Goal: Task Accomplishment & Management: Use online tool/utility

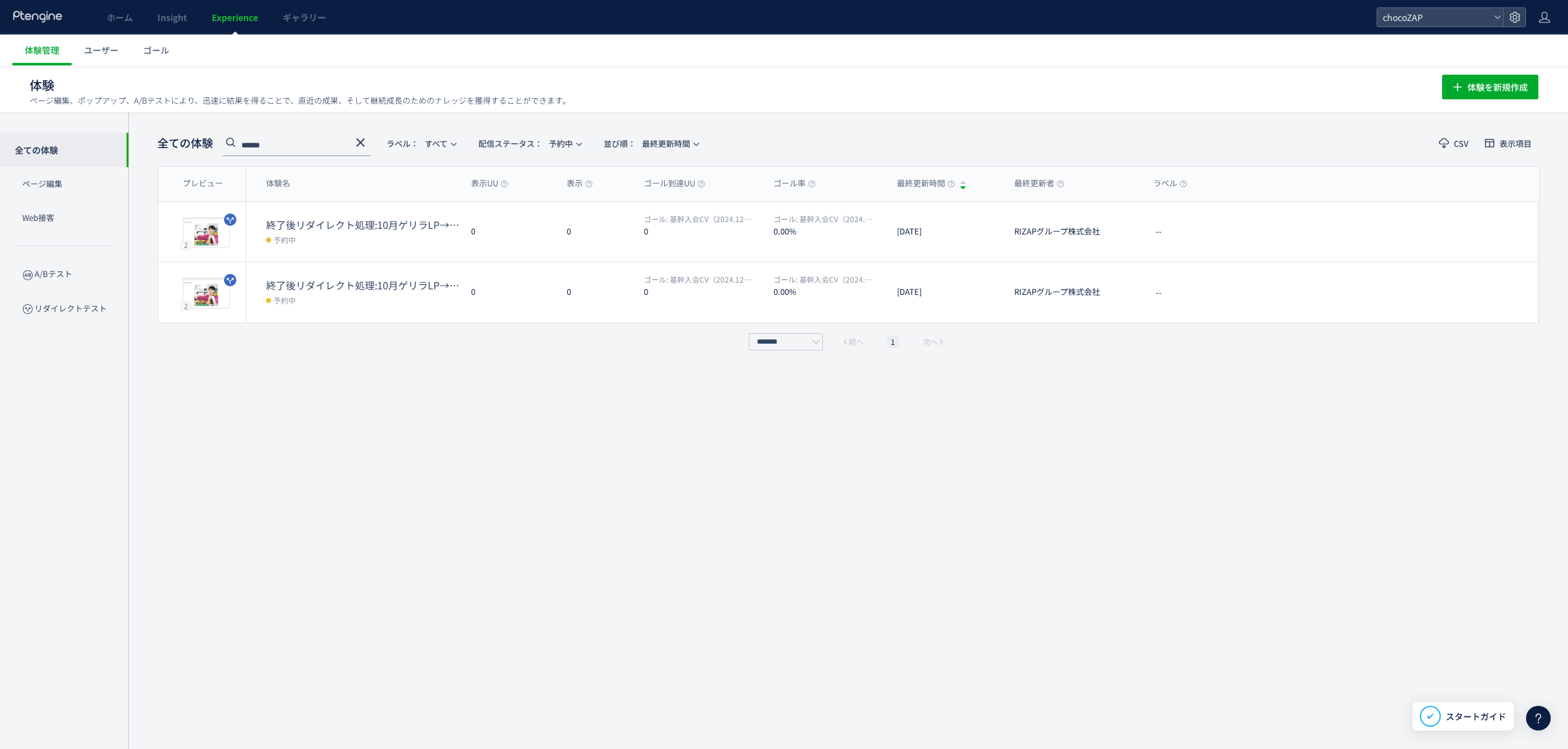
click at [361, 141] on use at bounding box center [360, 142] width 9 height 9
click at [410, 142] on span "配信ステータス​： 予約中" at bounding box center [387, 143] width 94 height 20
click at [396, 178] on li "すべて" at bounding box center [394, 178] width 51 height 22
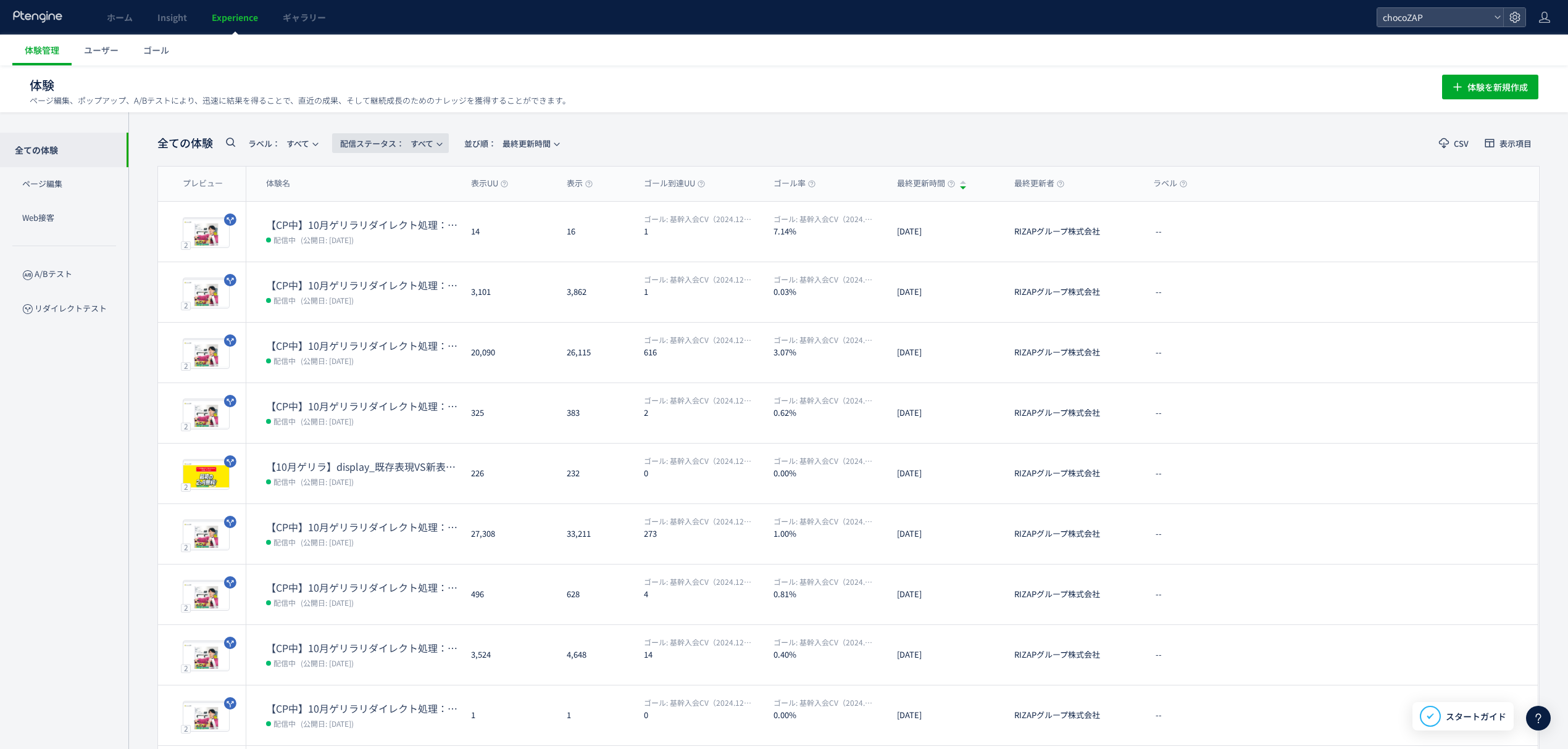
click at [432, 142] on span "配信ステータス​： すべて" at bounding box center [387, 143] width 93 height 20
click at [395, 199] on li "配信中" at bounding box center [394, 201] width 51 height 22
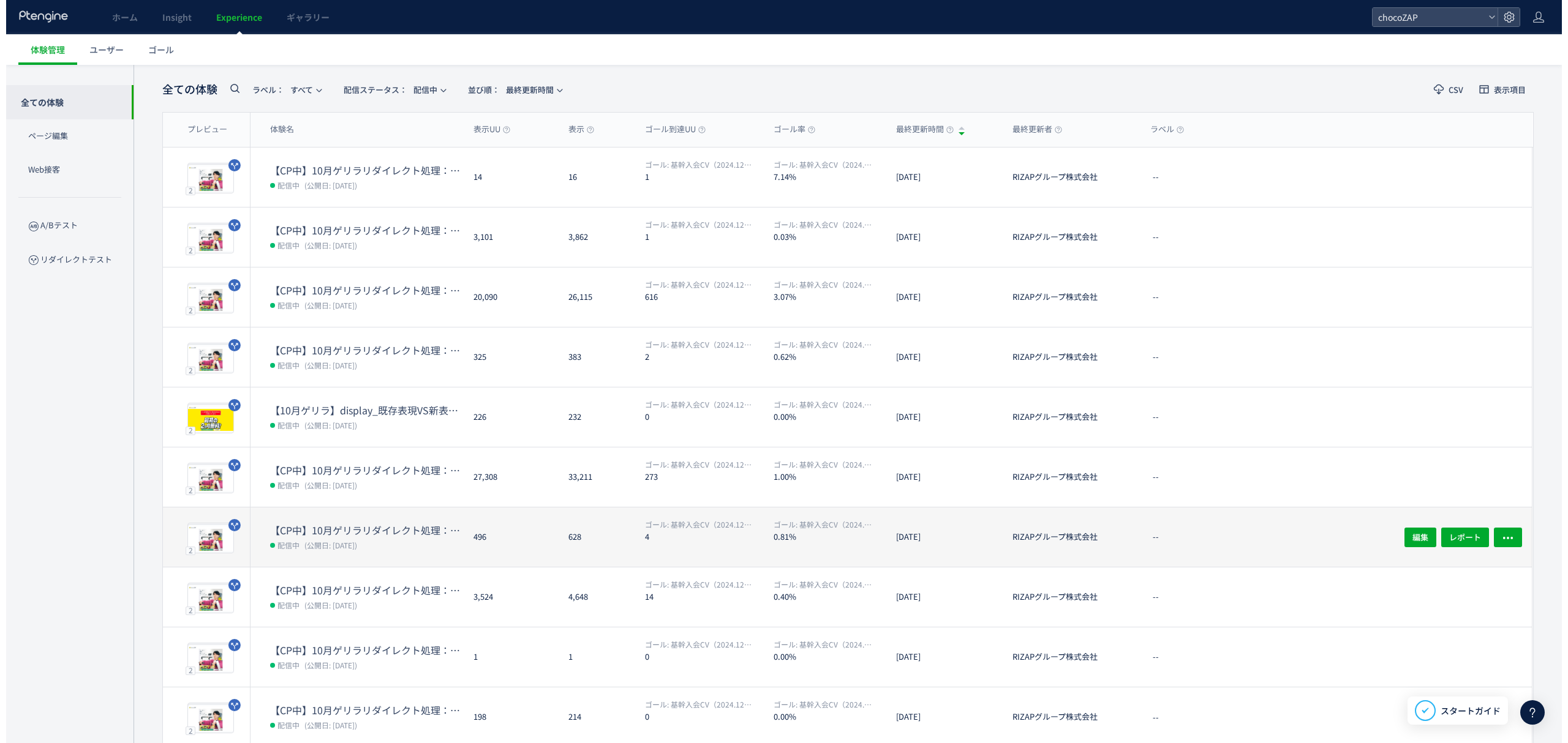
scroll to position [81, 0]
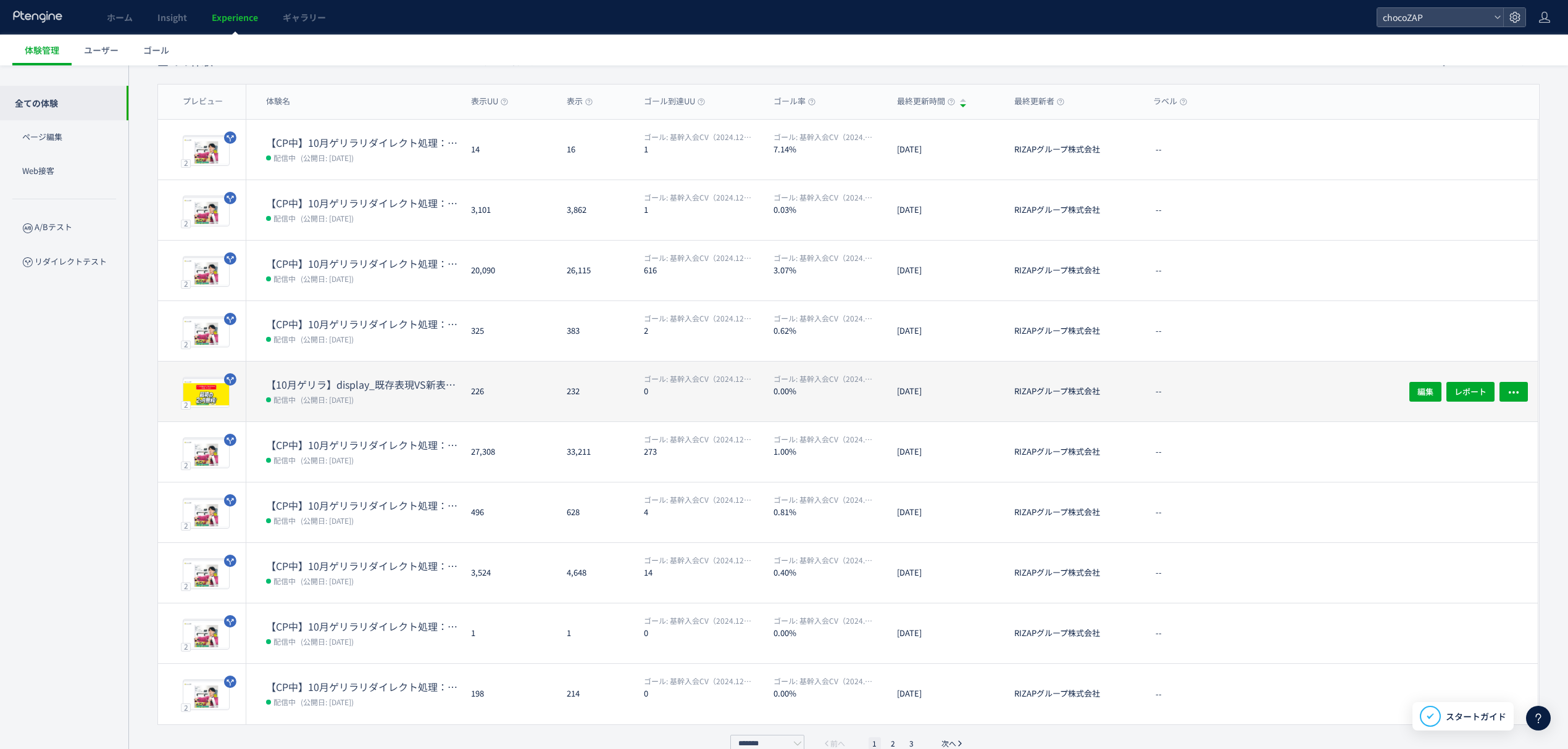
click at [354, 395] on span "(公開日: [DATE])" at bounding box center [327, 400] width 53 height 11
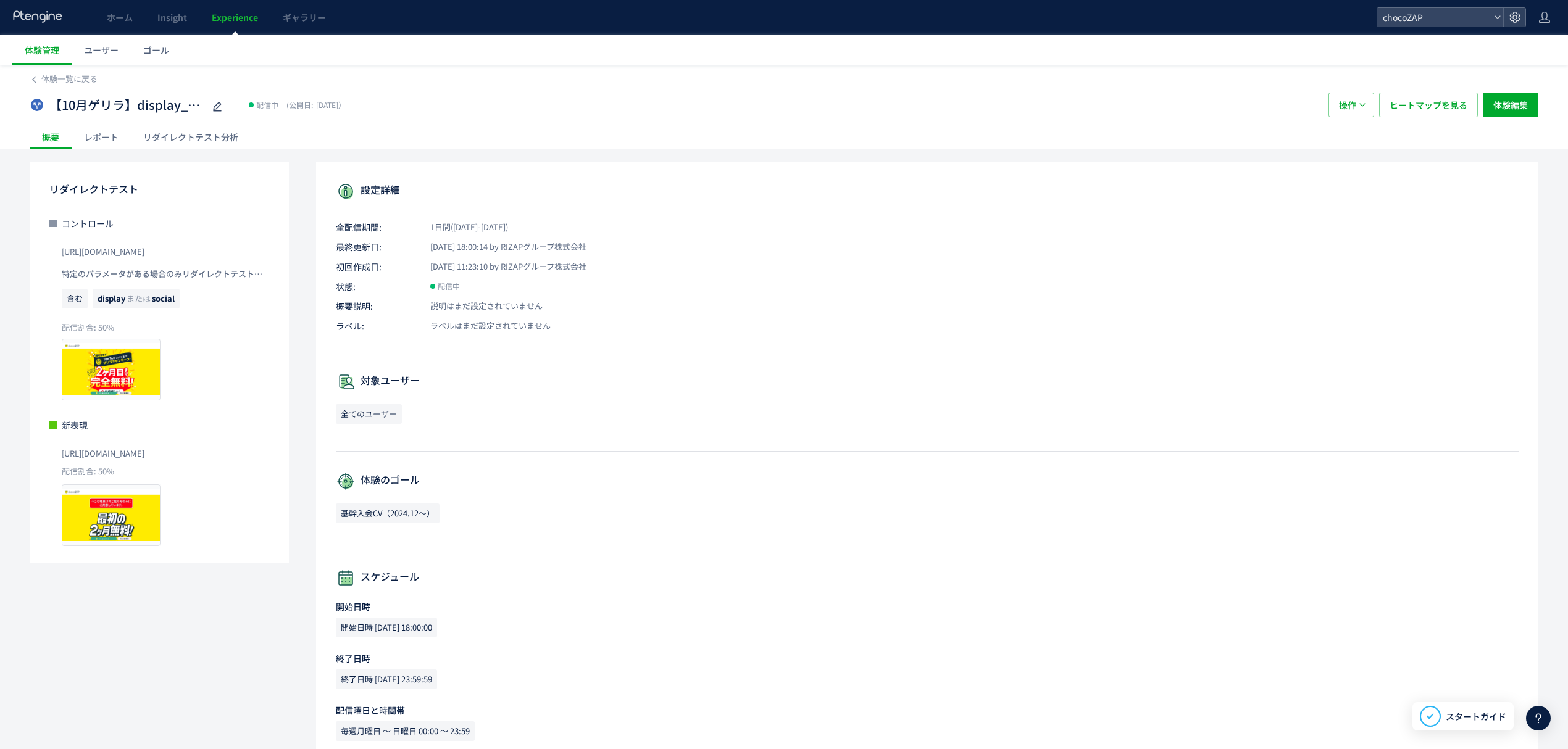
click at [105, 133] on div "レポート" at bounding box center [101, 137] width 59 height 24
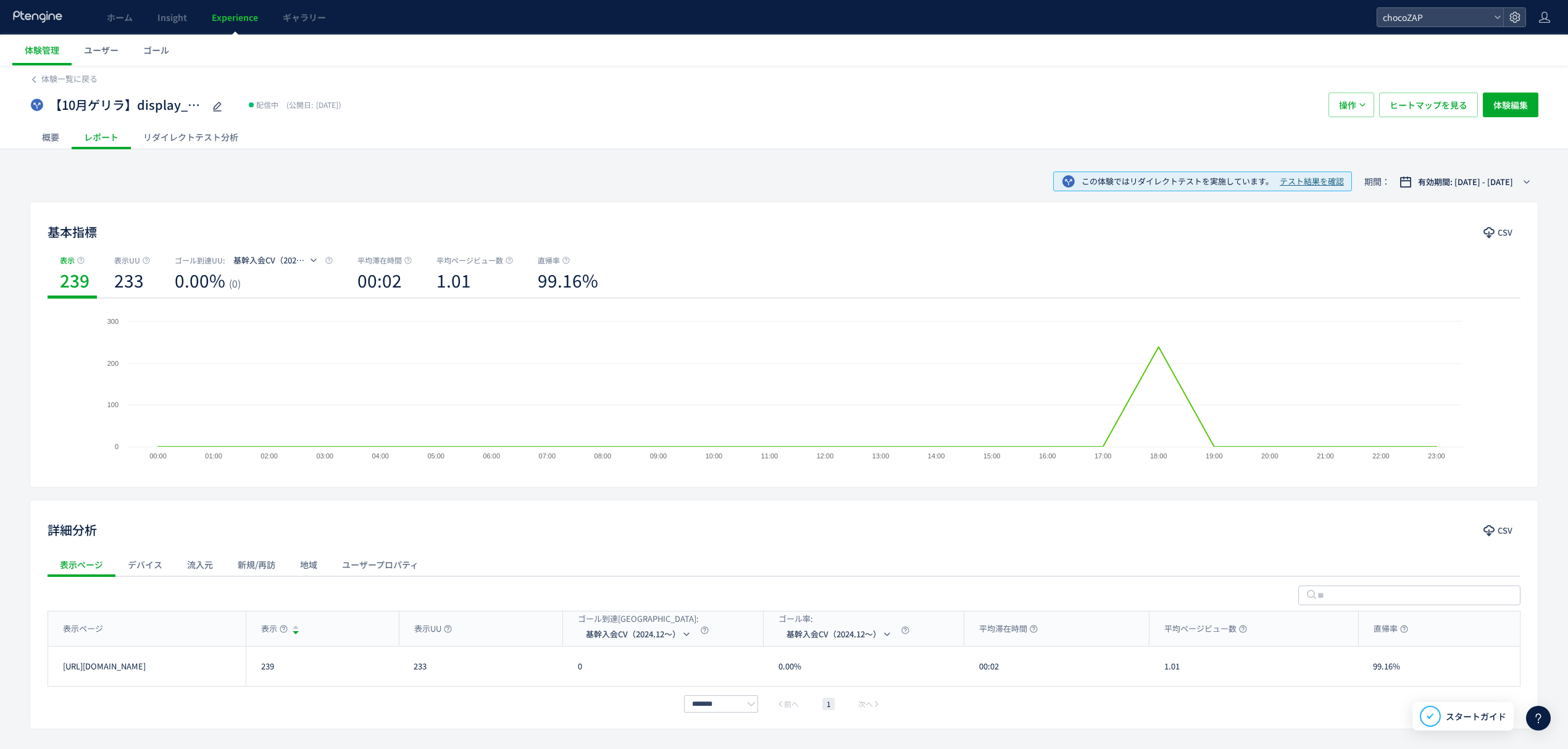
click at [222, 143] on div "リダイレクトテスト分析" at bounding box center [190, 137] width 120 height 24
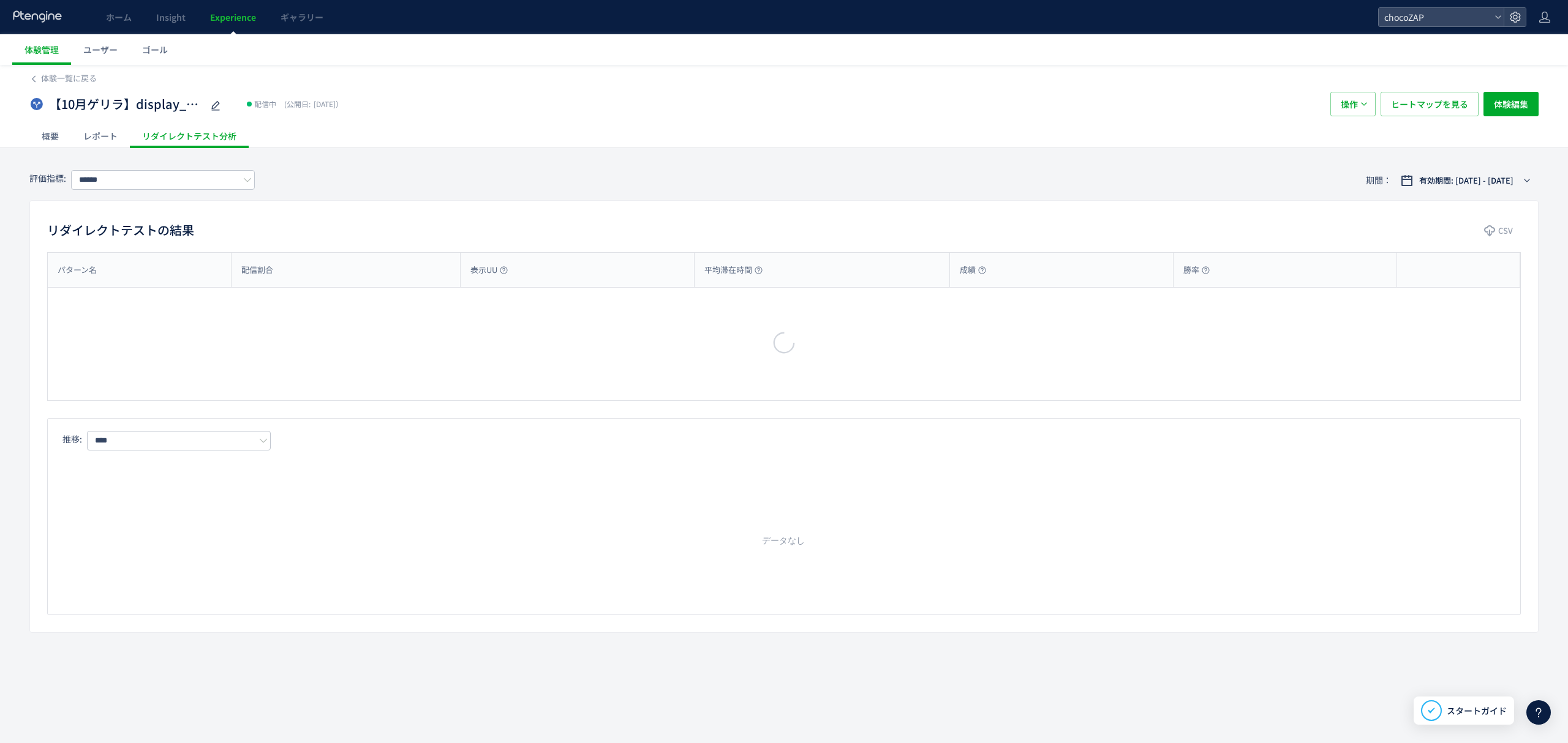
type input "**********"
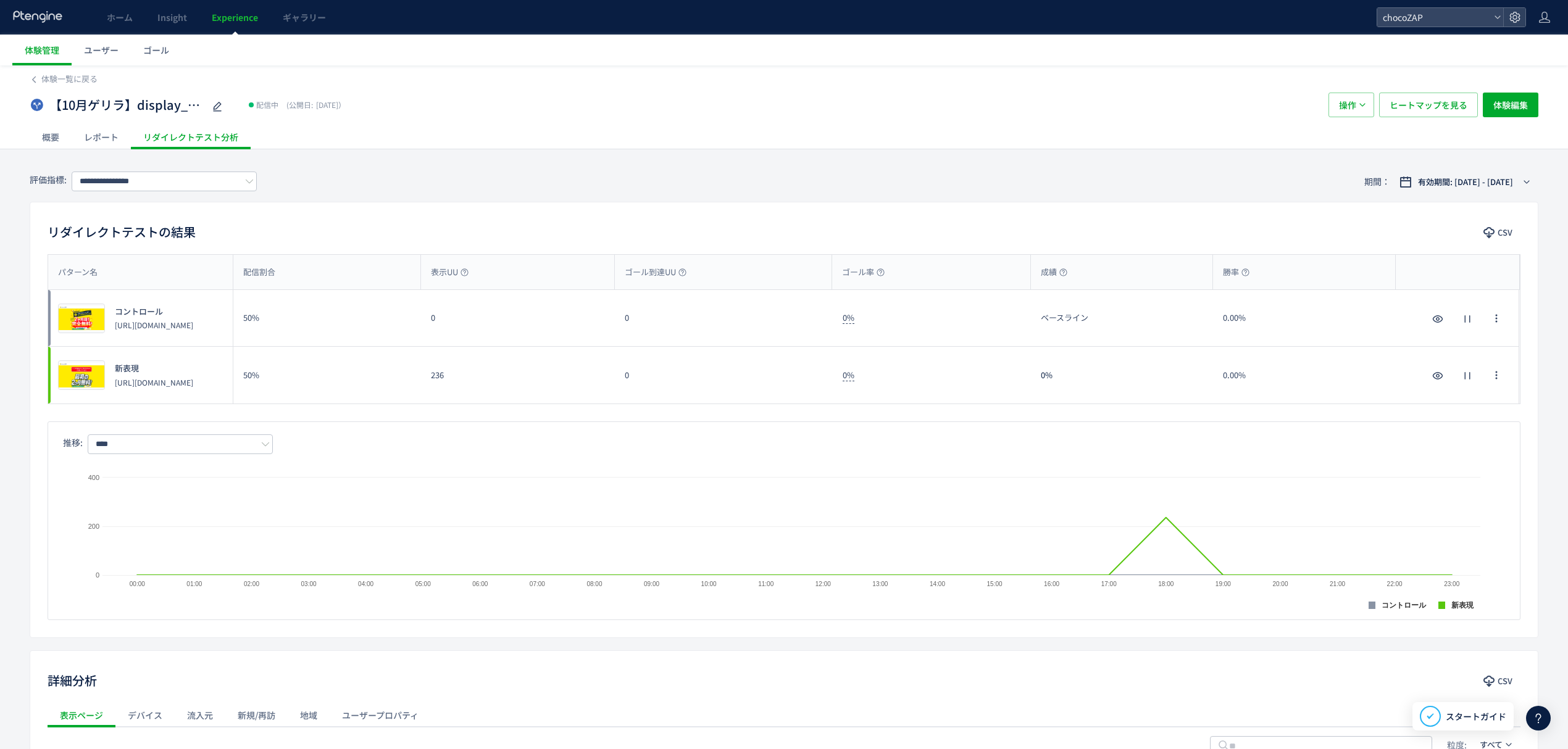
click at [96, 129] on div "レポート" at bounding box center [101, 137] width 59 height 24
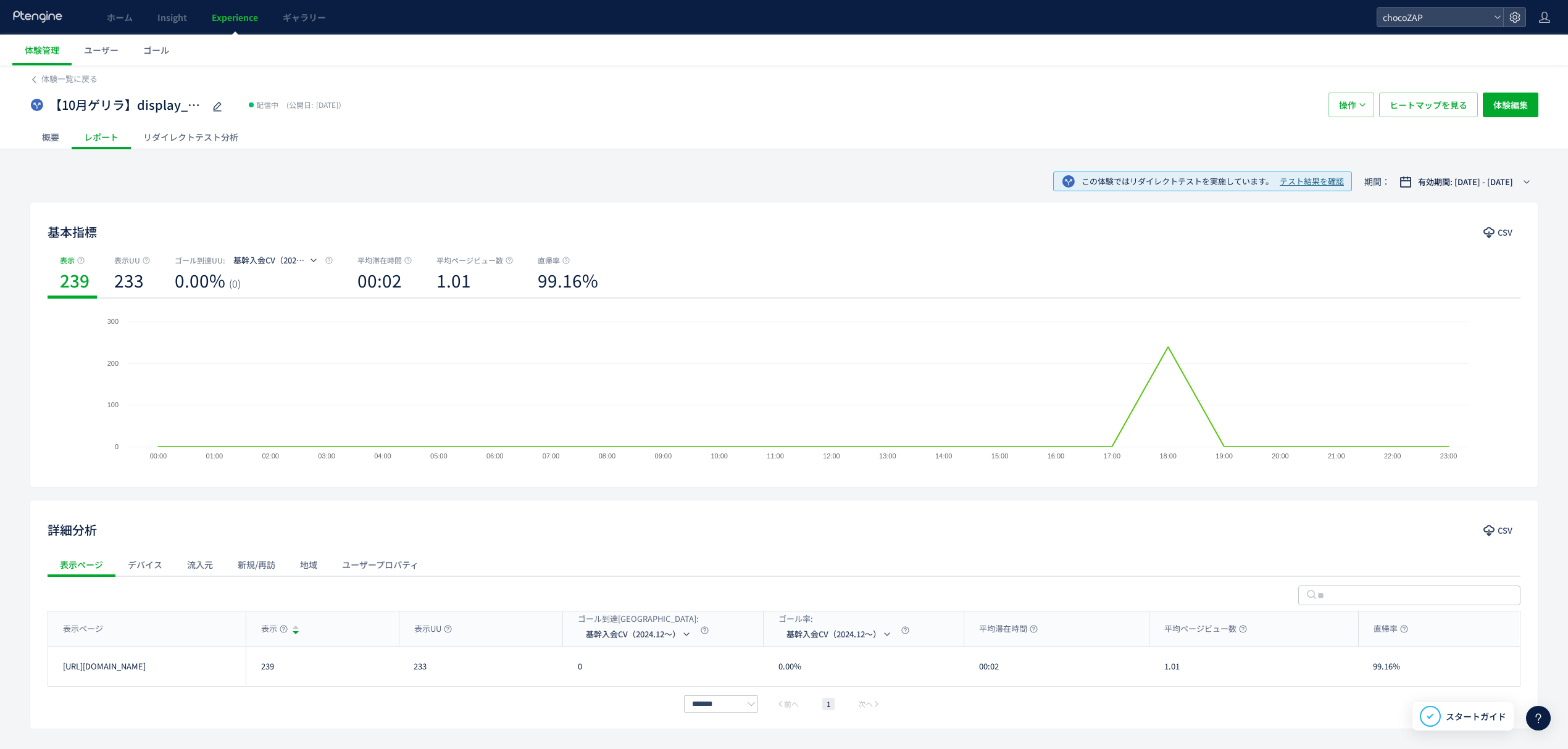
click at [51, 135] on div "概要" at bounding box center [51, 137] width 42 height 24
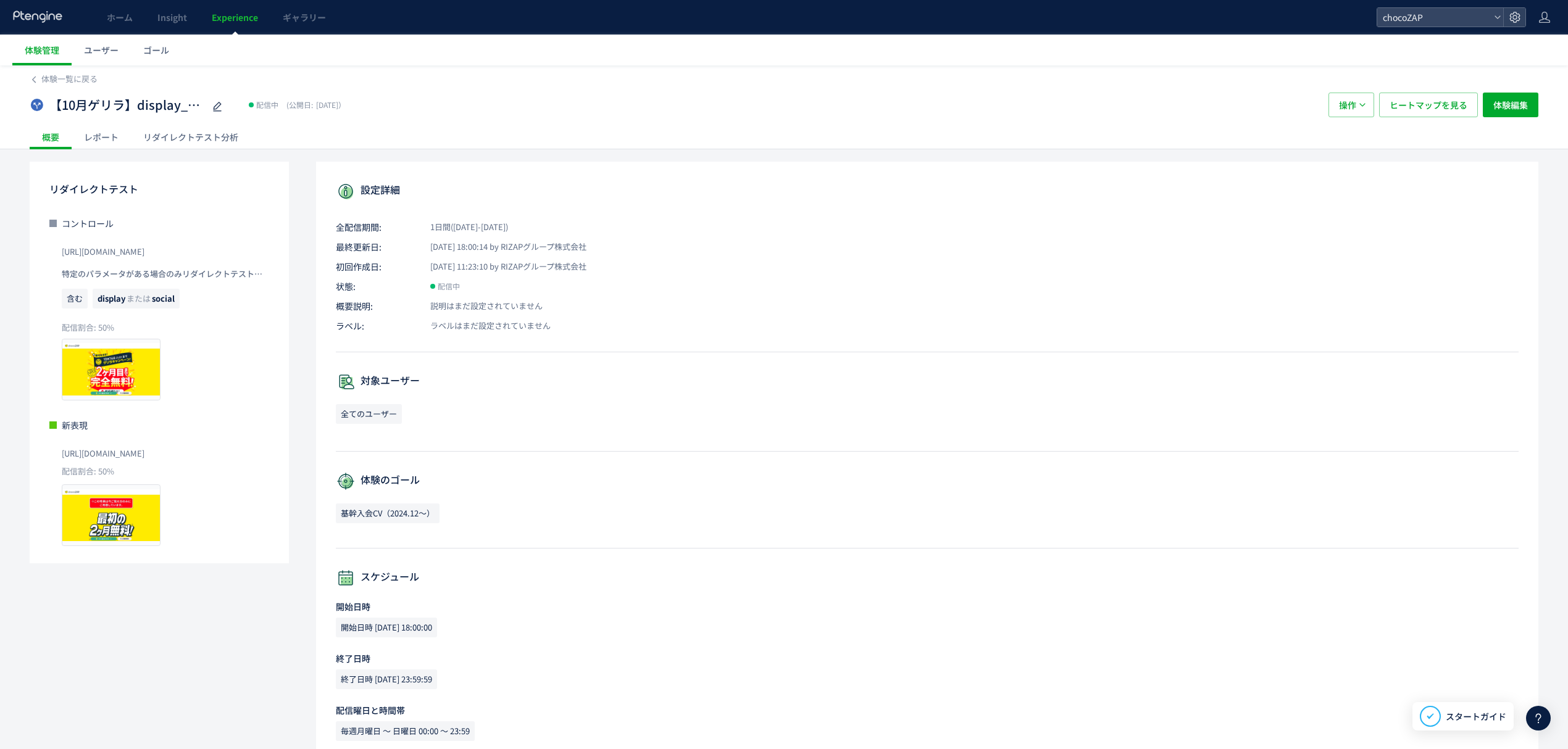
click at [107, 131] on div "レポート" at bounding box center [101, 137] width 59 height 24
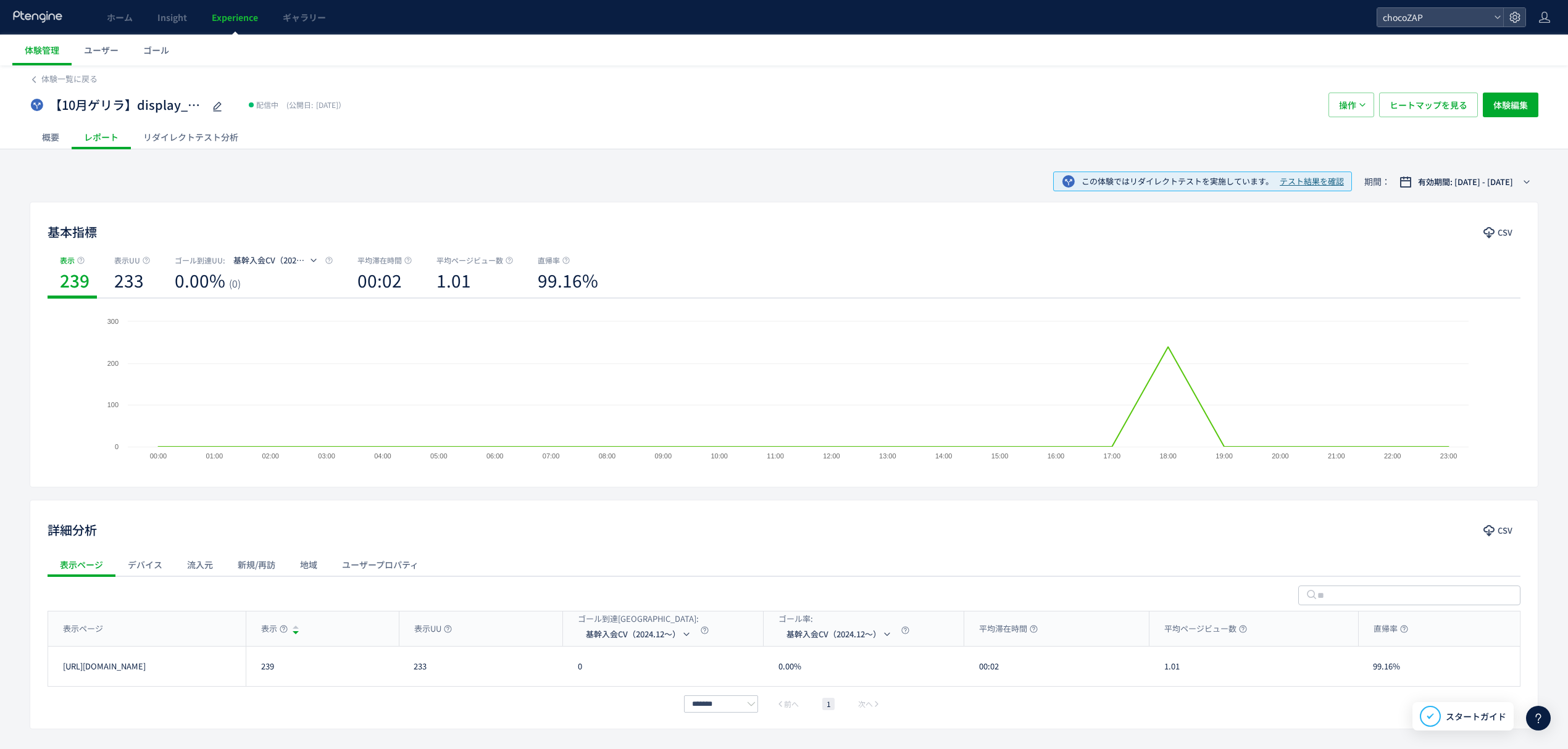
click at [176, 137] on div "リダイレクトテスト分析" at bounding box center [190, 137] width 120 height 24
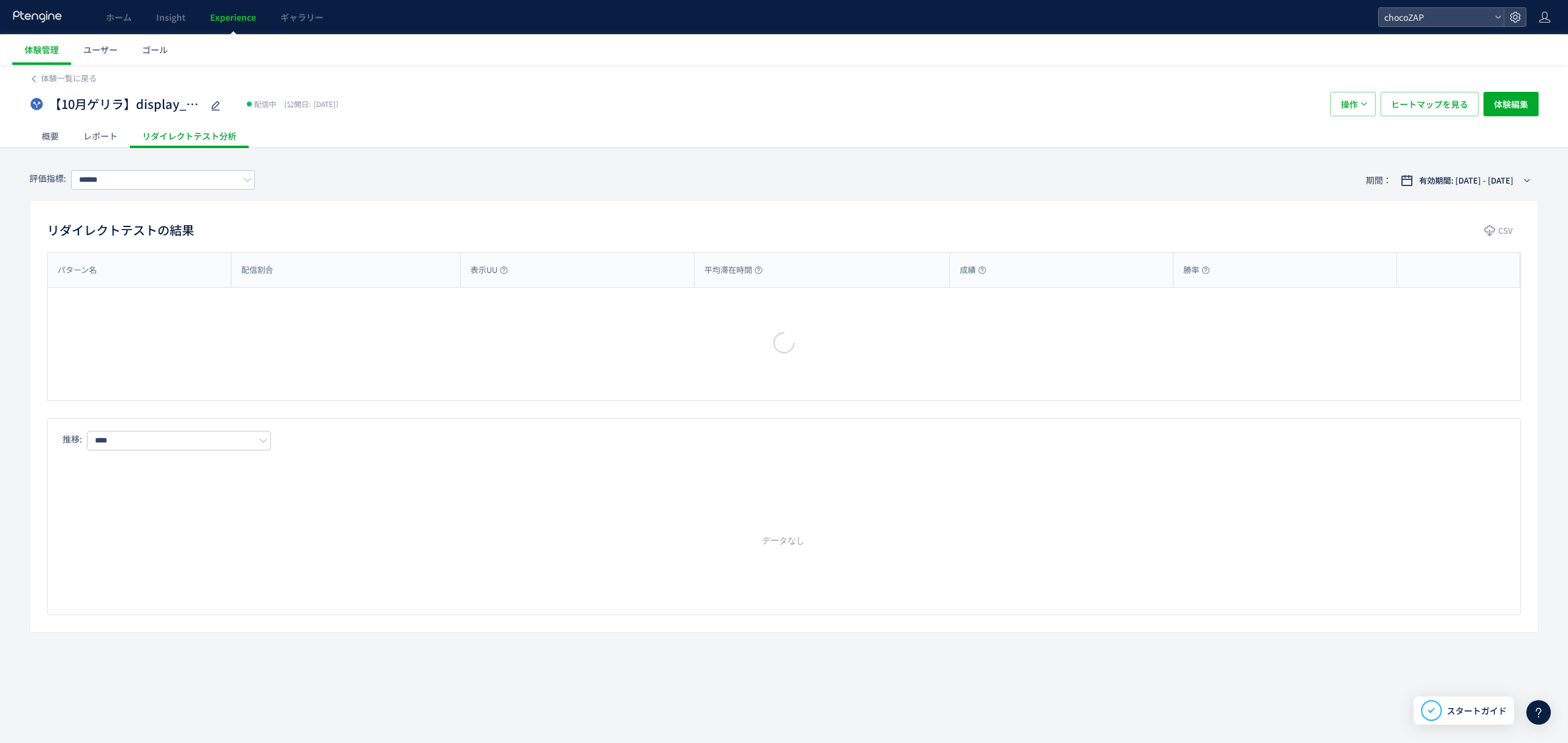
type input "**********"
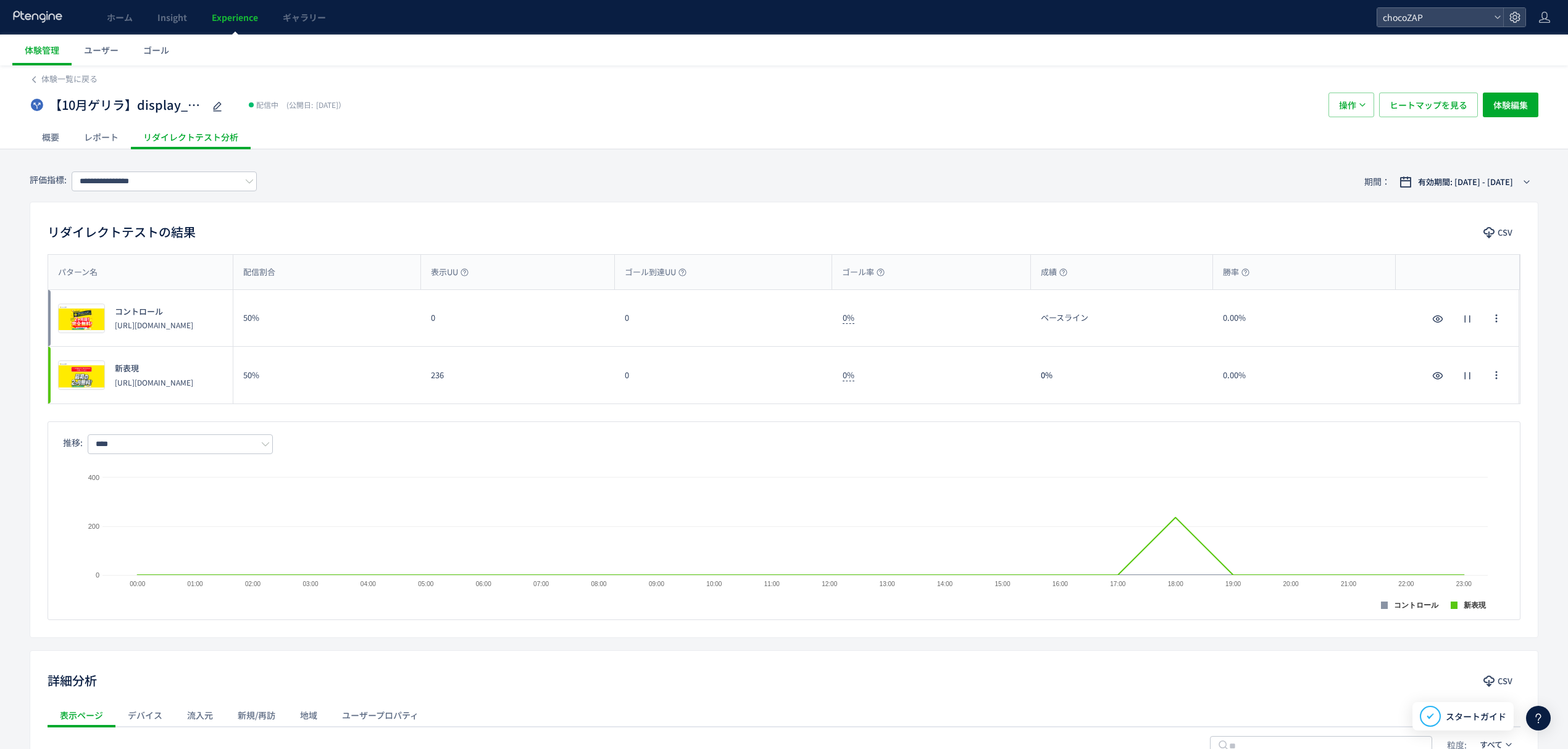
drag, startPoint x: 458, startPoint y: 316, endPoint x: 442, endPoint y: 317, distance: 16.0
click at [442, 317] on div "0" at bounding box center [517, 318] width 194 height 56
click at [111, 136] on div "レポート" at bounding box center [101, 137] width 59 height 24
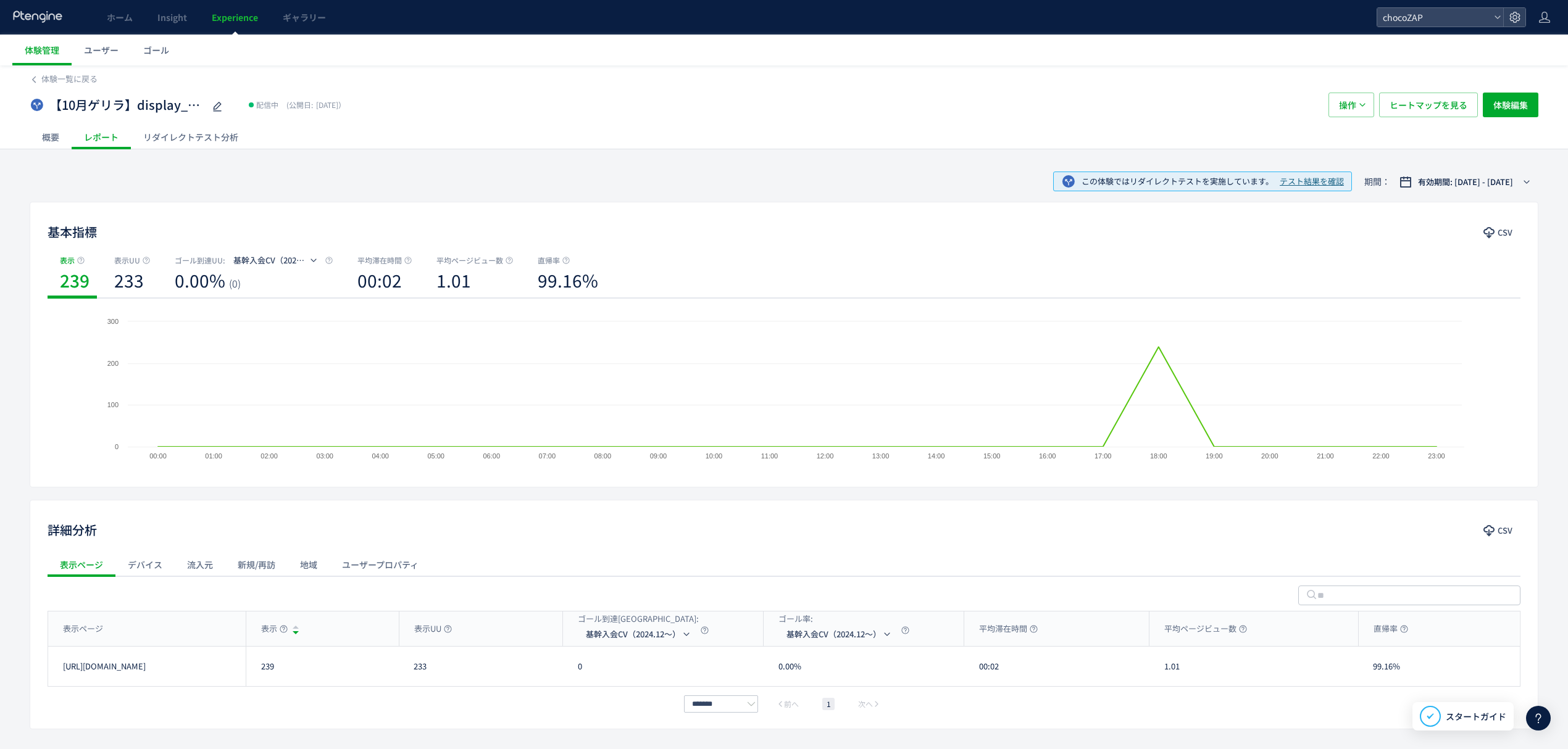
scroll to position [43, 0]
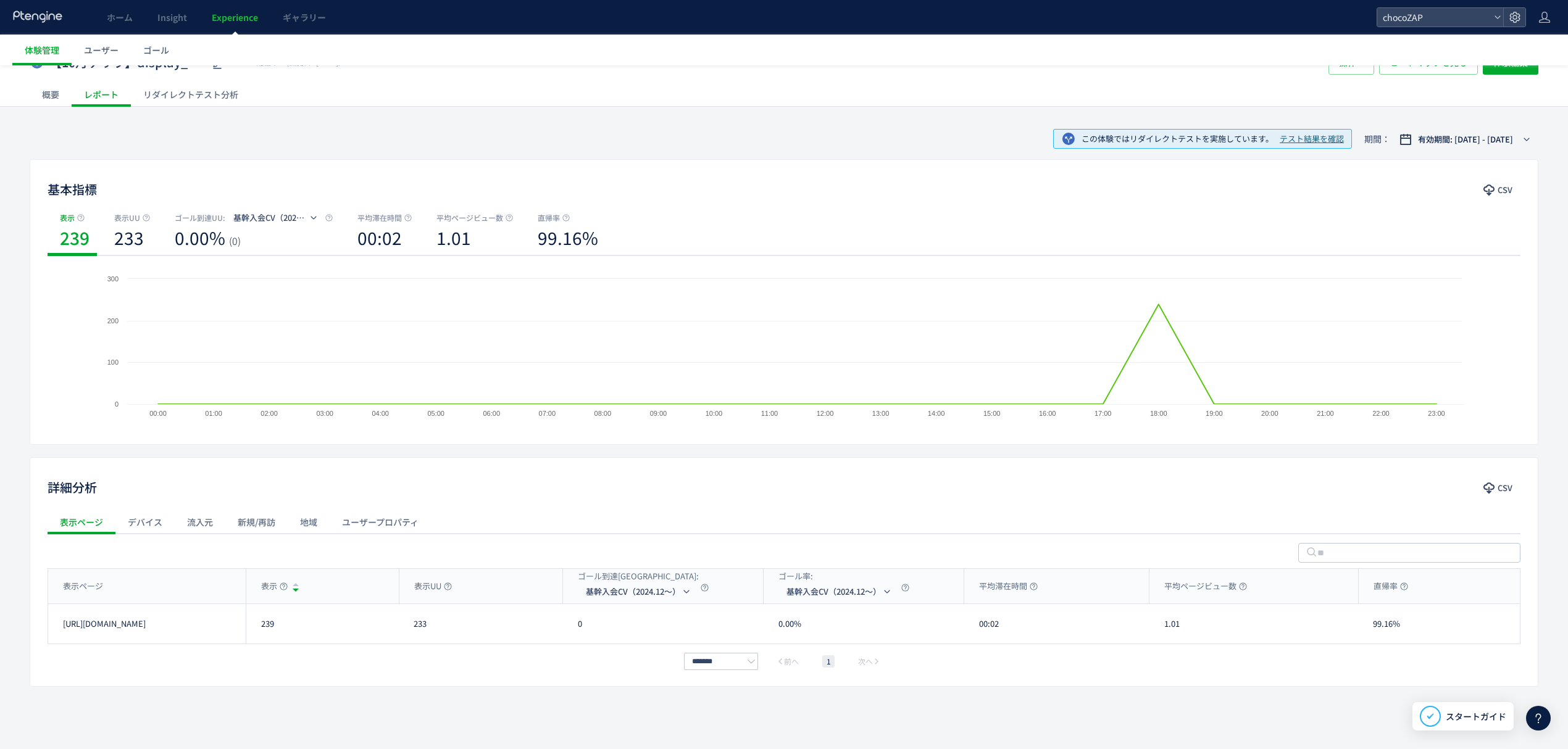
click at [57, 94] on div "概要" at bounding box center [51, 94] width 42 height 24
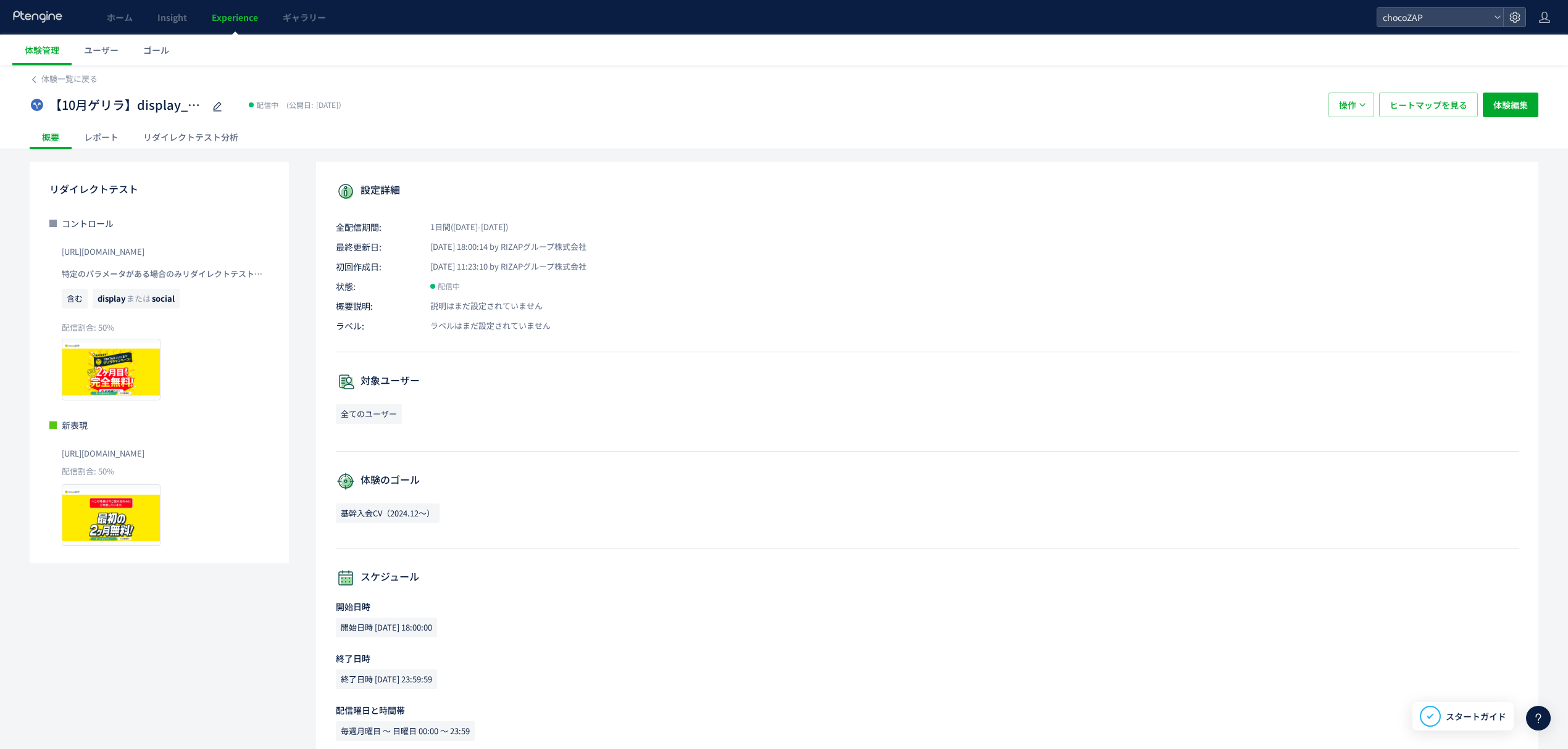
click at [110, 136] on div "レポート" at bounding box center [101, 137] width 59 height 24
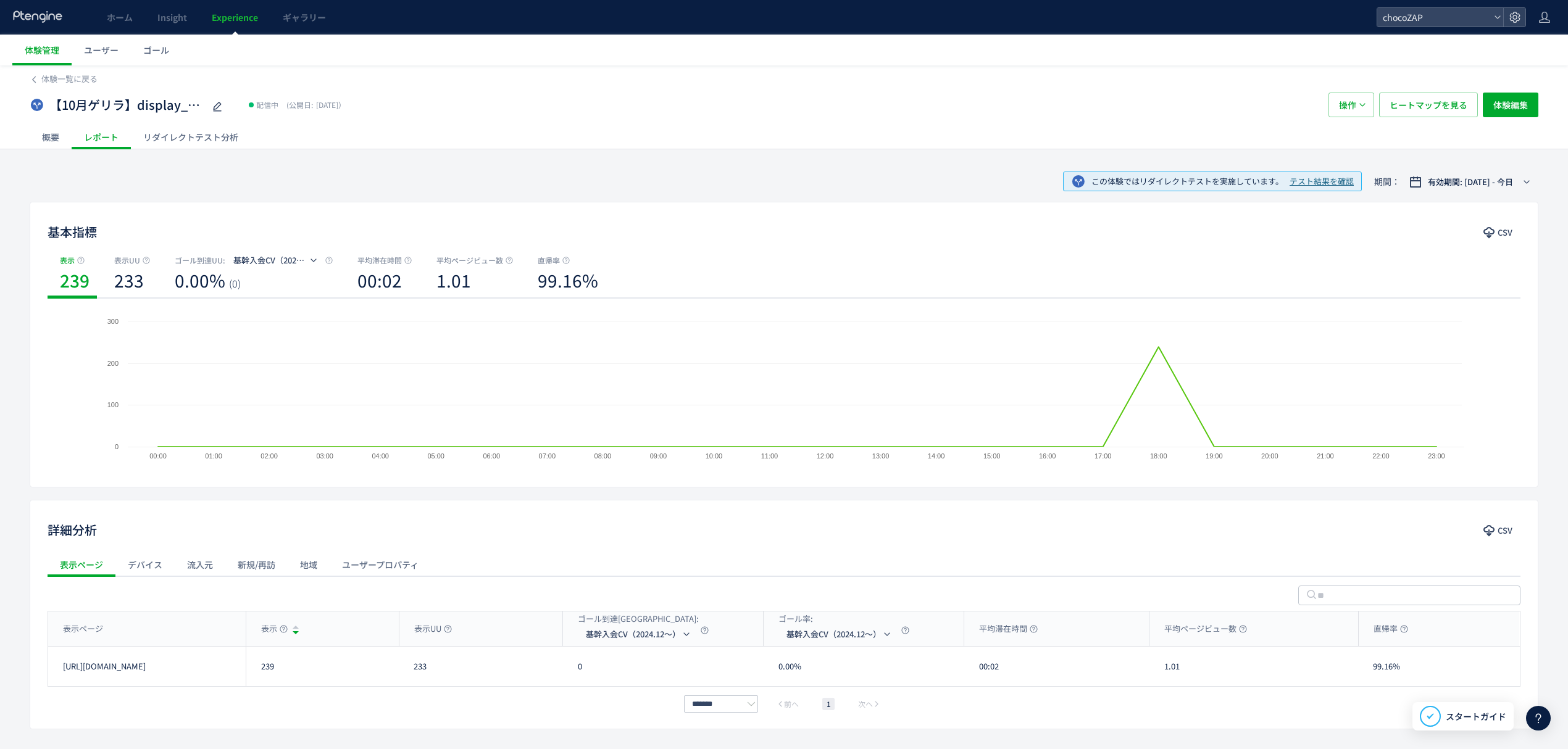
click at [191, 138] on div "リダイレクトテスト分析" at bounding box center [190, 137] width 120 height 24
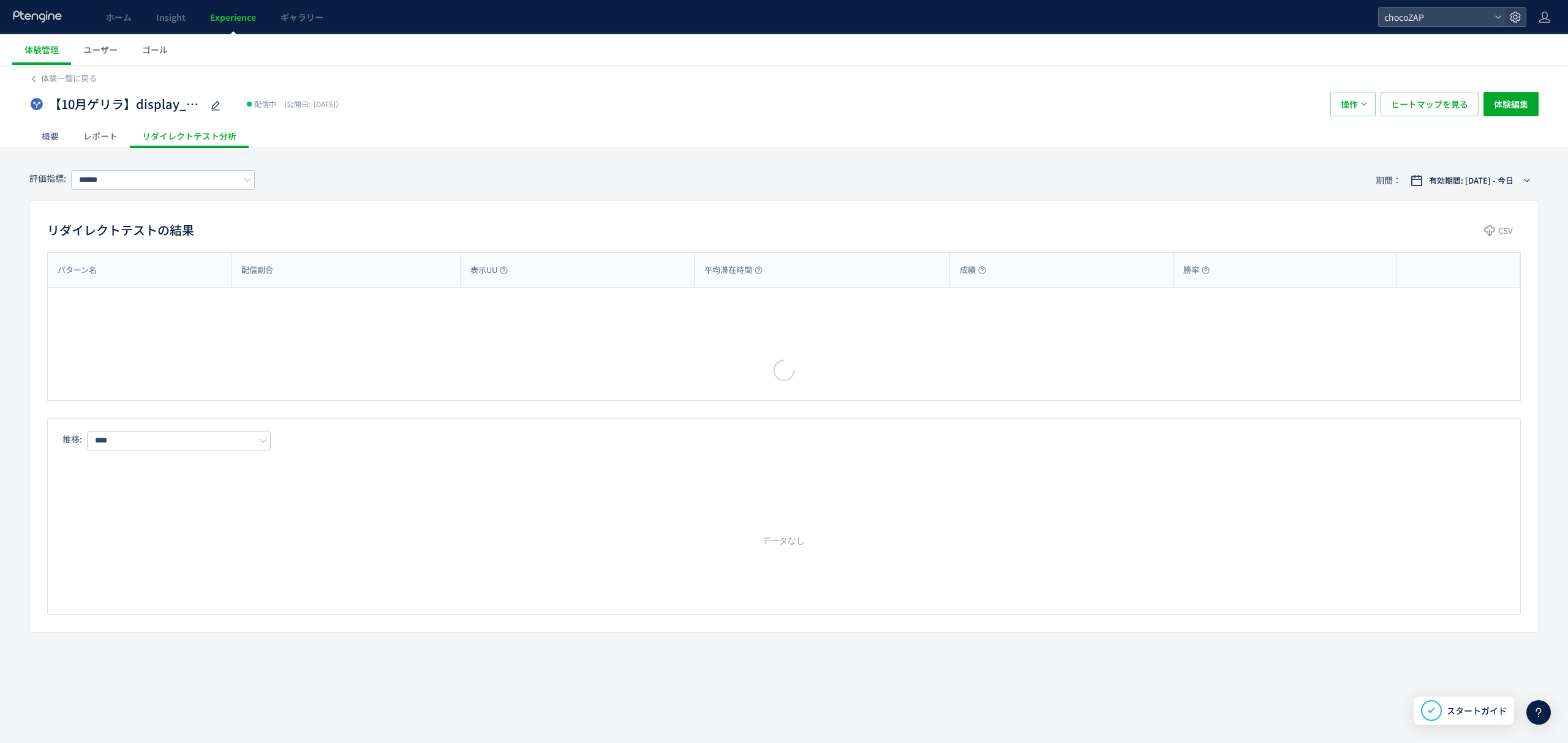
type input "**********"
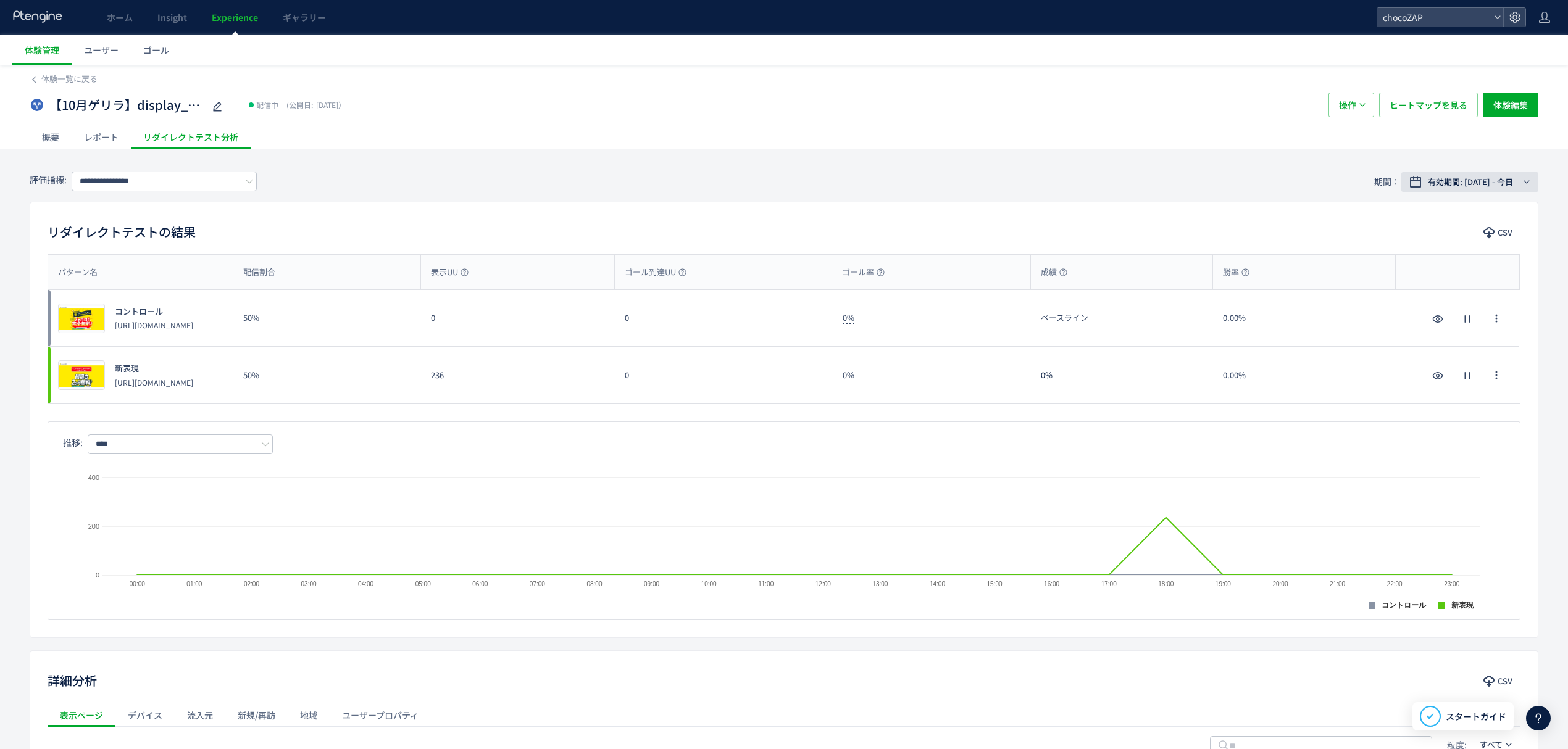
click at [1456, 185] on span "有効期間: [DATE] - 今日" at bounding box center [1470, 182] width 85 height 13
click at [1245, 180] on div "**********" at bounding box center [784, 182] width 1509 height 40
click at [75, 77] on span "体験一覧に戻る" at bounding box center [69, 79] width 56 height 12
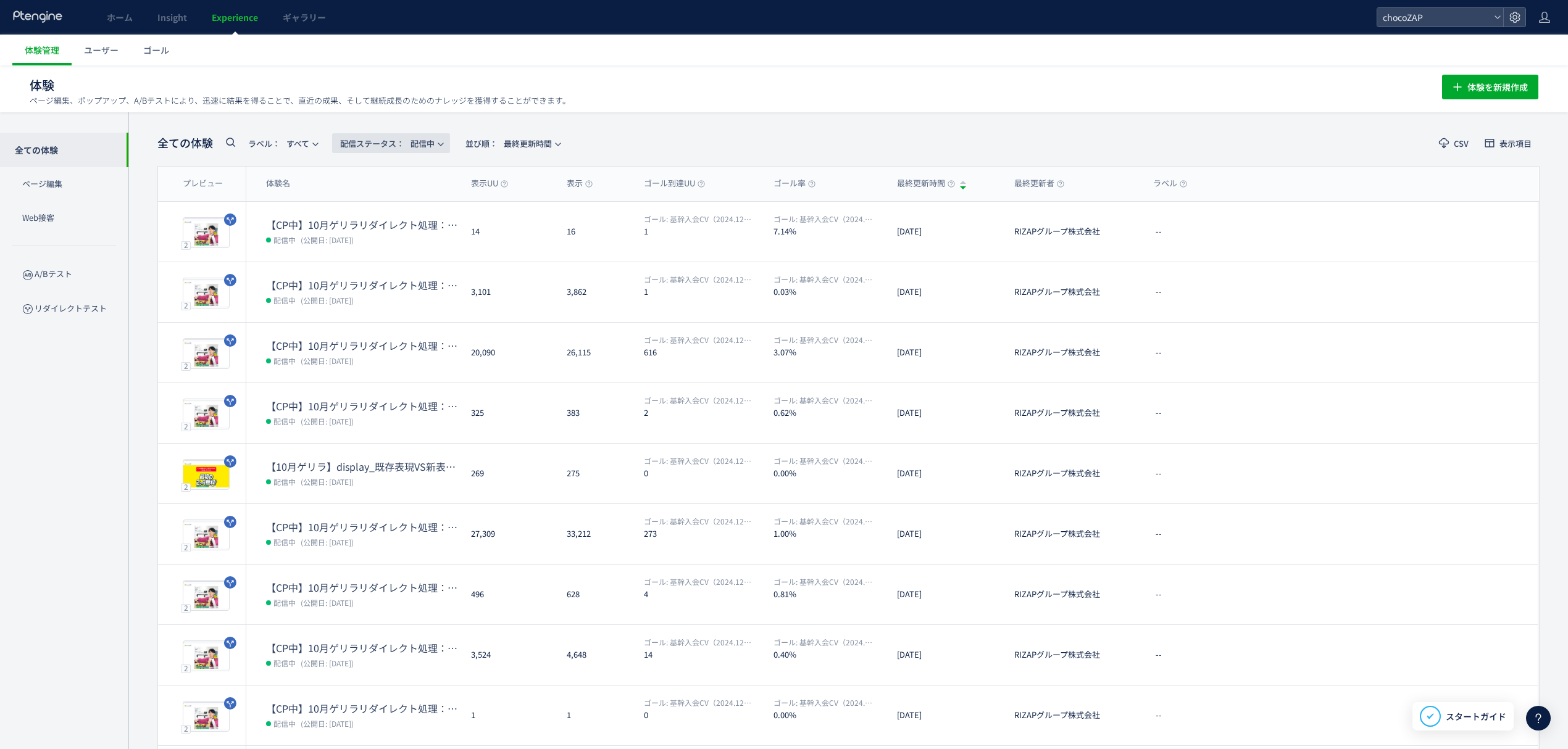
click at [410, 141] on span "配信ステータス​： 配信中" at bounding box center [387, 143] width 94 height 20
click at [391, 243] on li "停止中" at bounding box center [394, 245] width 51 height 22
click at [441, 145] on span "button" at bounding box center [440, 144] width 7 height 7
click at [413, 203] on li "配信中" at bounding box center [394, 201] width 51 height 22
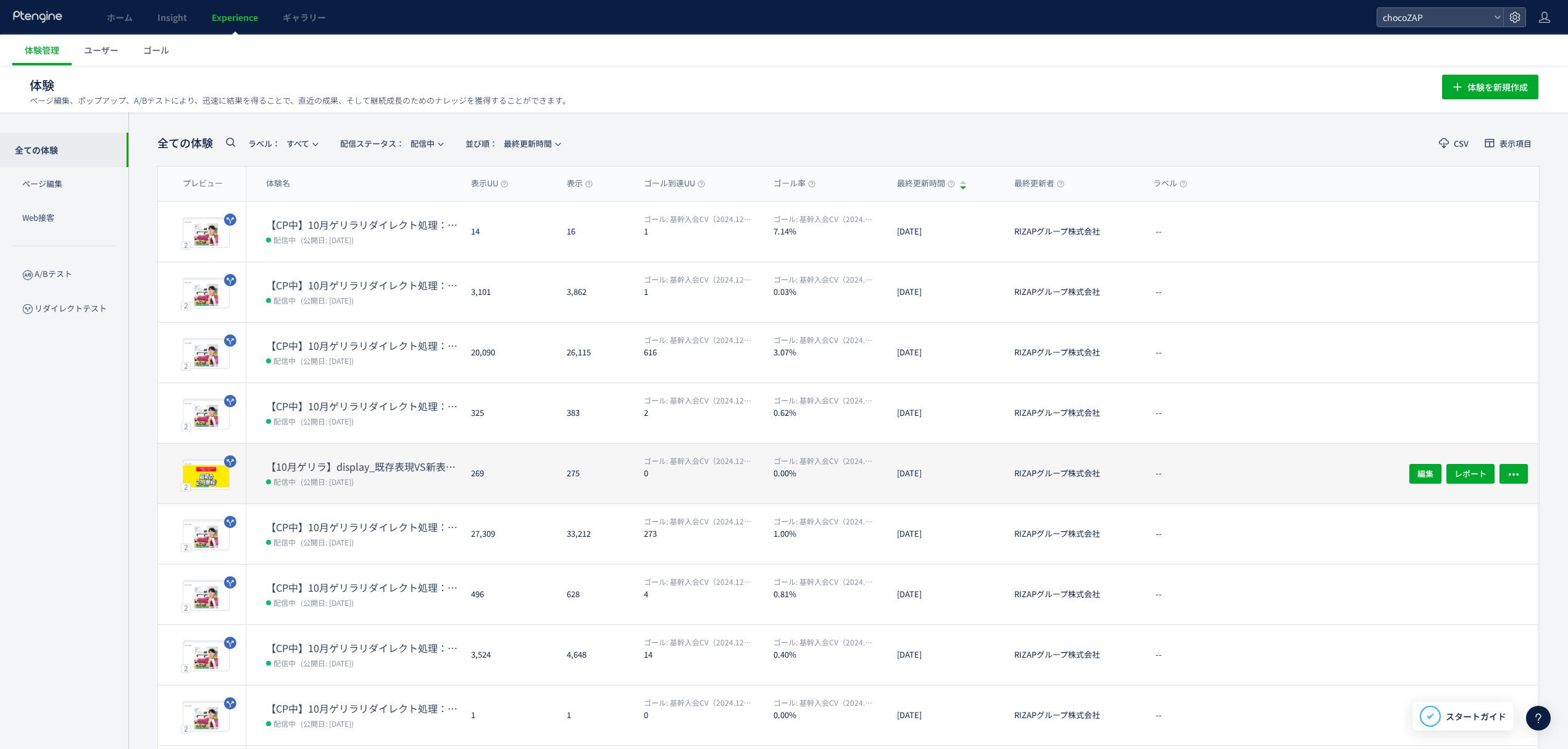
click at [371, 483] on dd "配信中 (公開日: 2025/10/13)" at bounding box center [363, 482] width 195 height 16
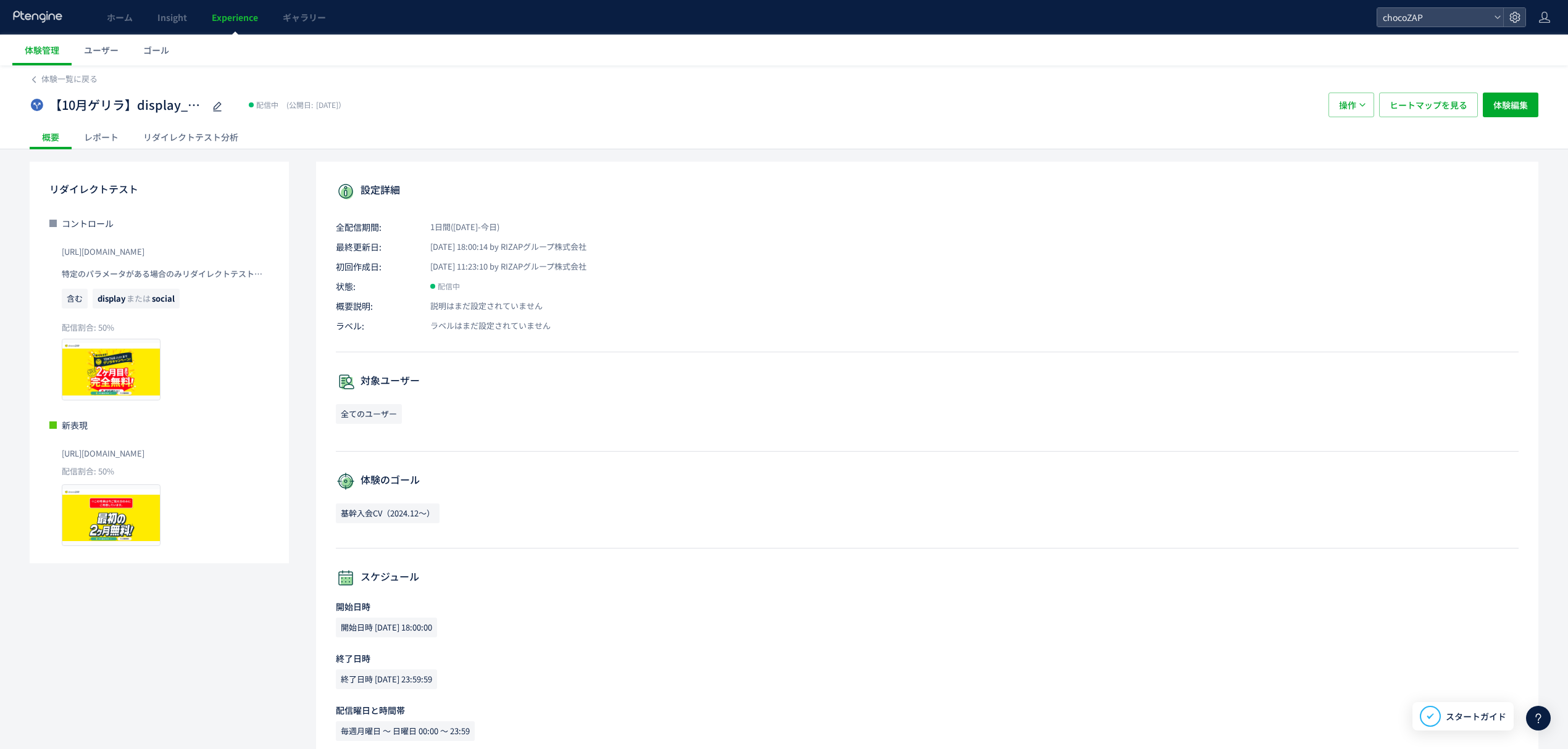
click at [94, 132] on div "レポート" at bounding box center [101, 137] width 59 height 24
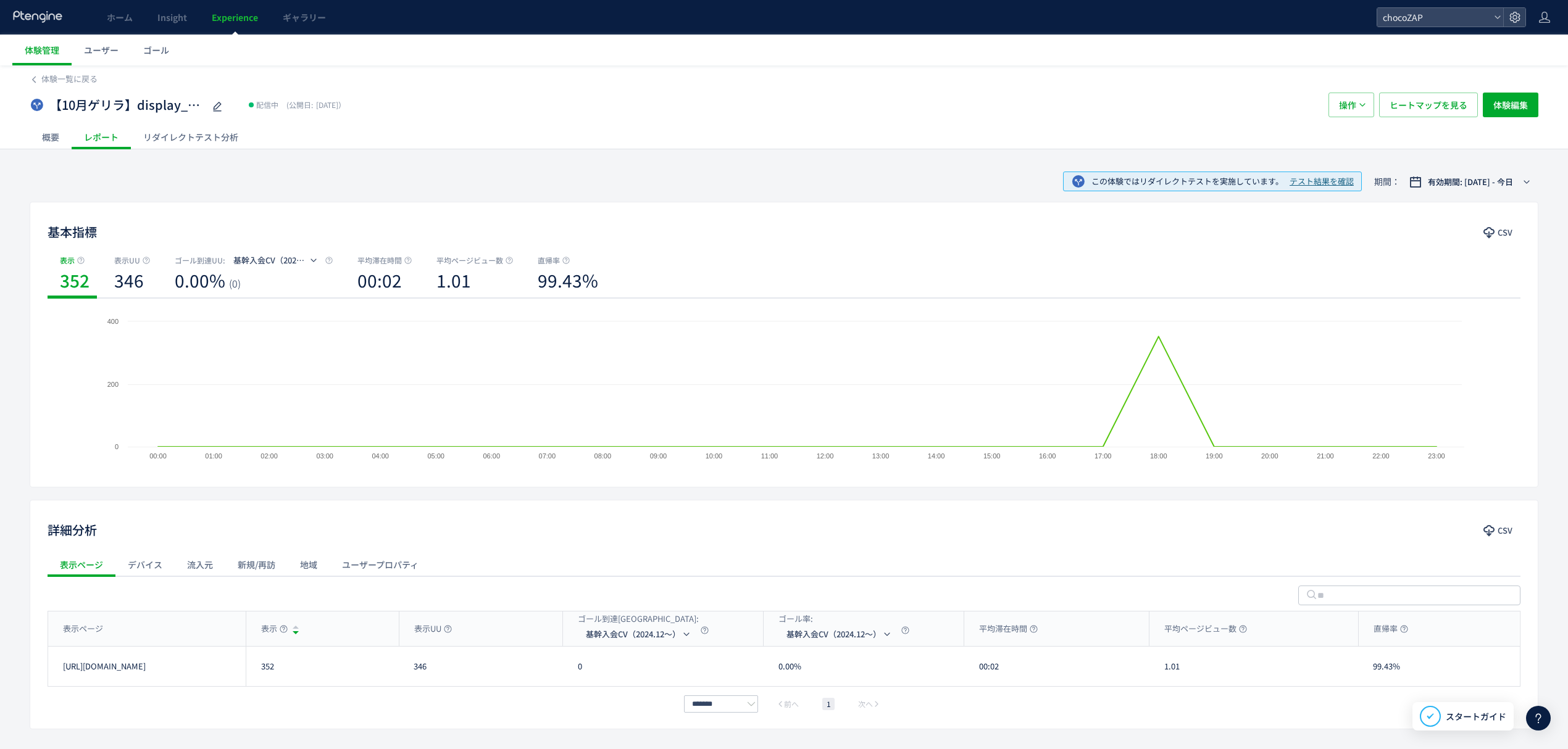
click at [156, 133] on div "リダイレクトテスト分析" at bounding box center [190, 137] width 120 height 24
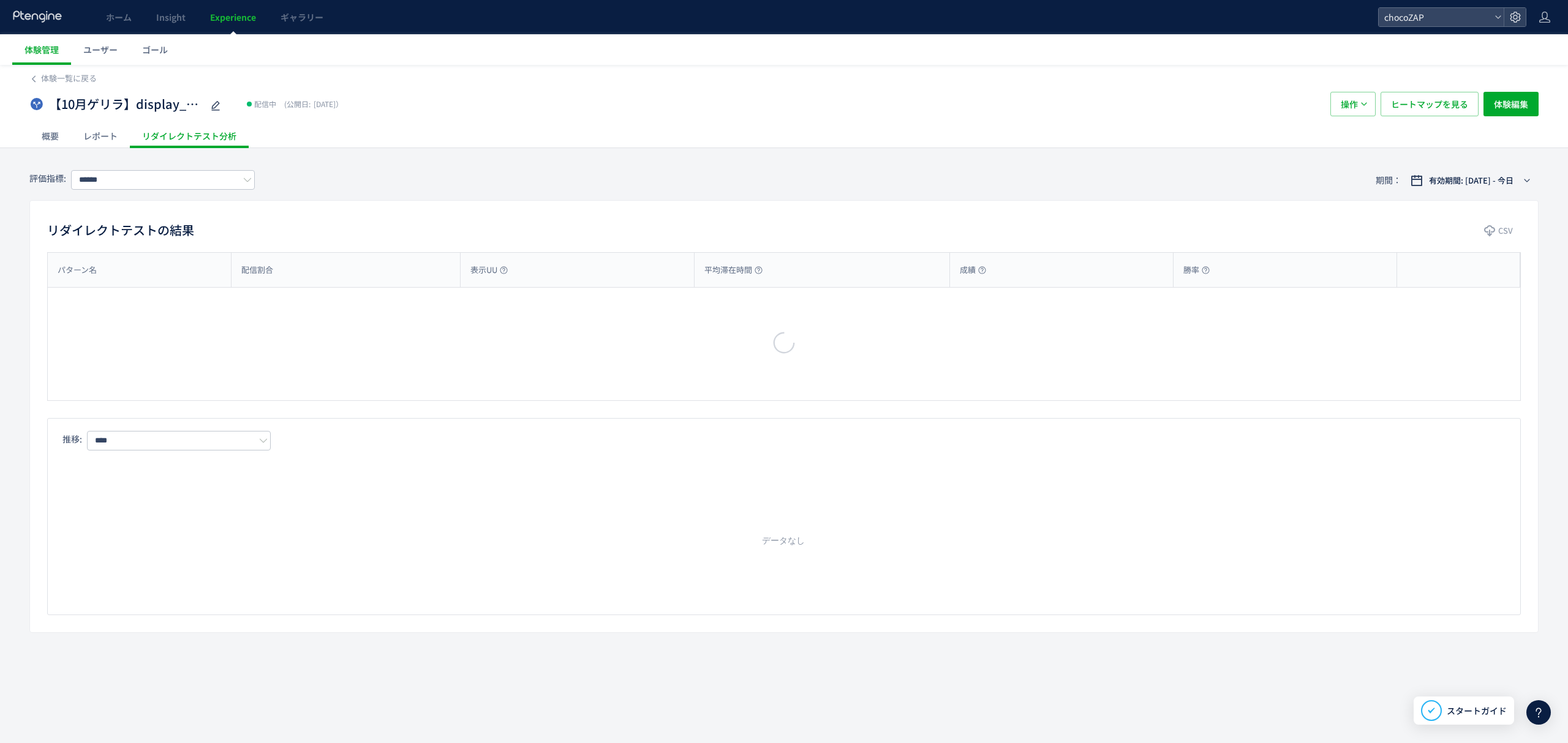
type input "**********"
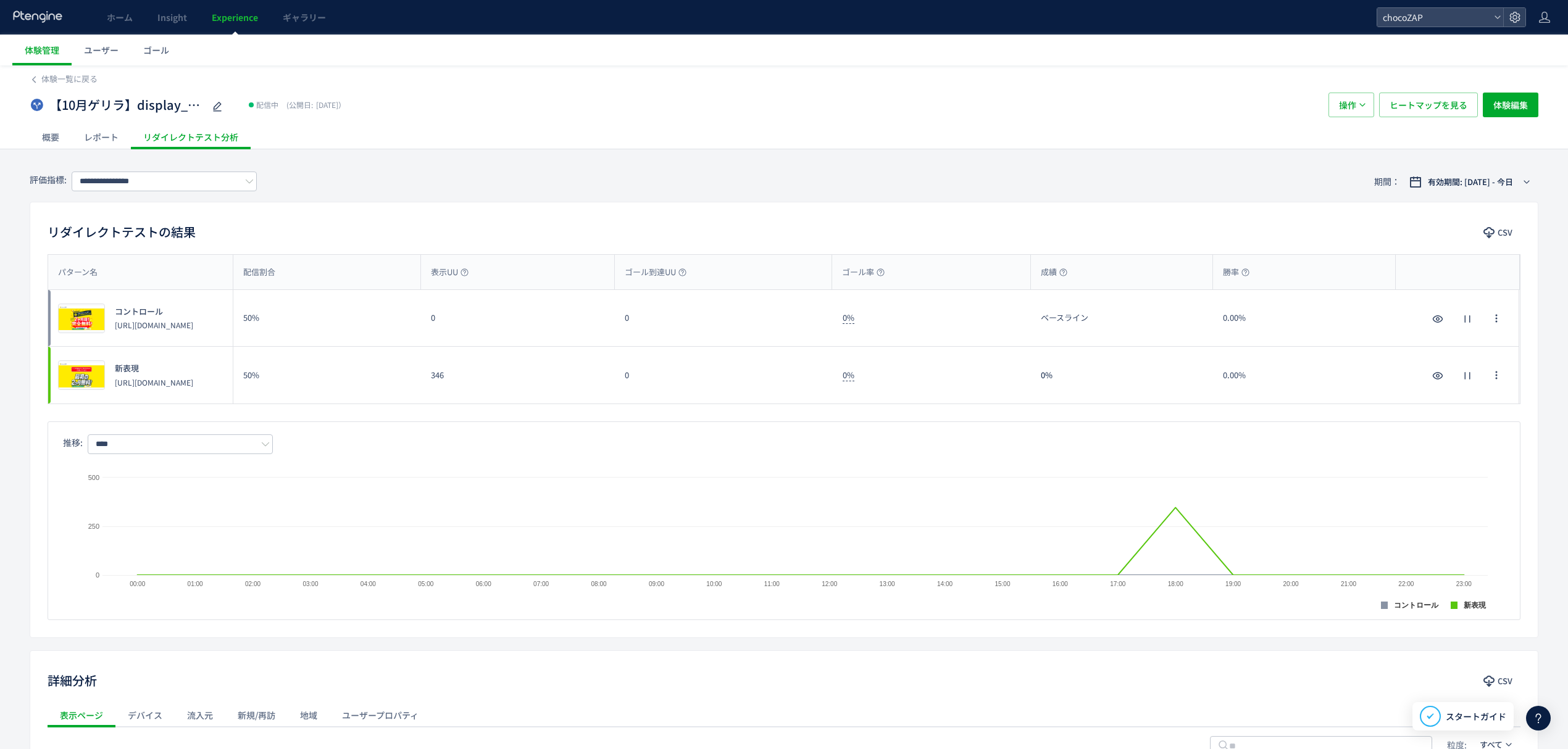
click at [52, 138] on div "概要" at bounding box center [51, 137] width 42 height 24
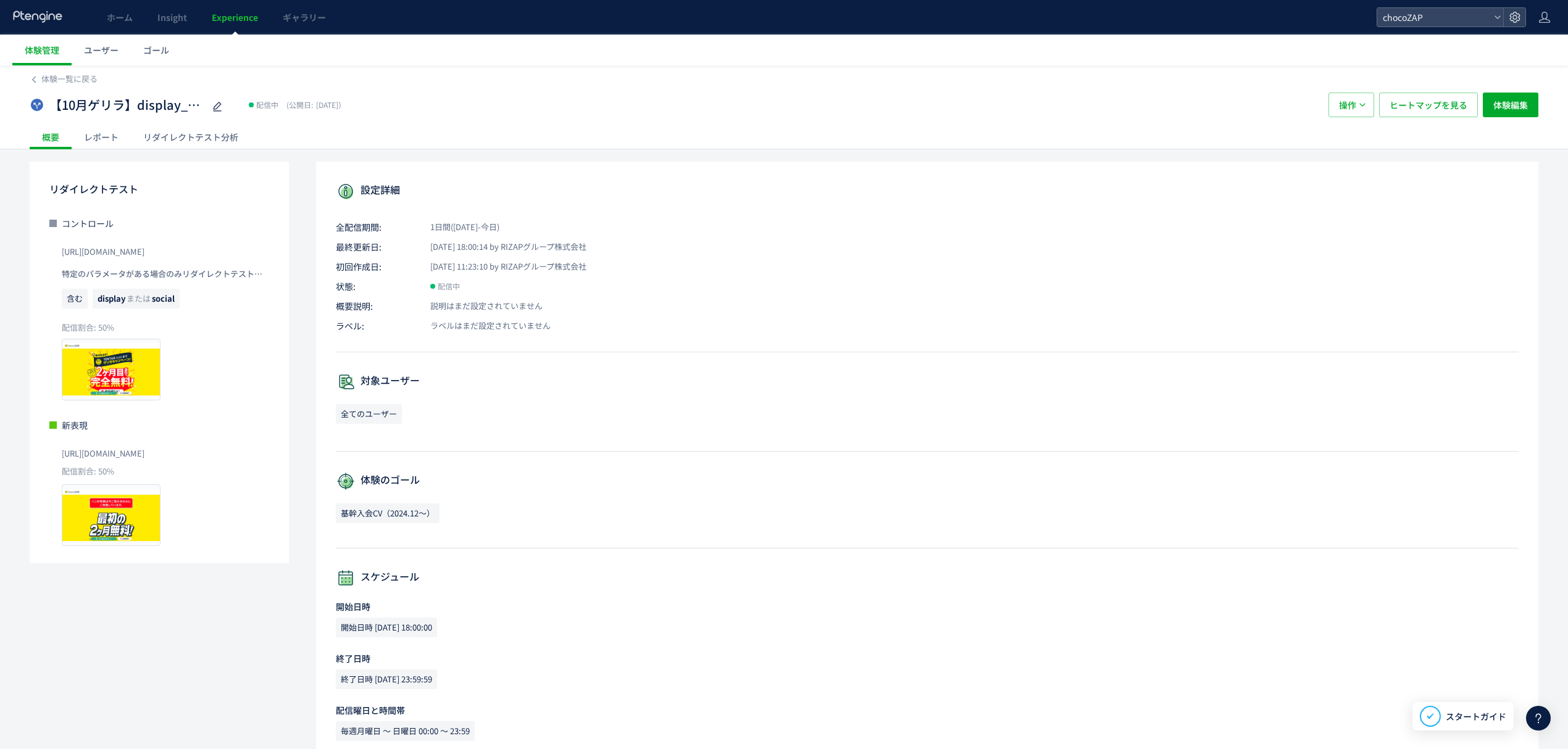
click at [98, 138] on div "レポート" at bounding box center [101, 137] width 59 height 24
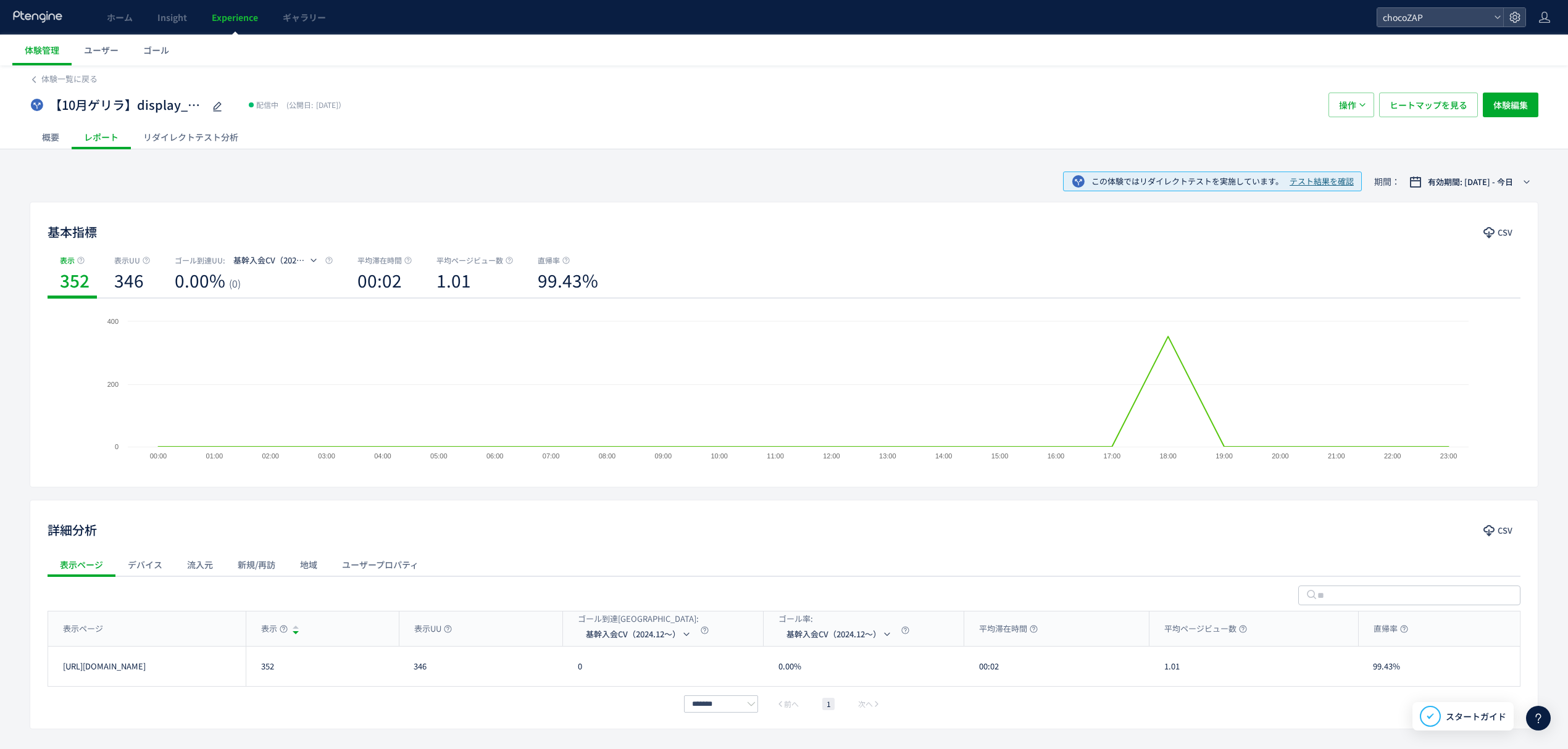
click at [191, 142] on div "リダイレクトテスト分析" at bounding box center [190, 137] width 120 height 24
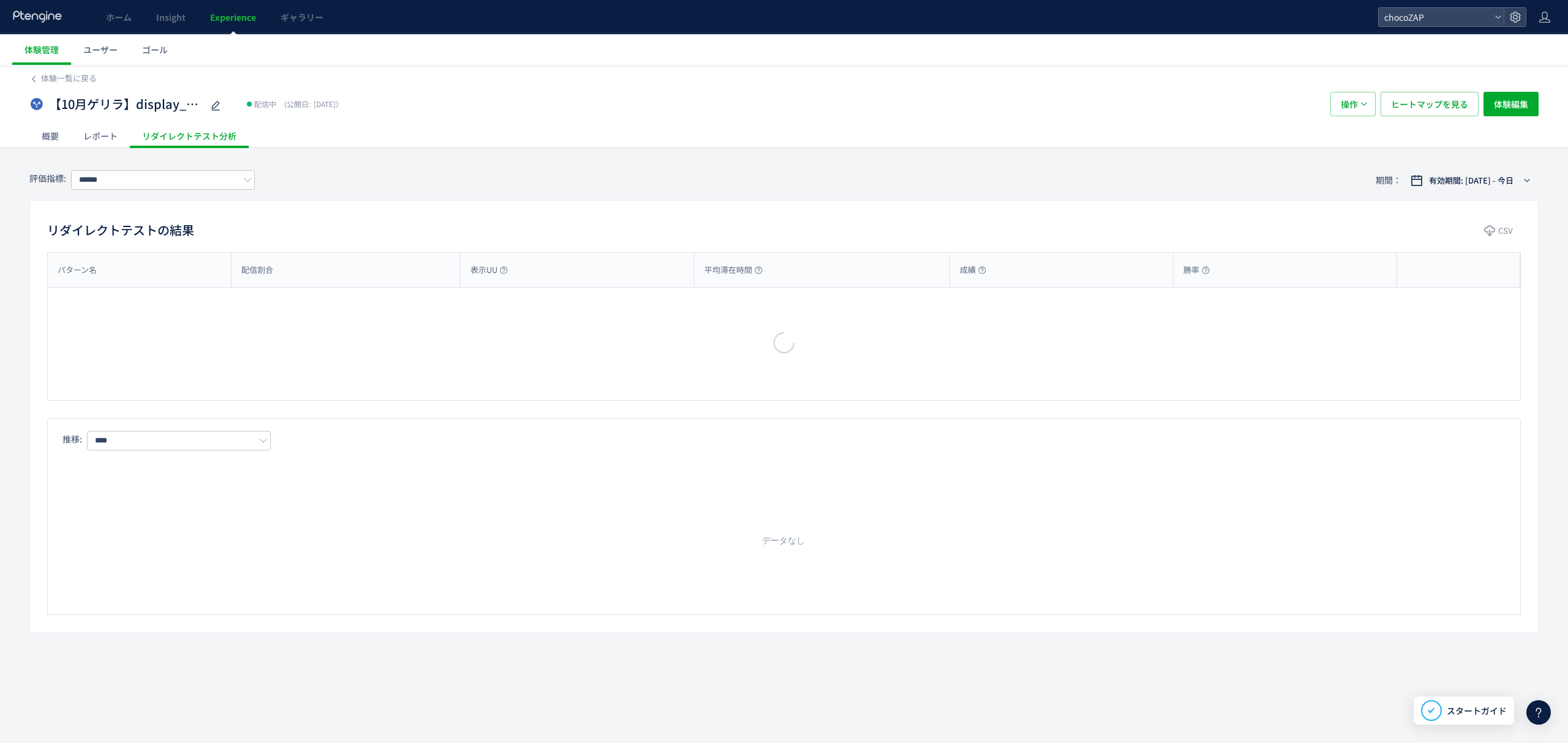
type input "**********"
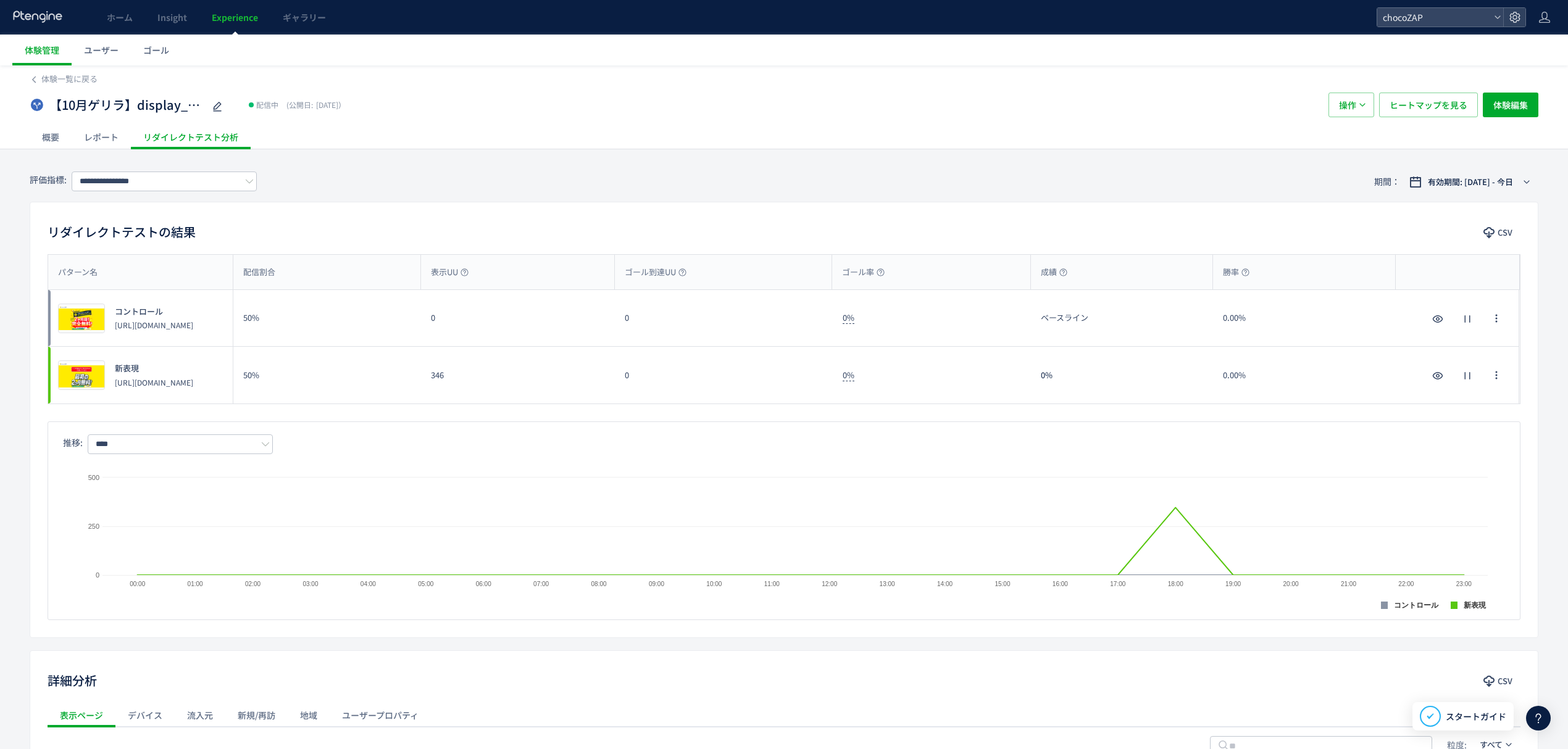
click at [52, 129] on div "概要" at bounding box center [51, 137] width 42 height 24
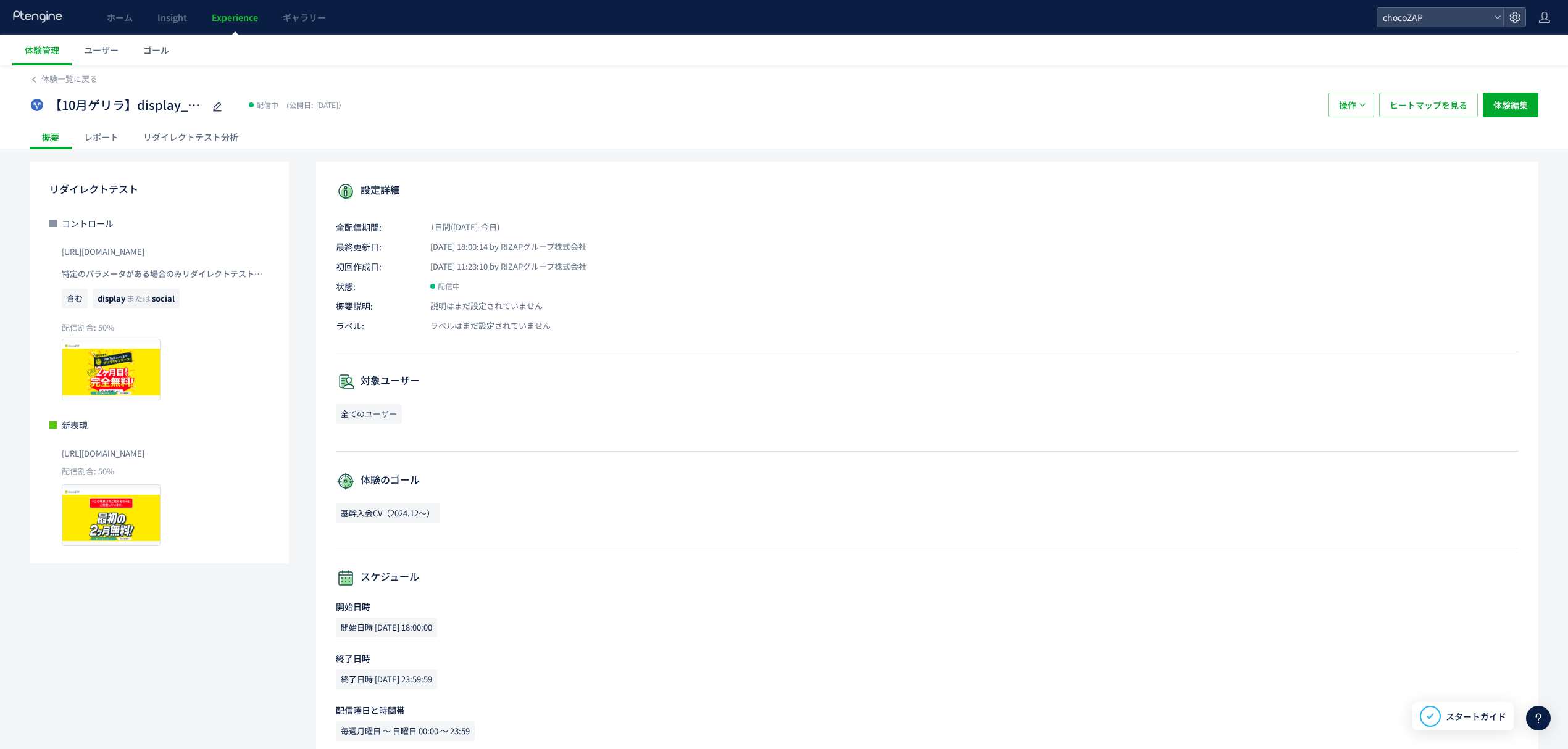
click at [95, 141] on div "レポート" at bounding box center [101, 137] width 59 height 24
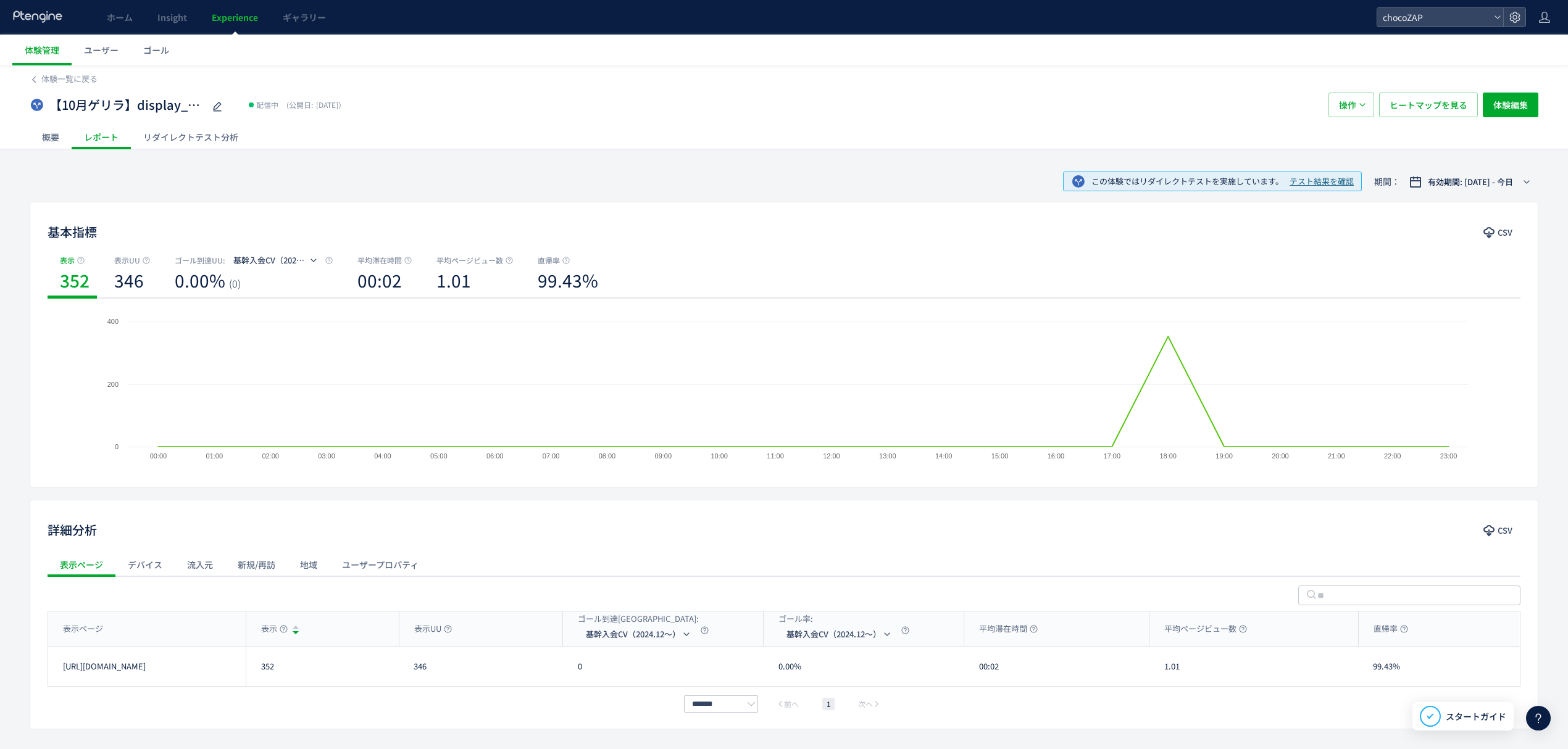
click at [212, 133] on div "リダイレクトテスト分析" at bounding box center [190, 137] width 120 height 24
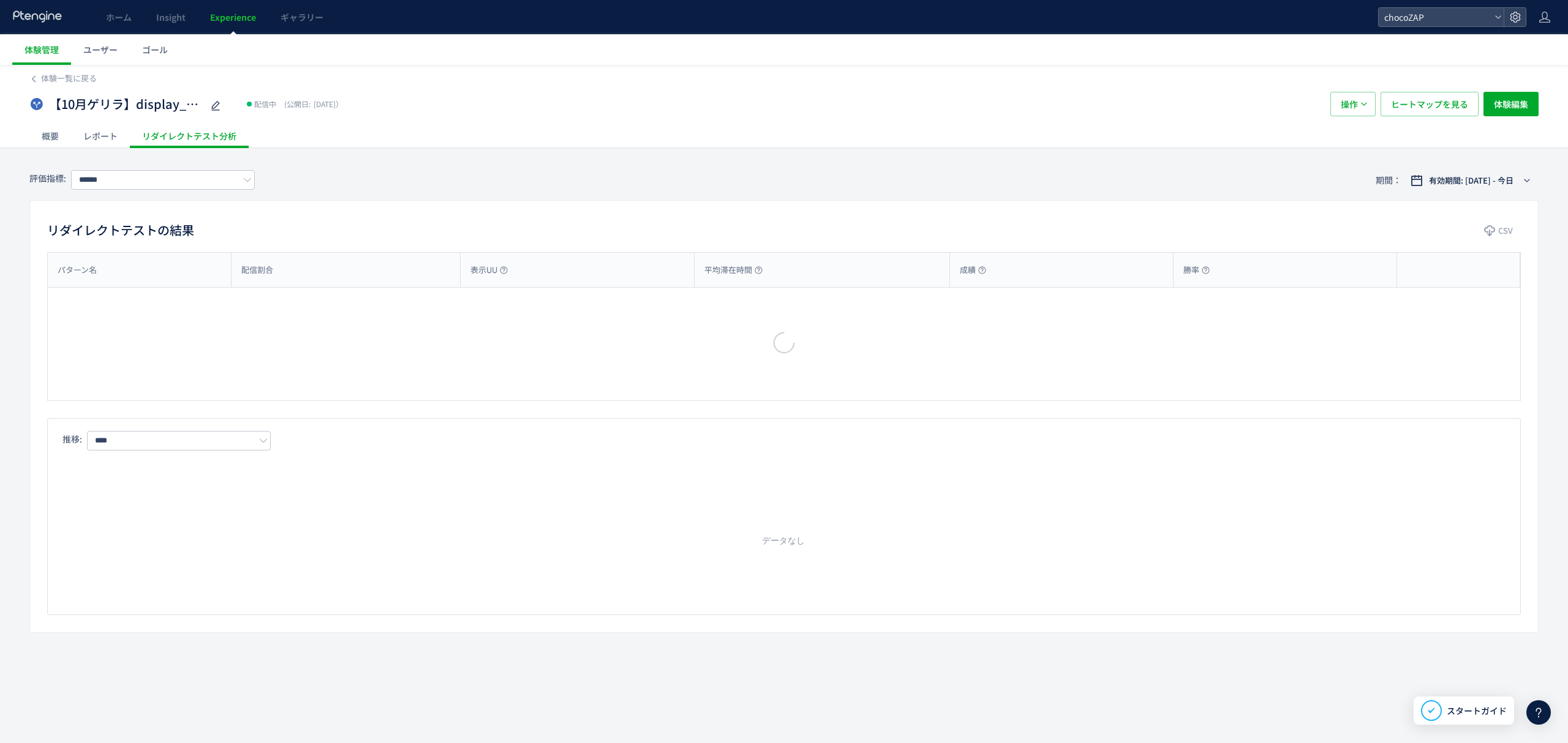
type input "**********"
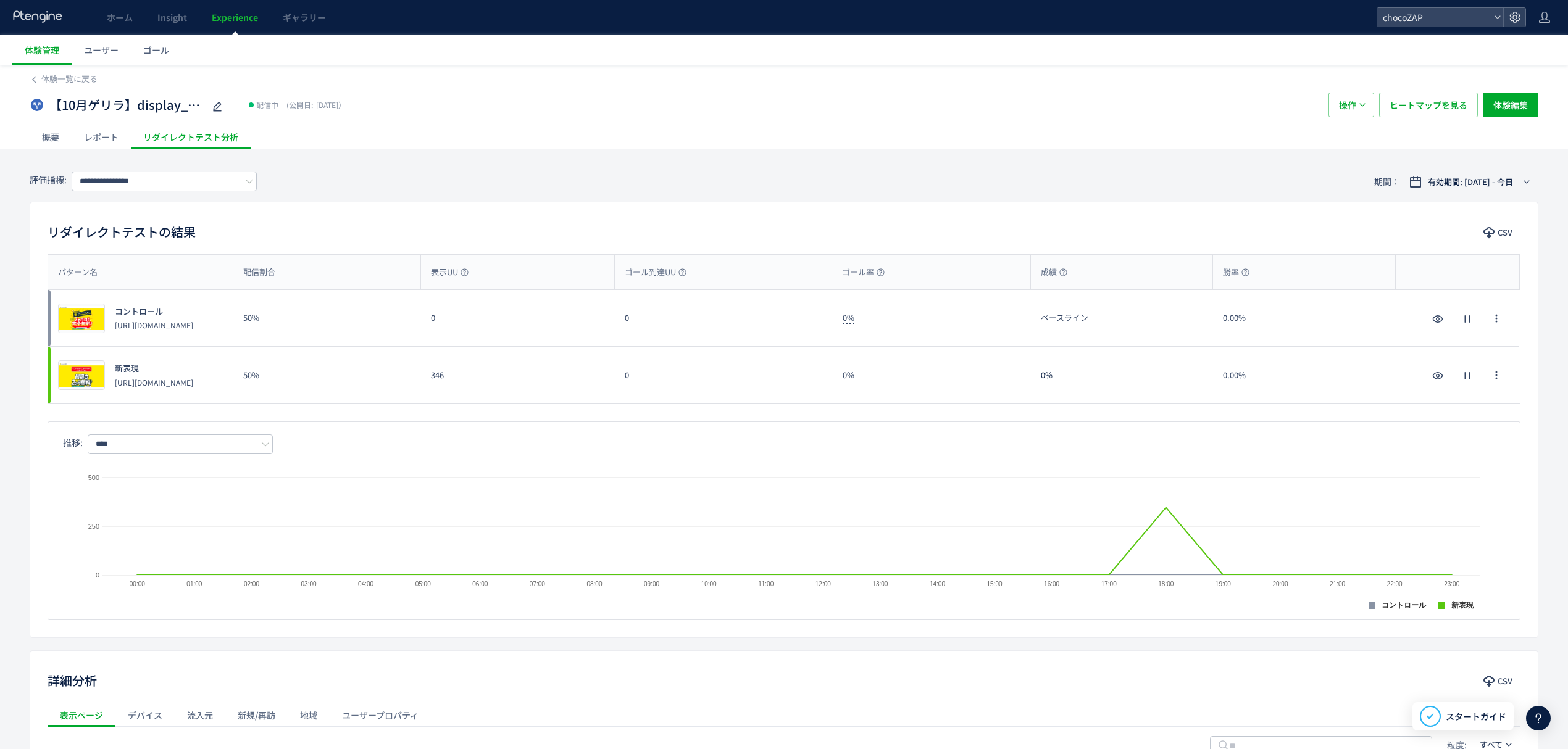
click at [52, 132] on div "概要" at bounding box center [51, 137] width 42 height 24
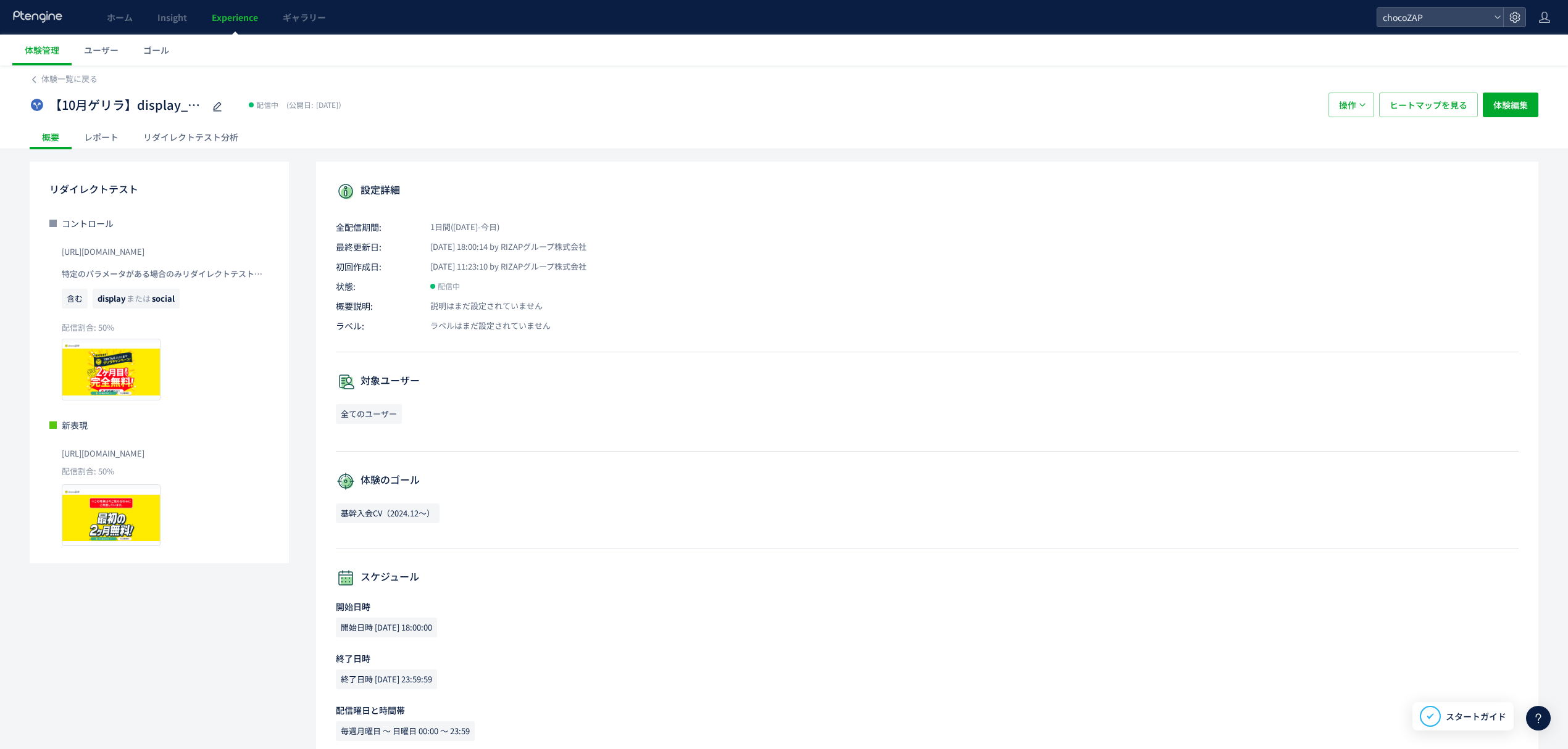
click at [99, 131] on div "レポート" at bounding box center [101, 137] width 59 height 24
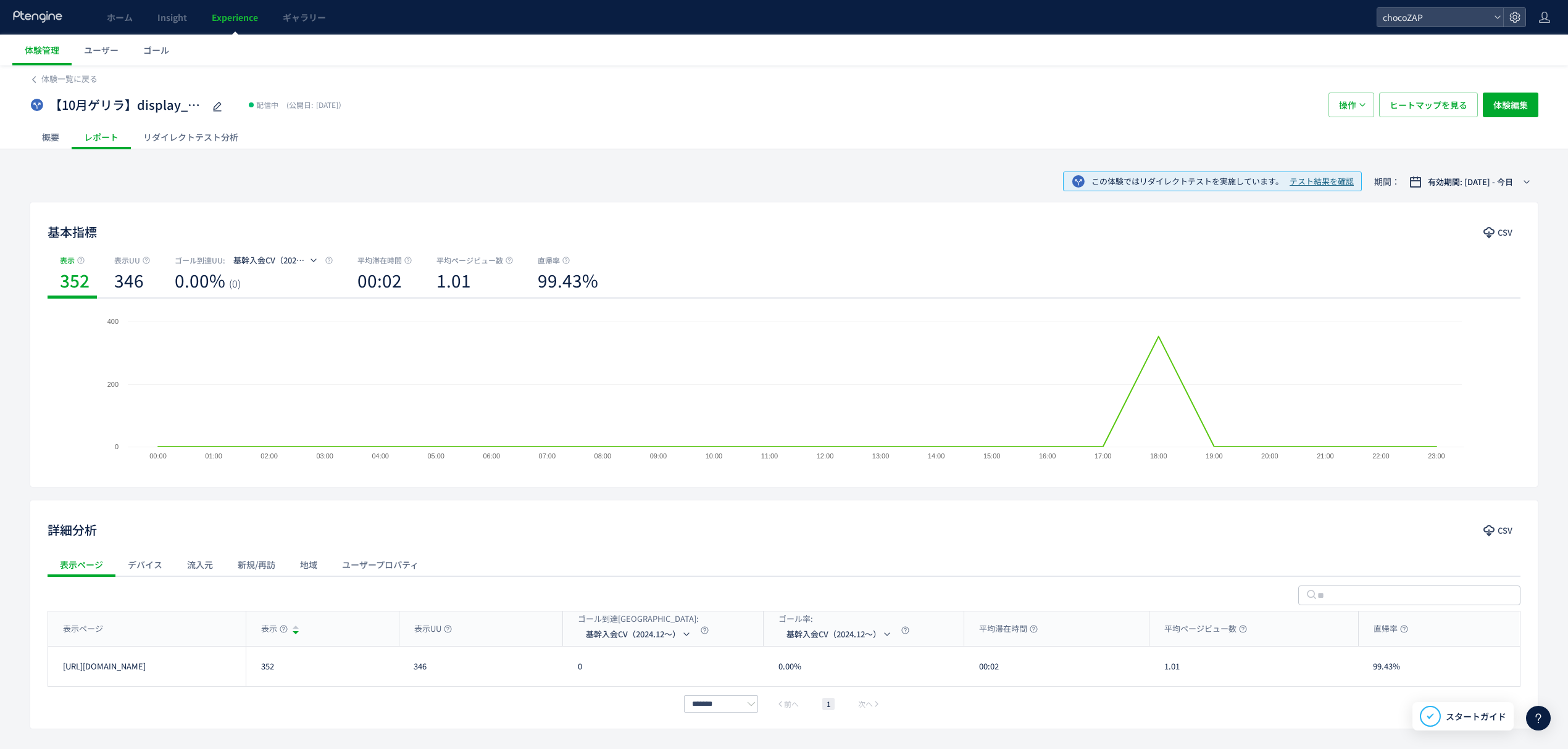
click at [221, 141] on div "リダイレクトテスト分析" at bounding box center [190, 137] width 120 height 24
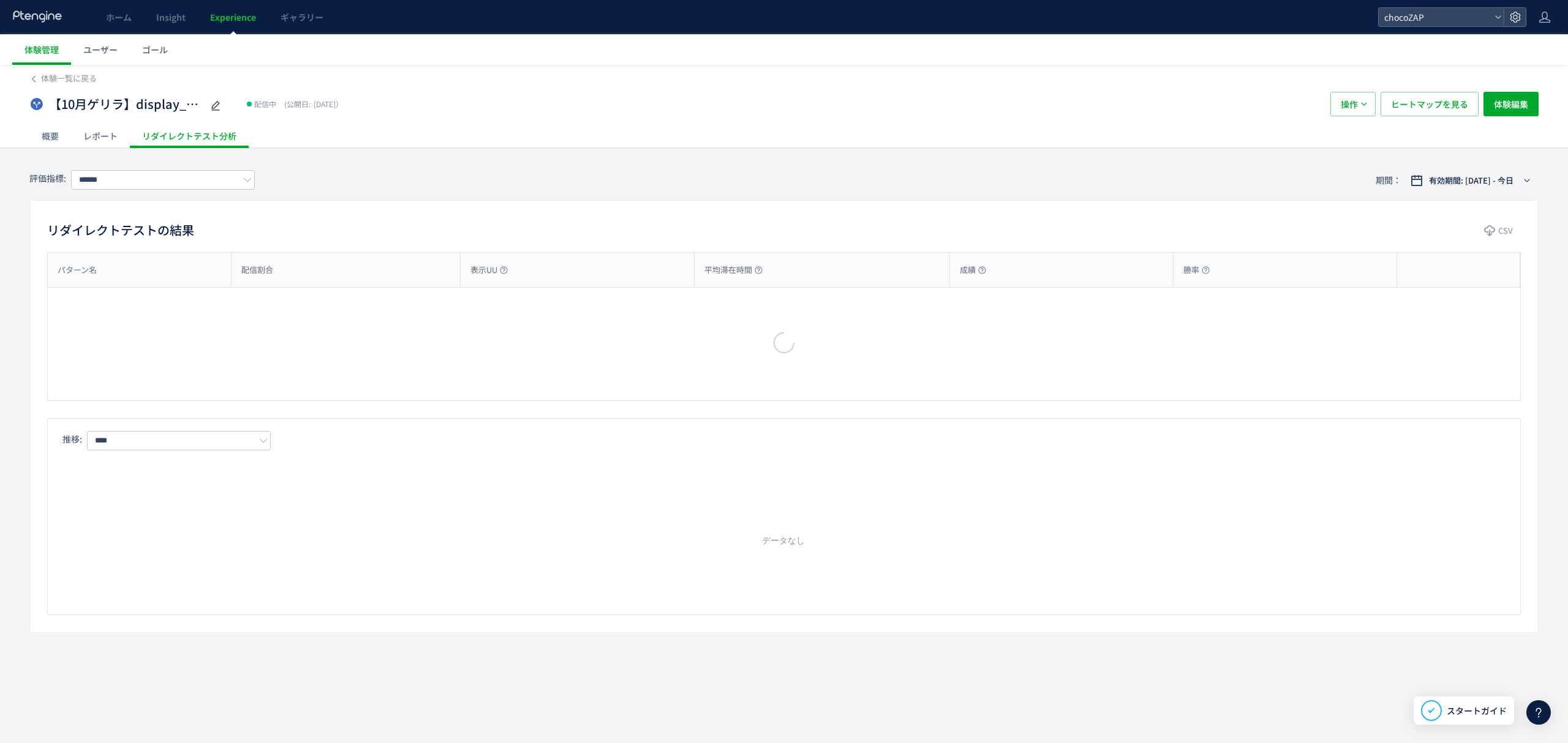
type input "**********"
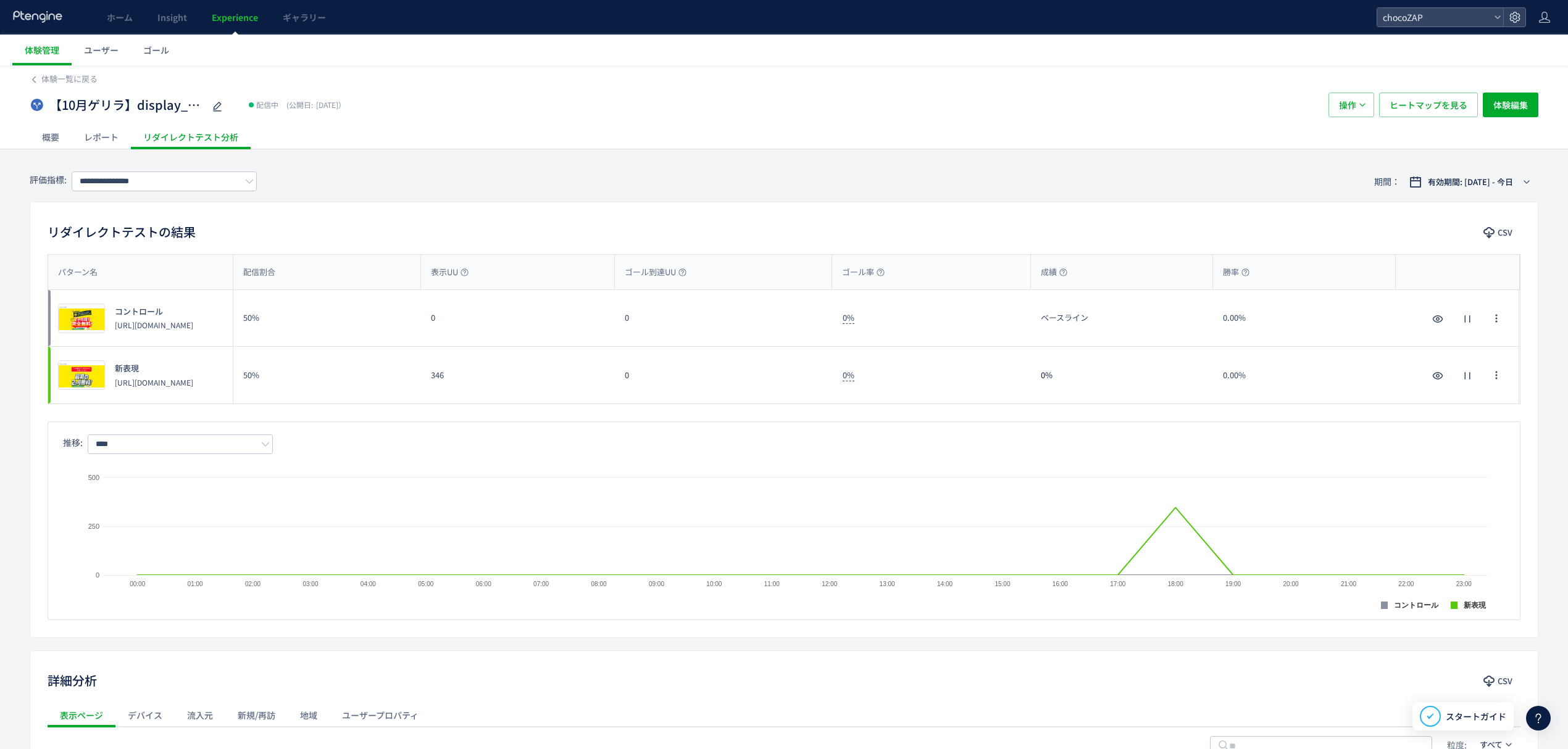
drag, startPoint x: 203, startPoint y: 336, endPoint x: 116, endPoint y: 319, distance: 88.6
click at [116, 320] on p "[URL][DOMAIN_NAME]" at bounding box center [154, 325] width 79 height 11
copy p "[URL][DOMAIN_NAME]"
drag, startPoint x: 198, startPoint y: 390, endPoint x: 111, endPoint y: 380, distance: 87.6
click at [111, 380] on div "新表現 https://lp.chocozap.jp/campaign-01/guerrilla/202510-2/" at bounding box center [149, 374] width 89 height 24
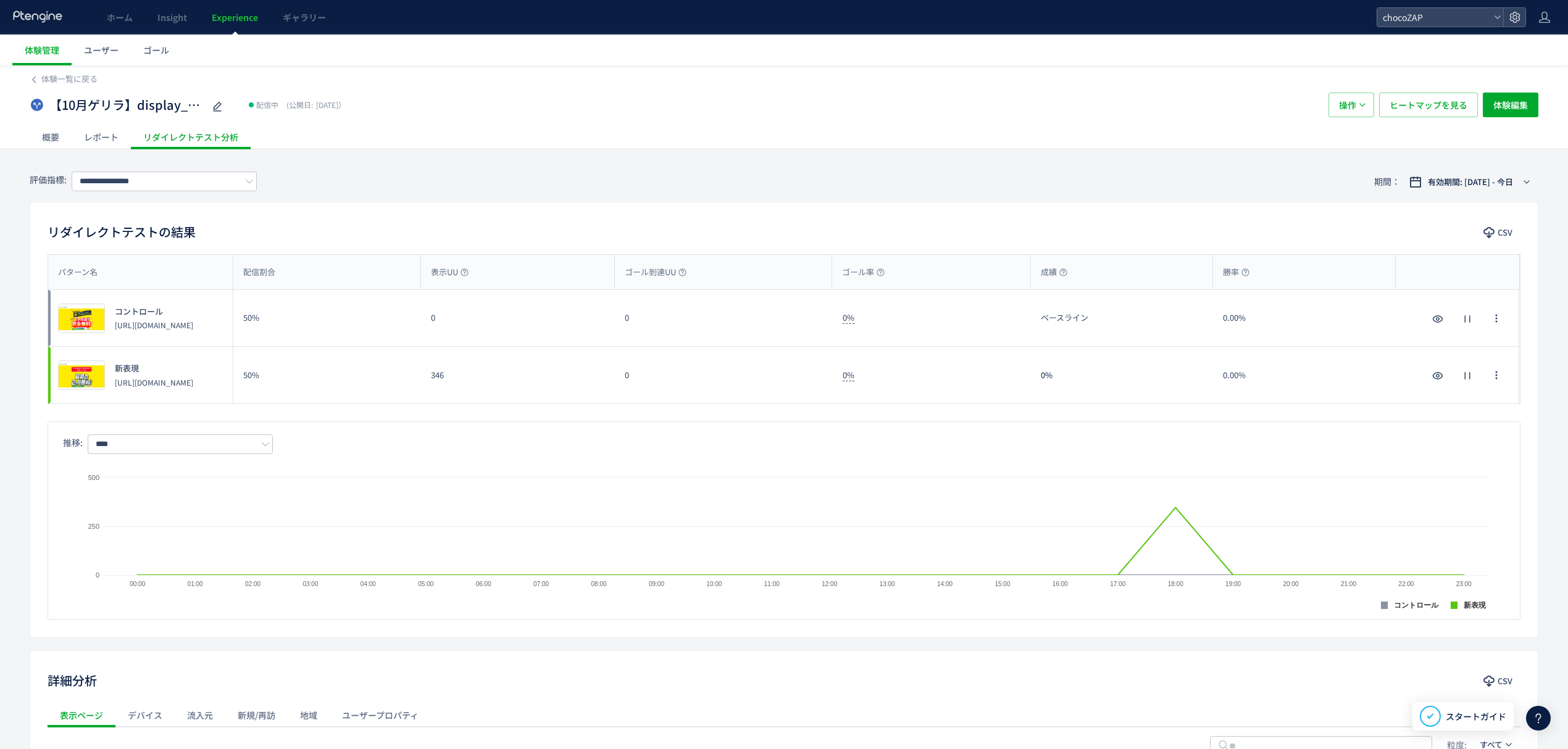
copy p "[URL][DOMAIN_NAME]"
click at [119, 102] on span "【10月ゲリラ】display_既存表現VS新表現（display全媒体）" at bounding box center [127, 105] width 155 height 18
click at [69, 137] on div "概要" at bounding box center [51, 137] width 42 height 24
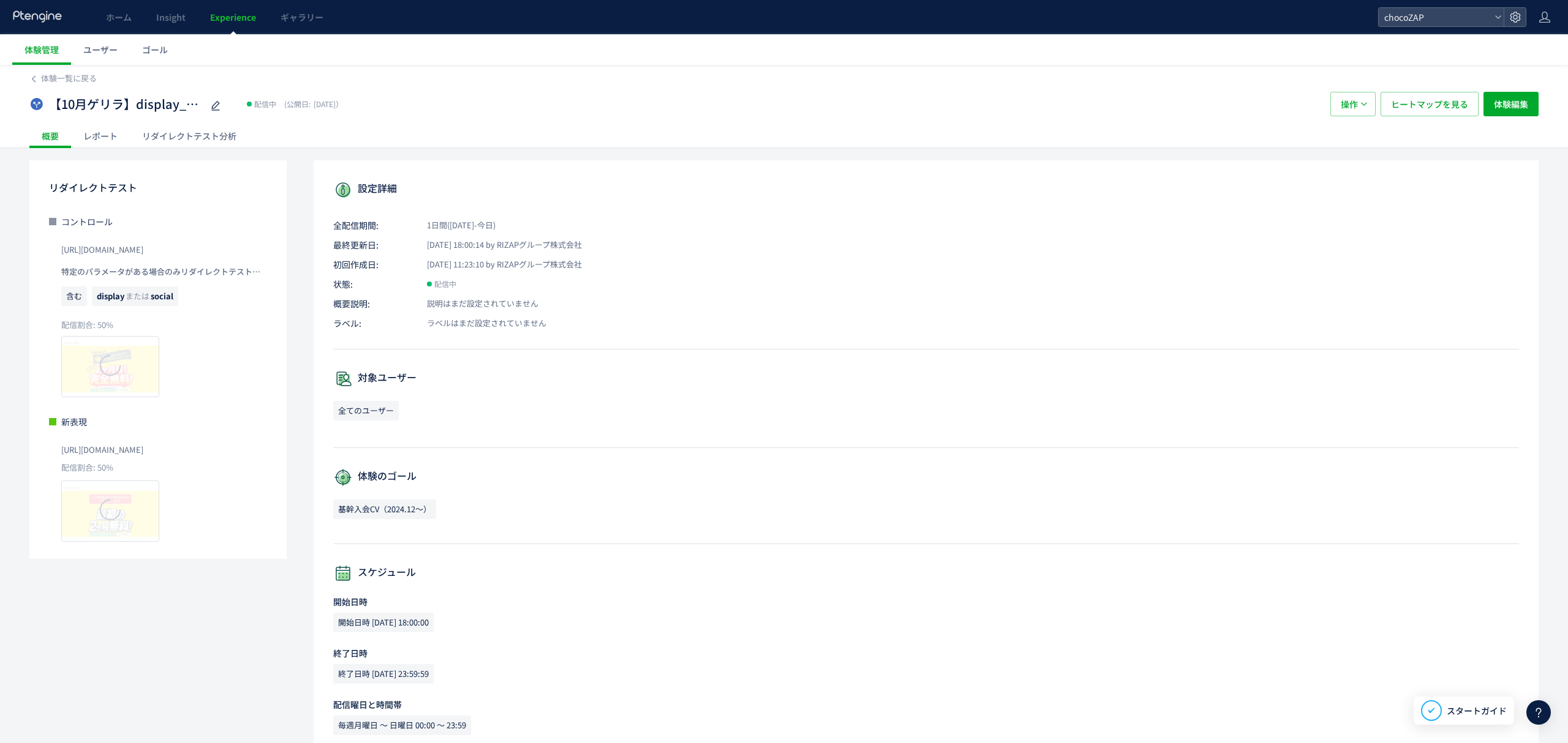
click at [48, 136] on div at bounding box center [784, 372] width 1568 height 743
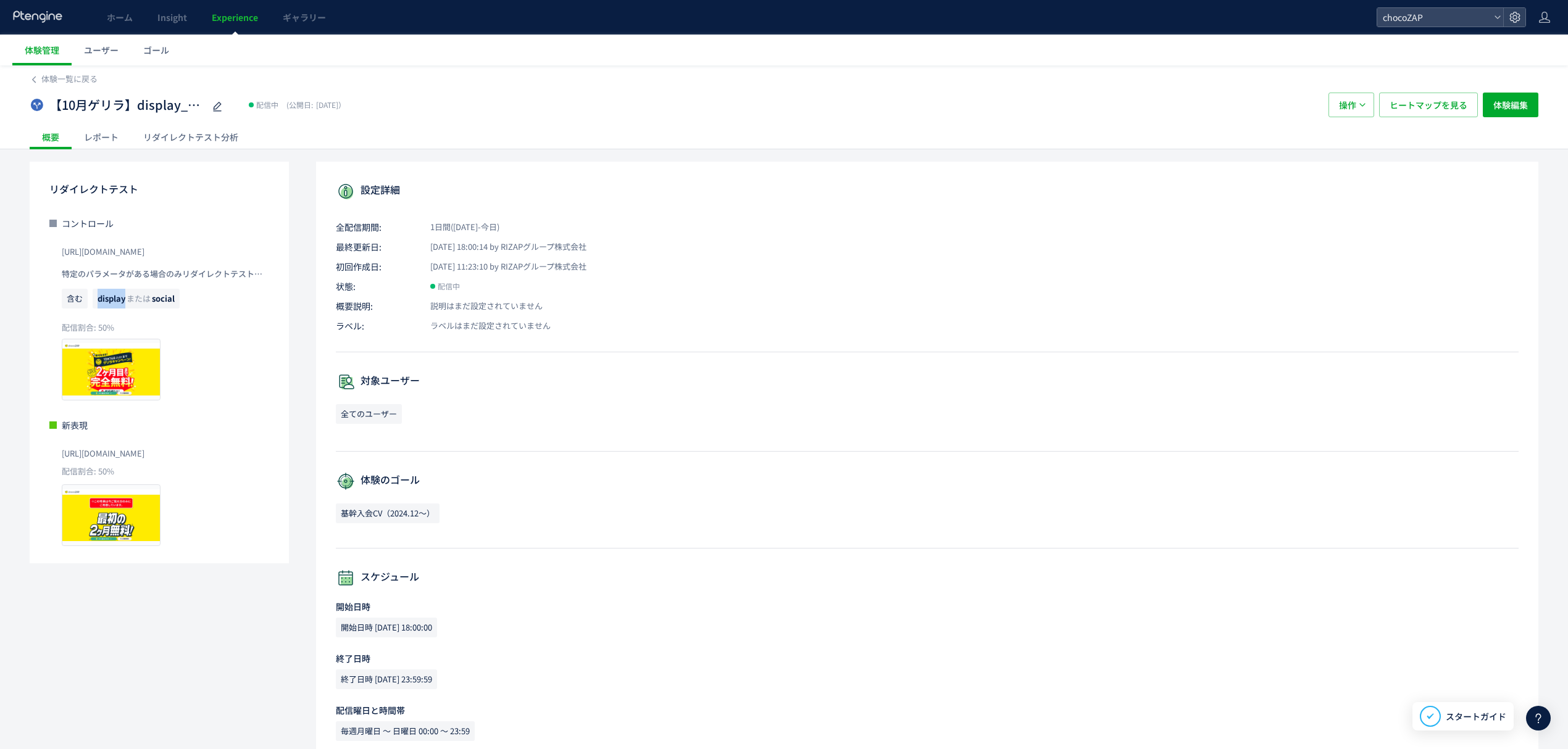
drag, startPoint x: 127, startPoint y: 302, endPoint x: 98, endPoint y: 304, distance: 29.1
click at [98, 304] on span "display または social" at bounding box center [136, 299] width 87 height 20
copy span "display"
drag, startPoint x: 168, startPoint y: 306, endPoint x: 151, endPoint y: 304, distance: 17.1
click at [151, 304] on span "display または social" at bounding box center [136, 299] width 87 height 20
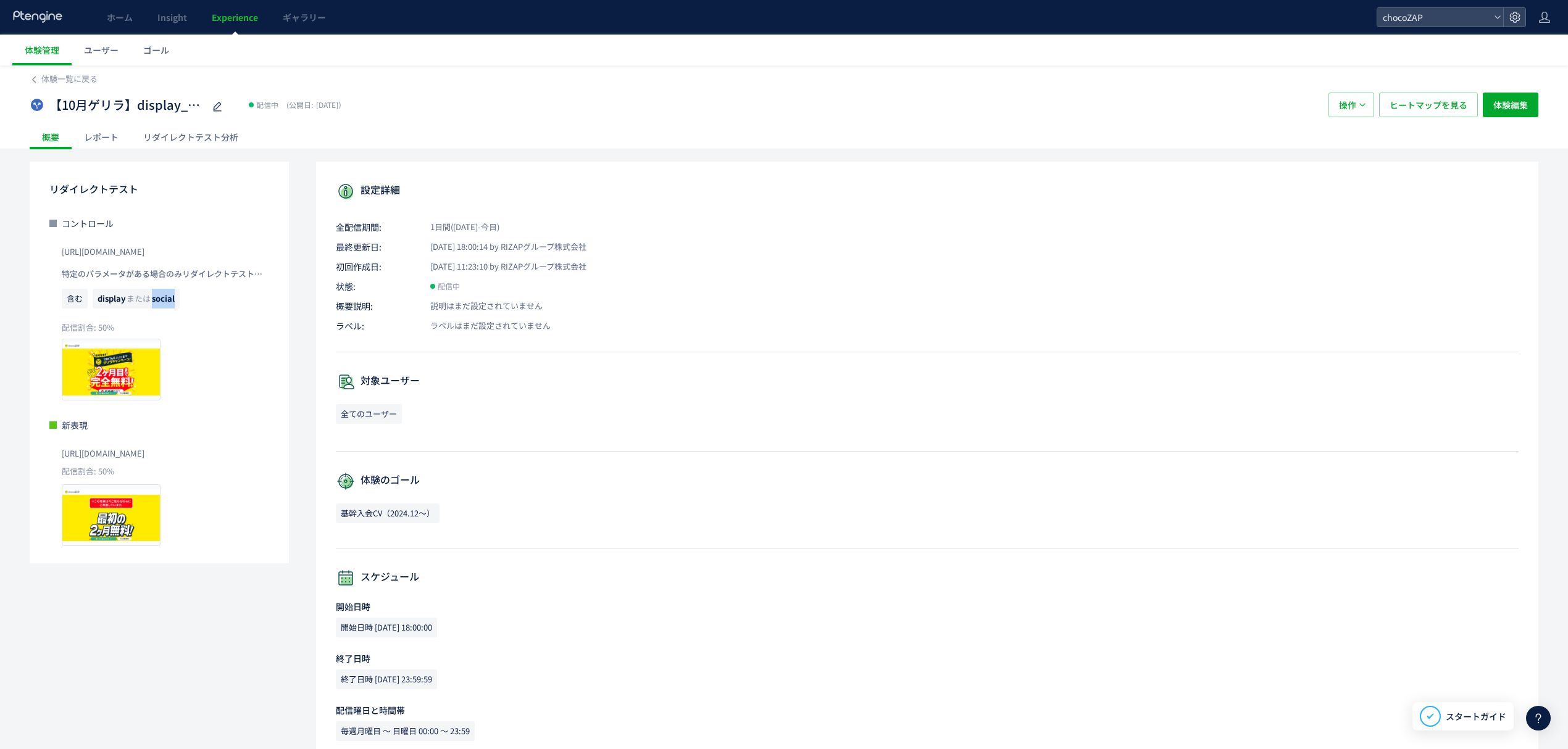
copy span "social"
click at [102, 132] on div "レポート" at bounding box center [101, 137] width 59 height 24
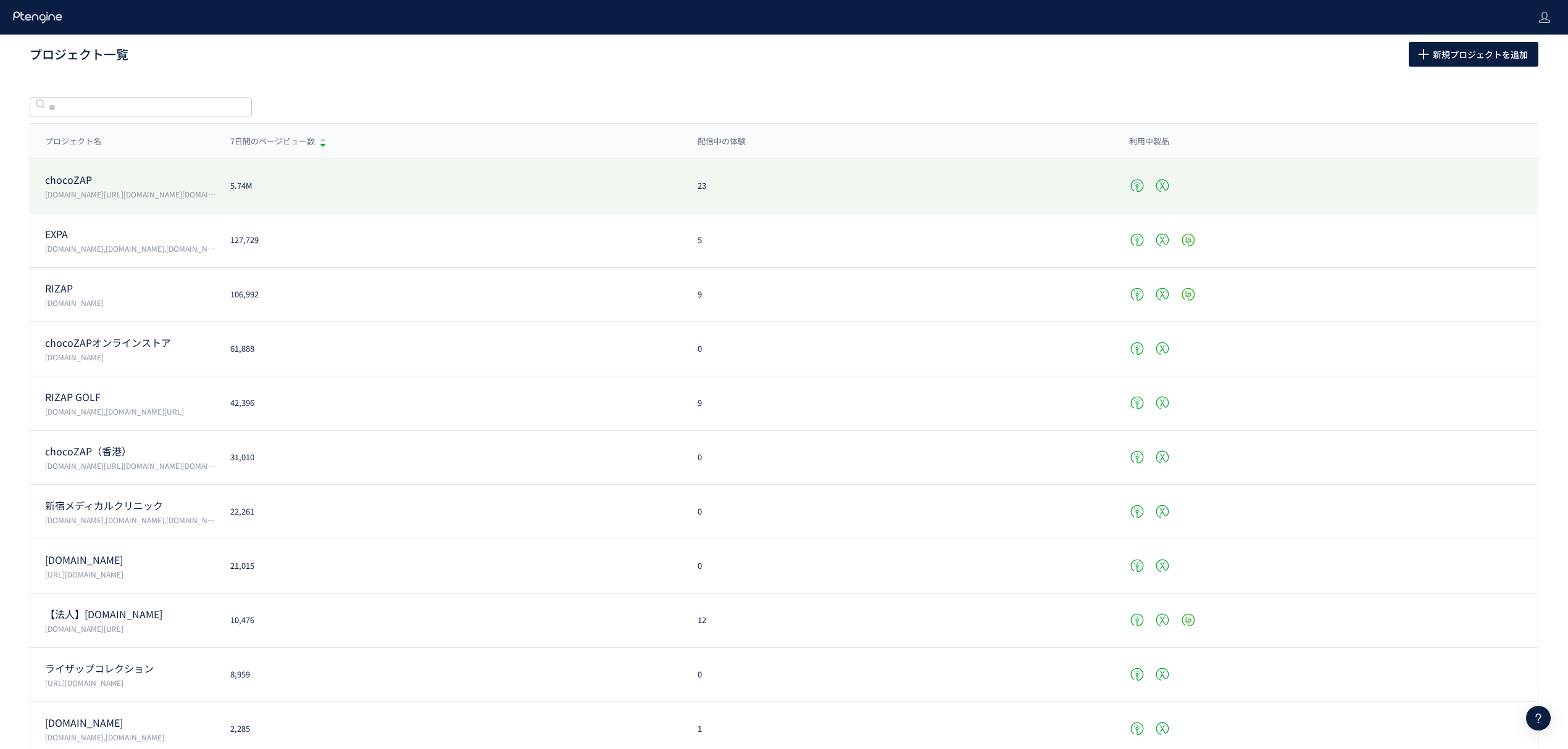
click at [84, 183] on p "chocoZAP" at bounding box center [130, 180] width 170 height 14
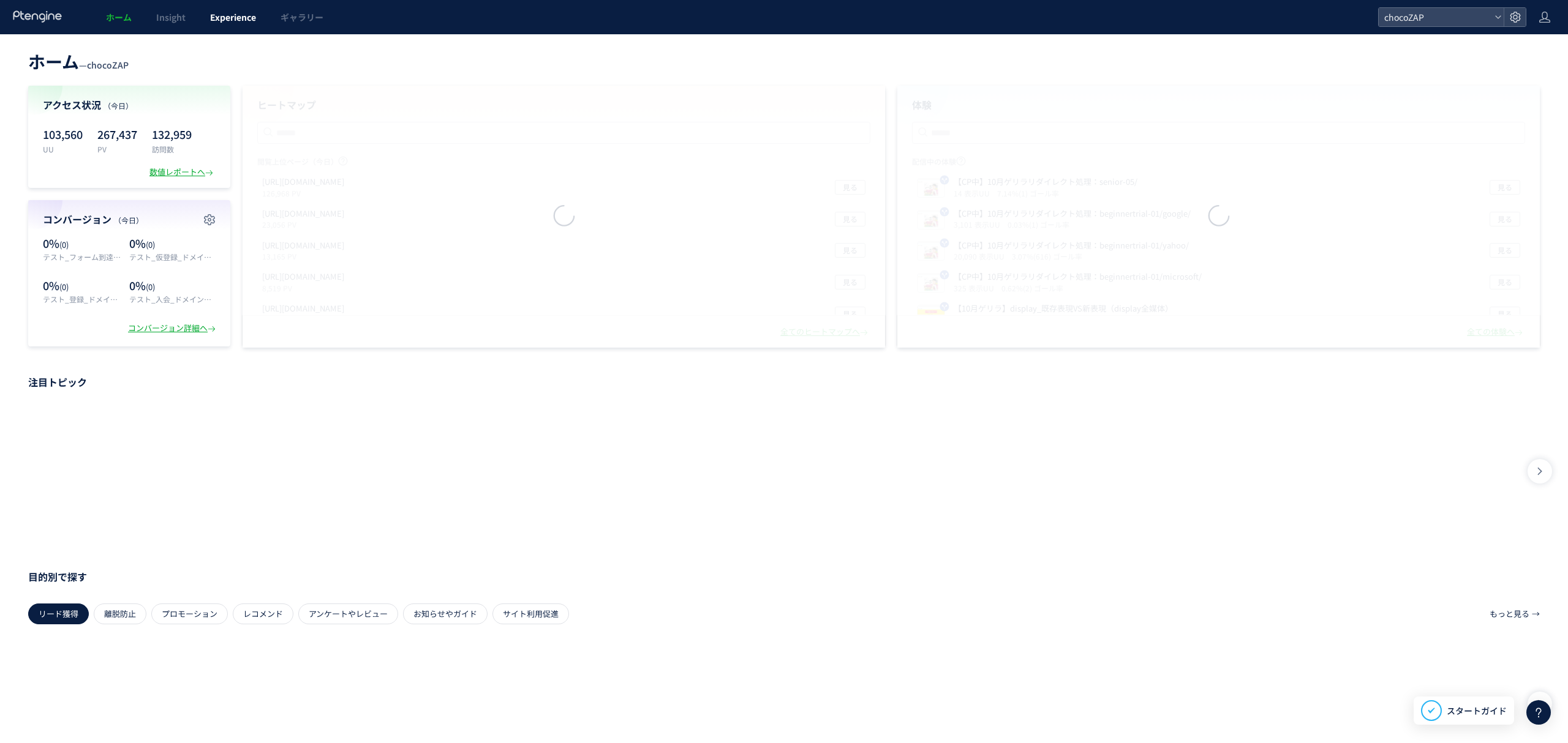
click at [222, 16] on span "Experience" at bounding box center [233, 17] width 46 height 12
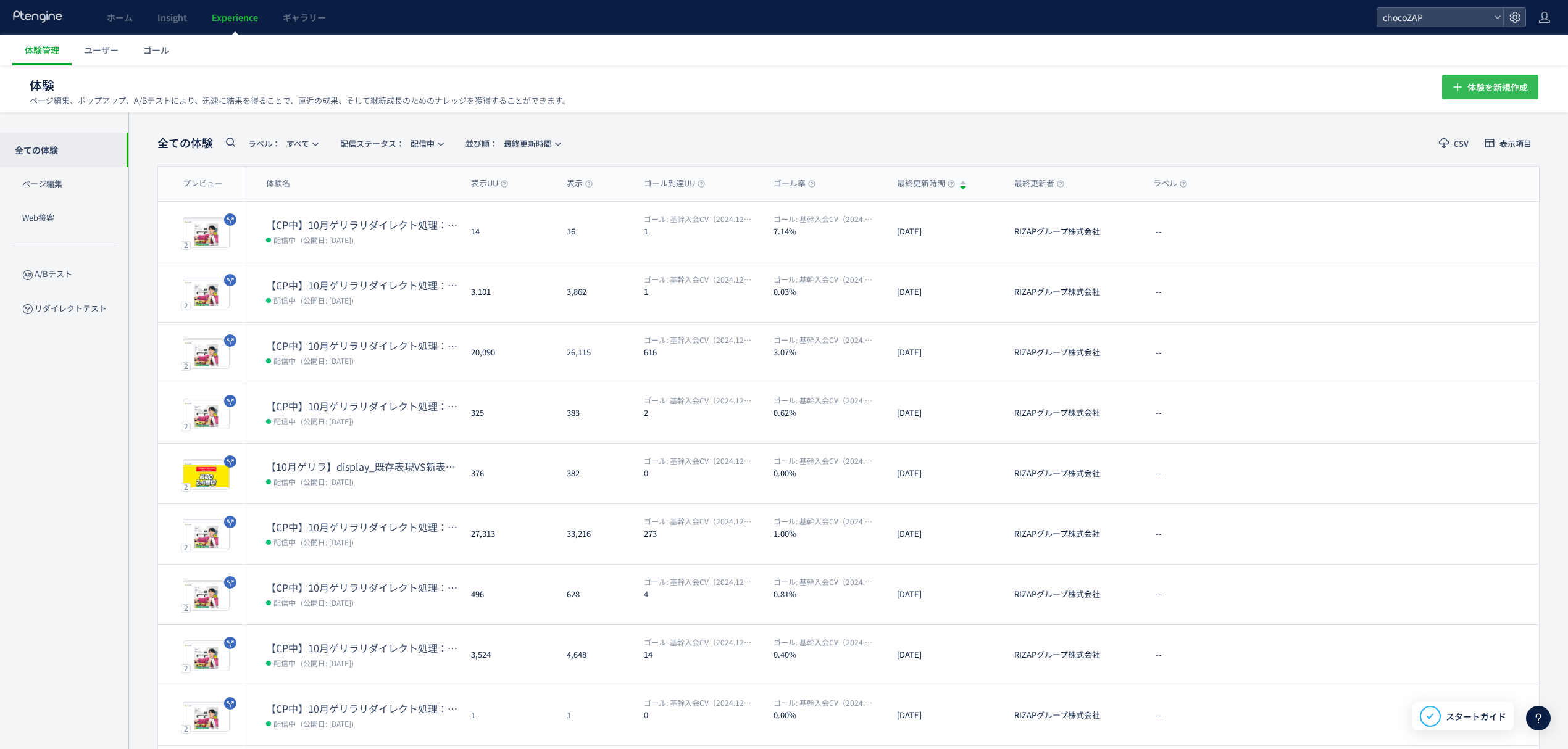
click at [1494, 85] on span "体験を新規作成" at bounding box center [1498, 87] width 61 height 24
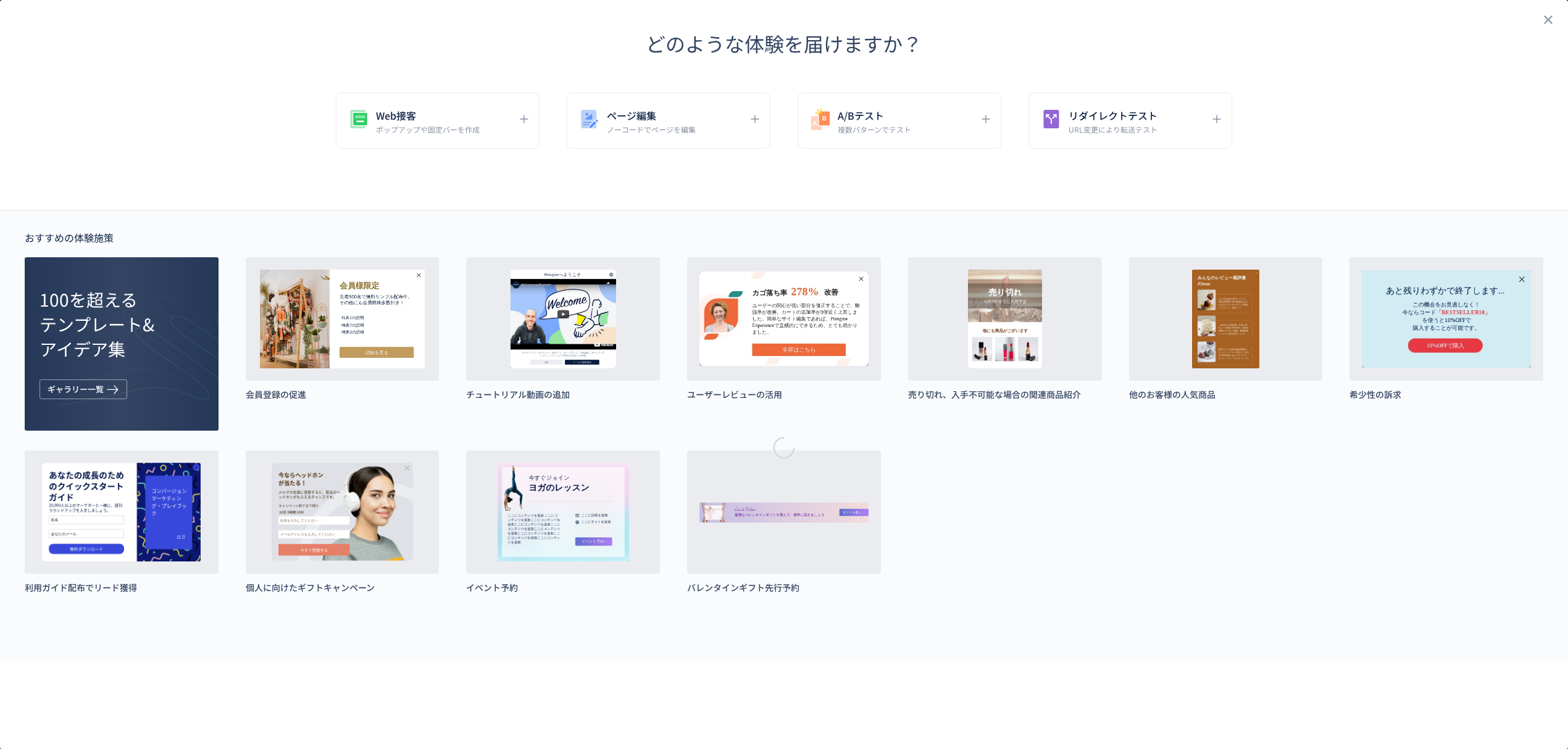
click at [1124, 121] on h5 "リダイレクトテスト" at bounding box center [1113, 116] width 89 height 17
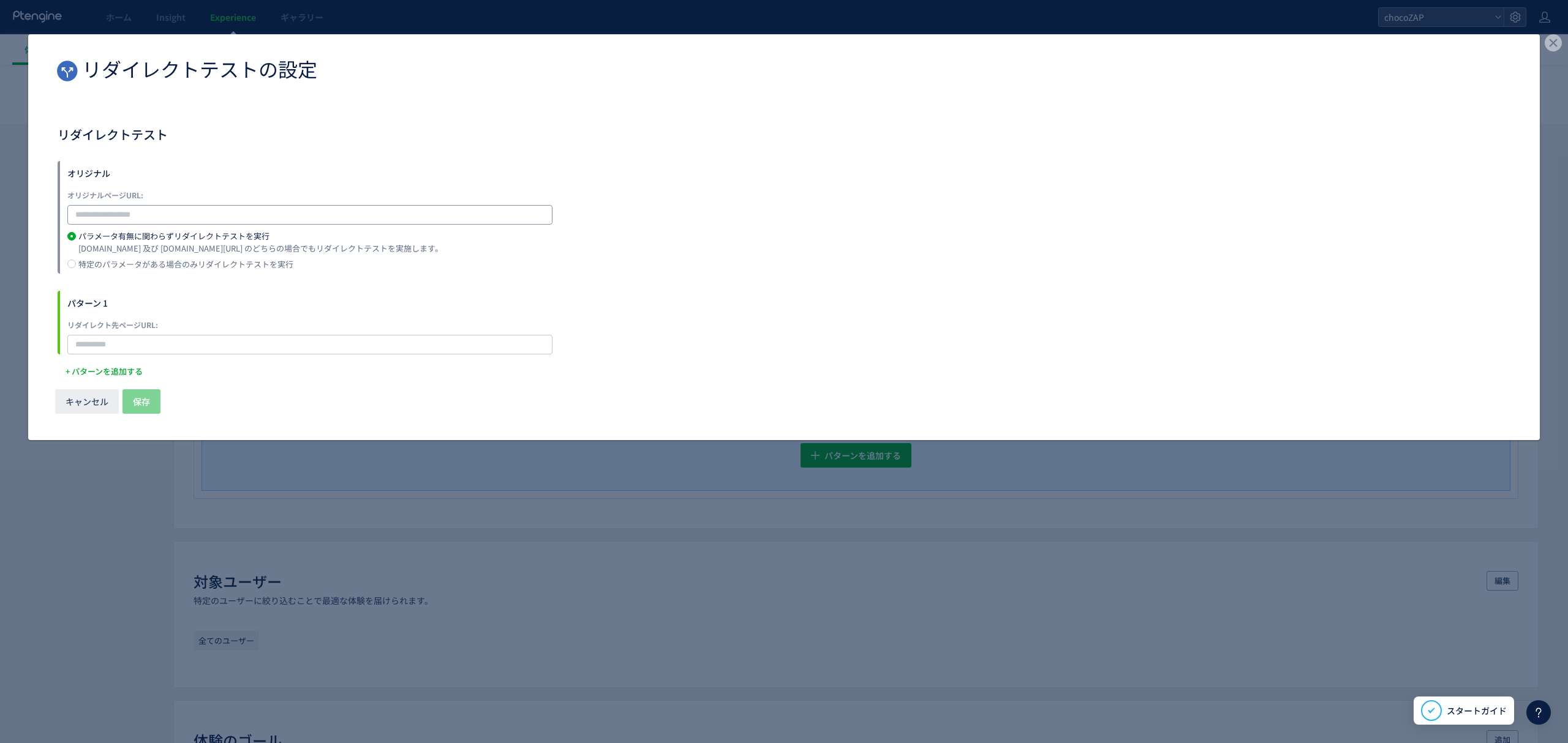
click at [252, 210] on input "dialog" at bounding box center [310, 215] width 485 height 20
paste input "**********"
type input "**********"
click at [146, 343] on input "dialog" at bounding box center [310, 345] width 485 height 20
paste input "**********"
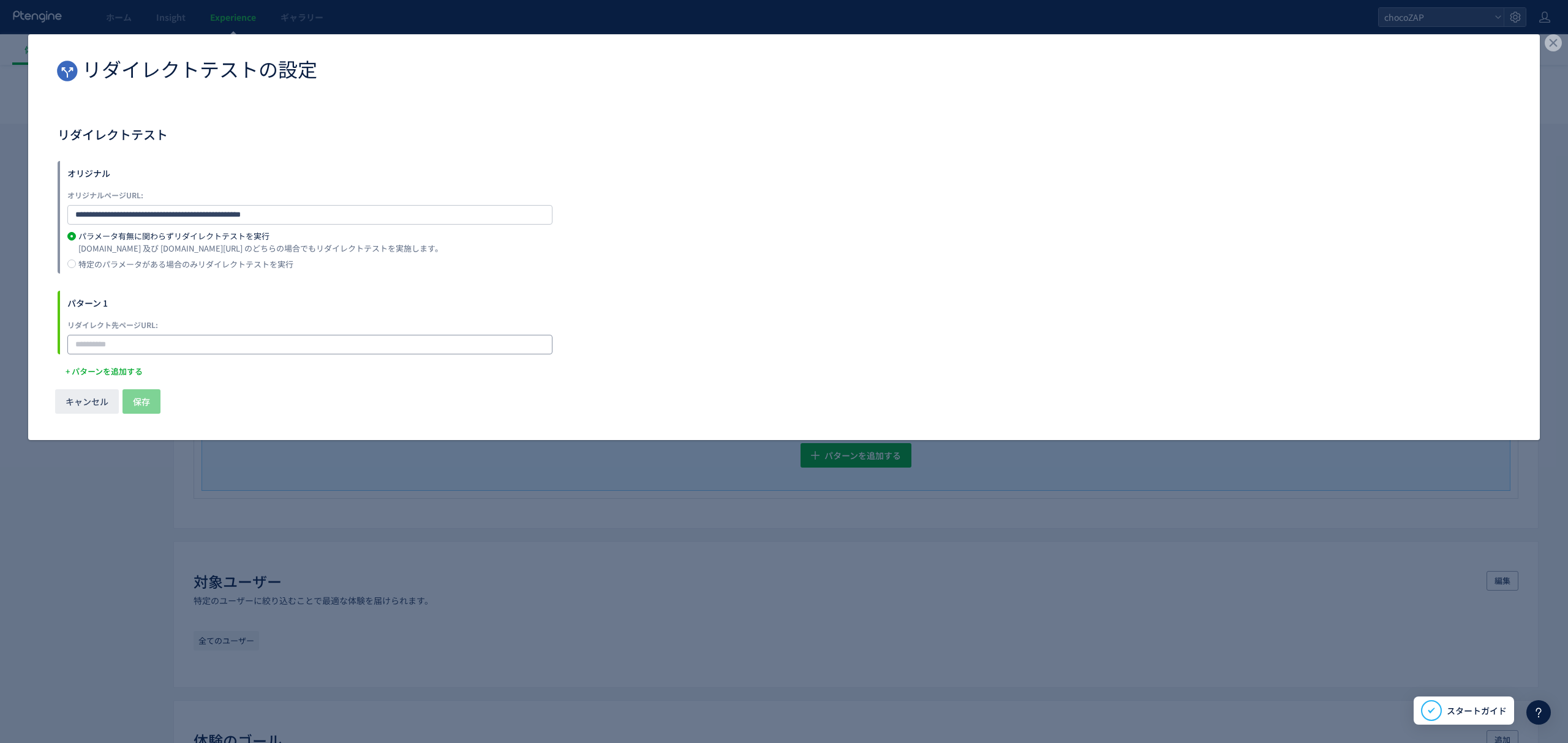
type input "**********"
click at [153, 397] on button "保存" at bounding box center [142, 401] width 38 height 24
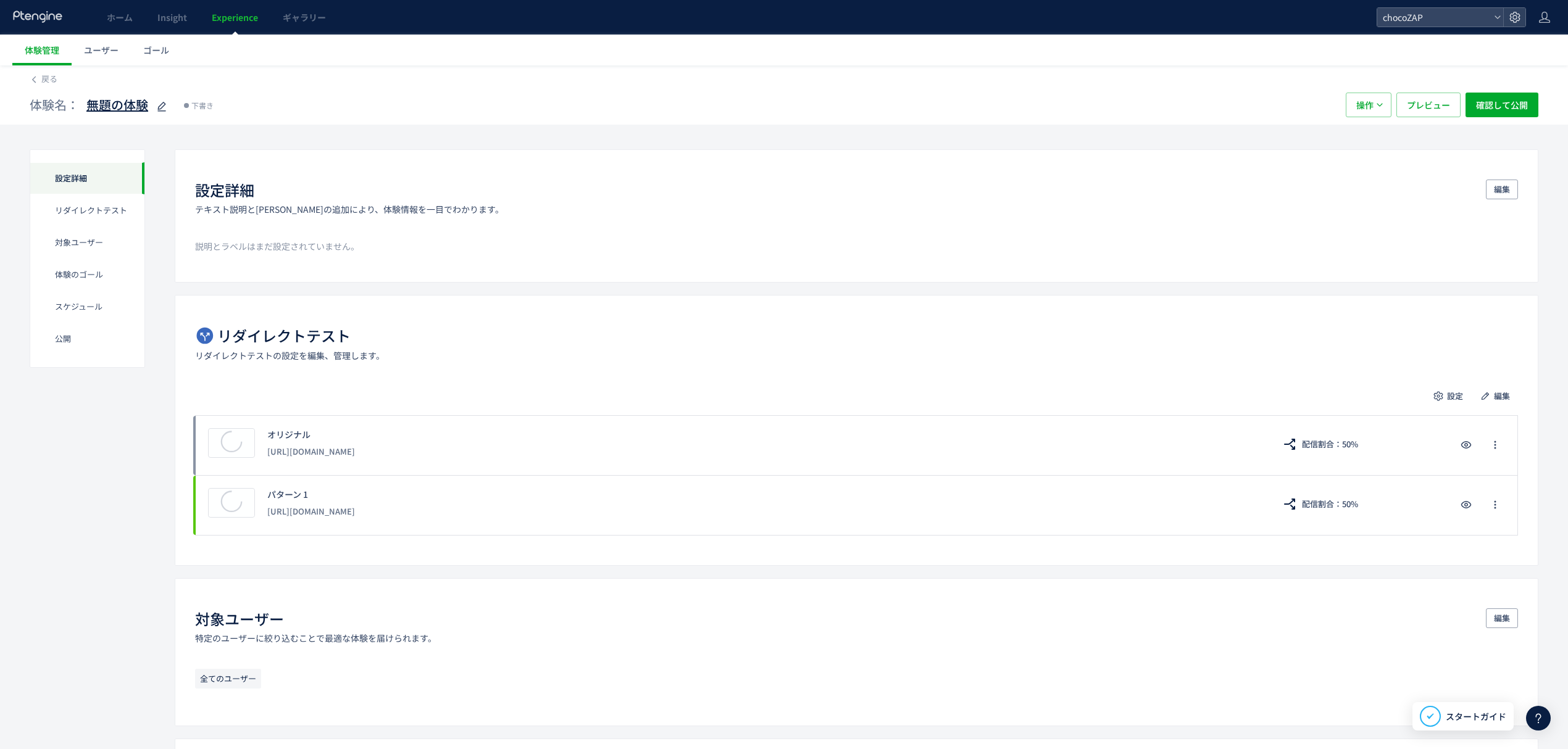
click at [94, 107] on span "無題の体験" at bounding box center [117, 105] width 61 height 18
click at [94, 105] on input "**********" at bounding box center [164, 105] width 155 height 24
type input "**********"
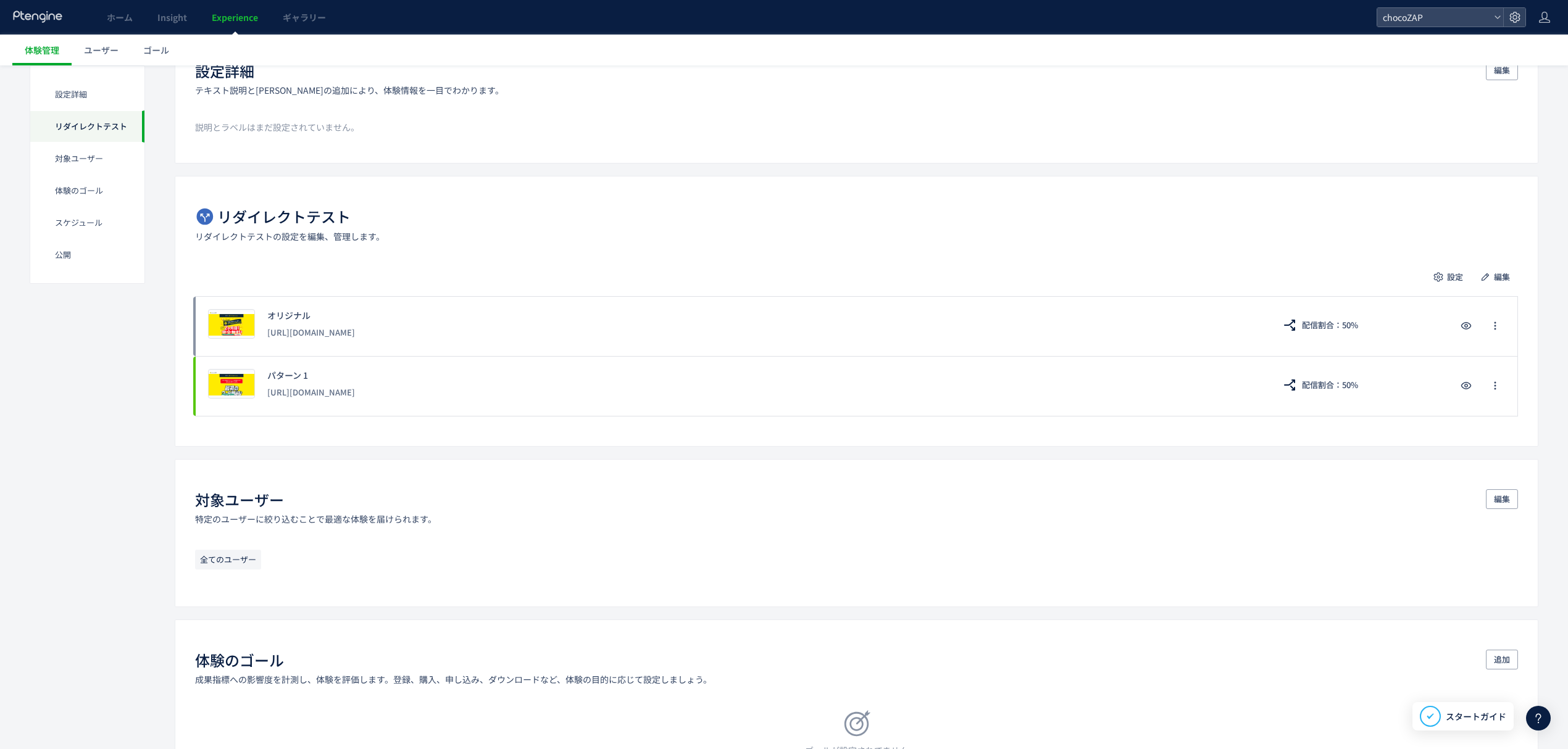
scroll to position [107, 0]
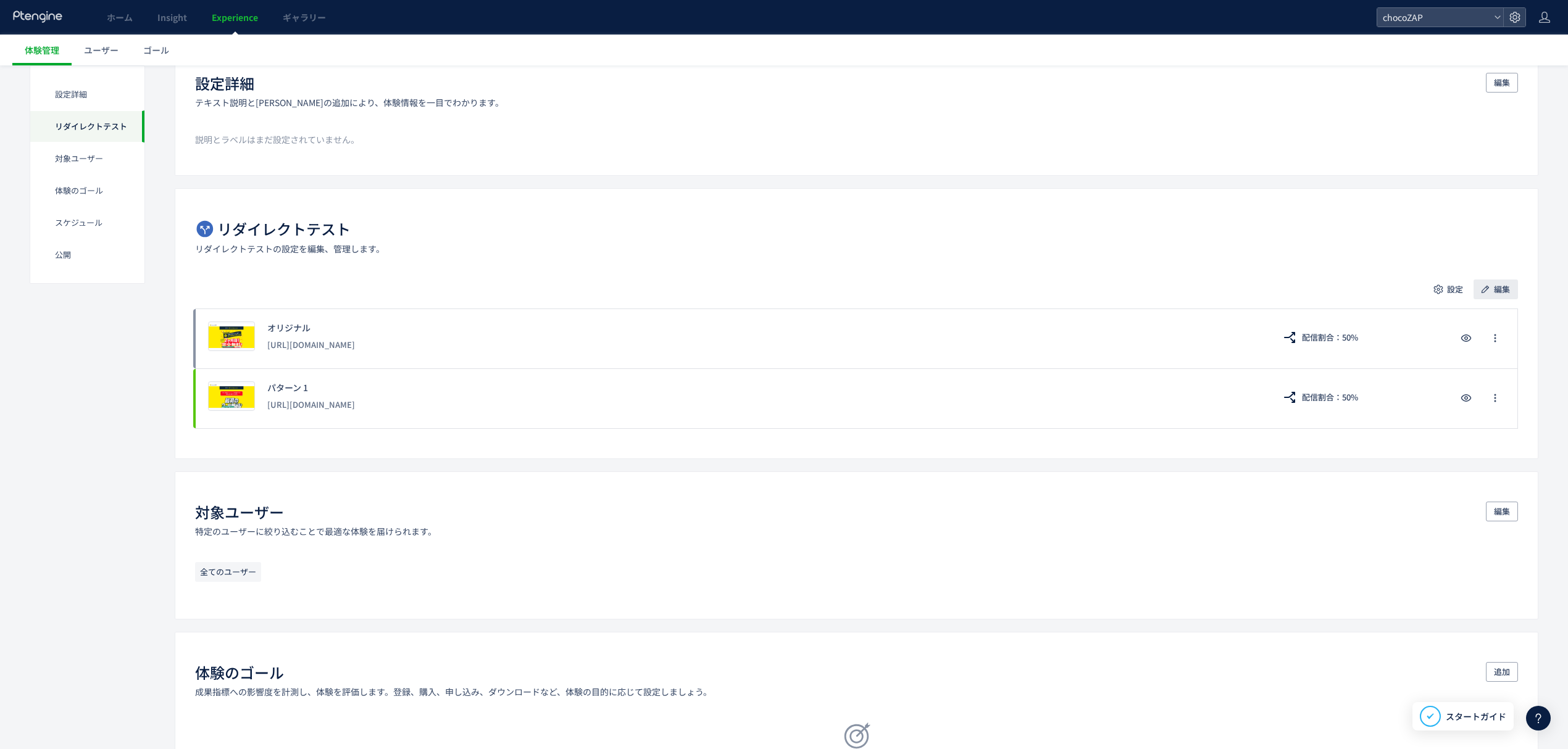
click at [1507, 290] on span "編集" at bounding box center [1502, 289] width 16 height 20
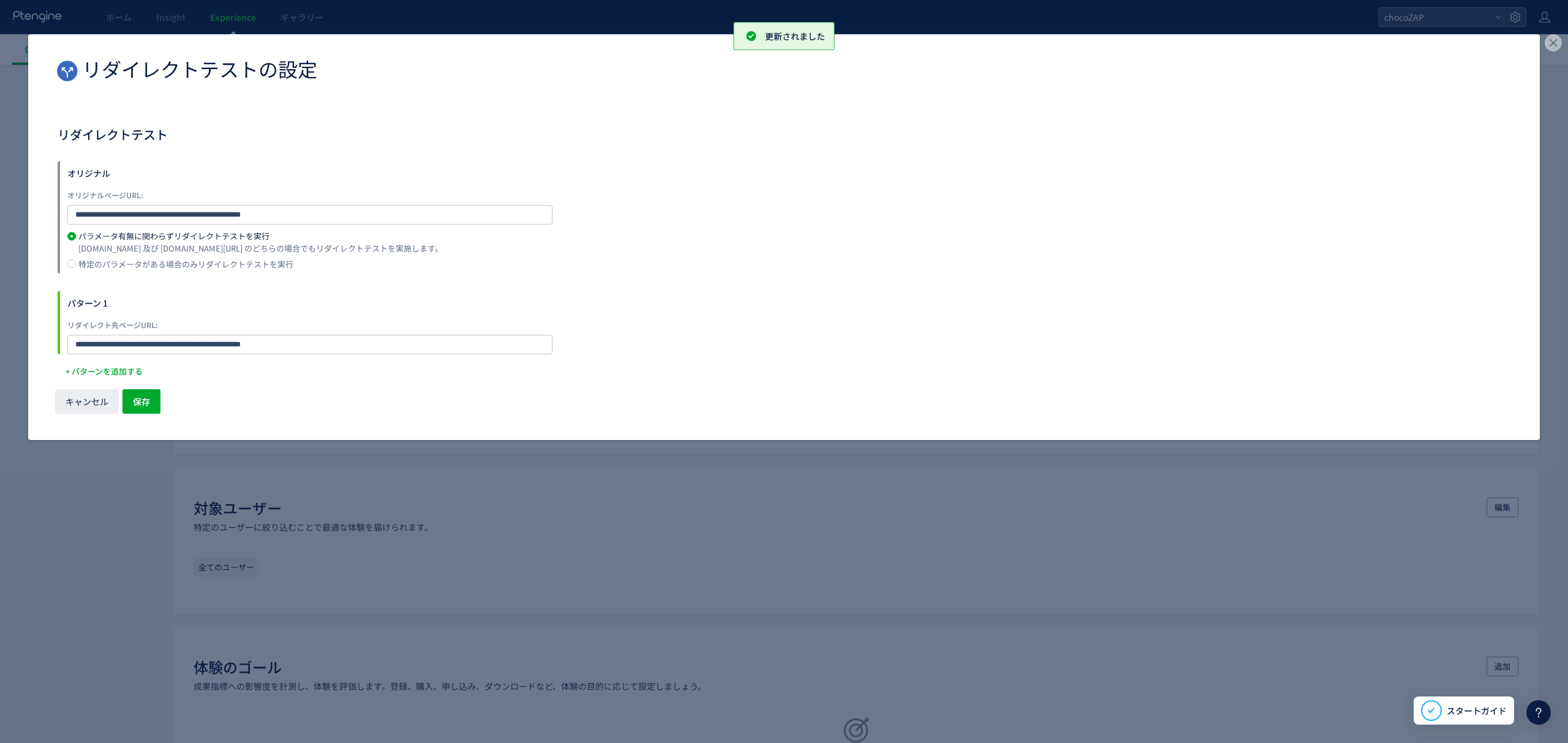
click at [87, 265] on div "特定のパラメータがある場合のみリダイレクトテストを実行" at bounding box center [186, 264] width 215 height 8
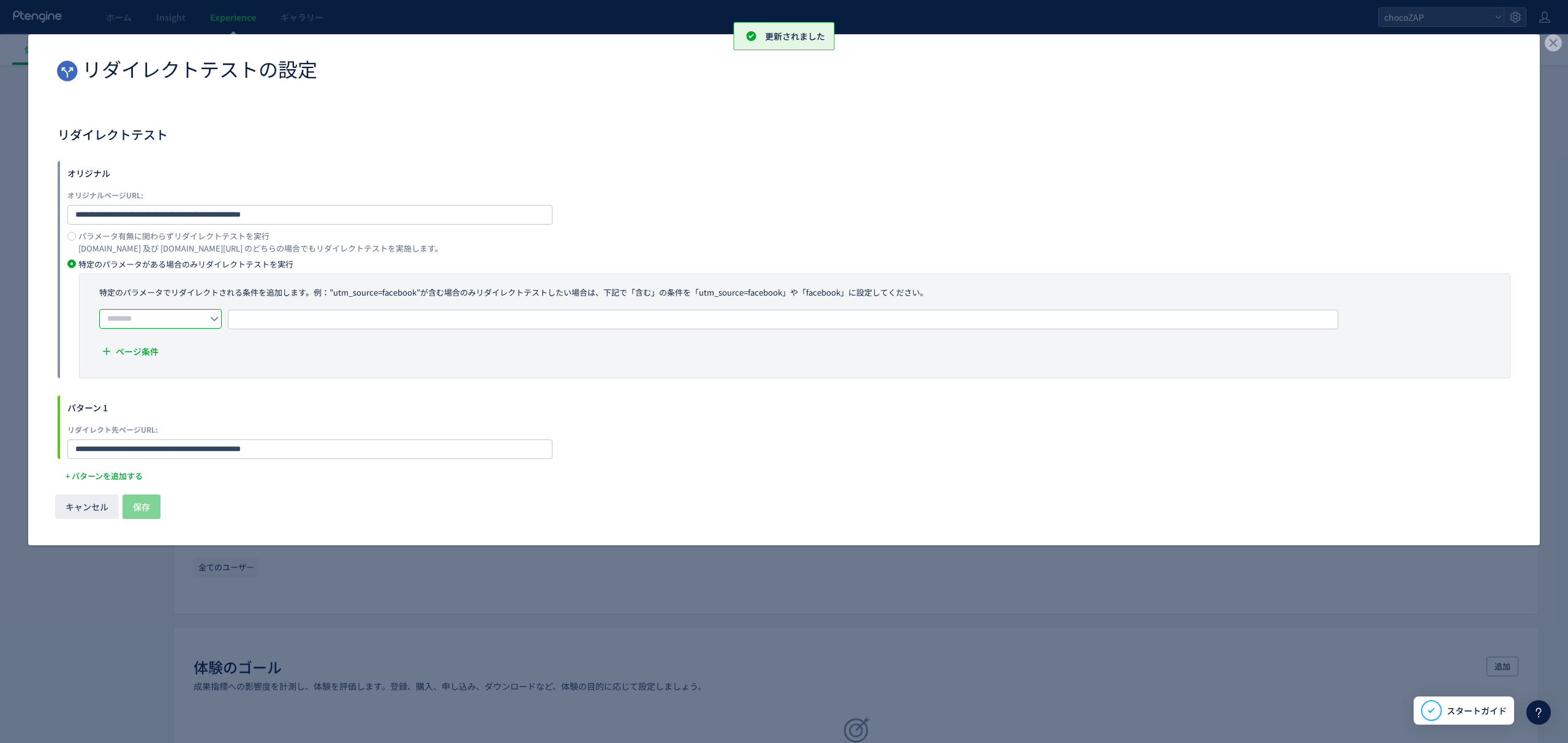
click at [141, 318] on input "dialog" at bounding box center [160, 319] width 123 height 20
click at [143, 347] on li "含む" at bounding box center [165, 350] width 128 height 21
type input "**"
click at [299, 322] on span "URLを1つずつ入力または複数貼り付け" at bounding box center [307, 319] width 138 height 18
click at [390, 314] on input "dialog" at bounding box center [872, 318] width 1164 height 14
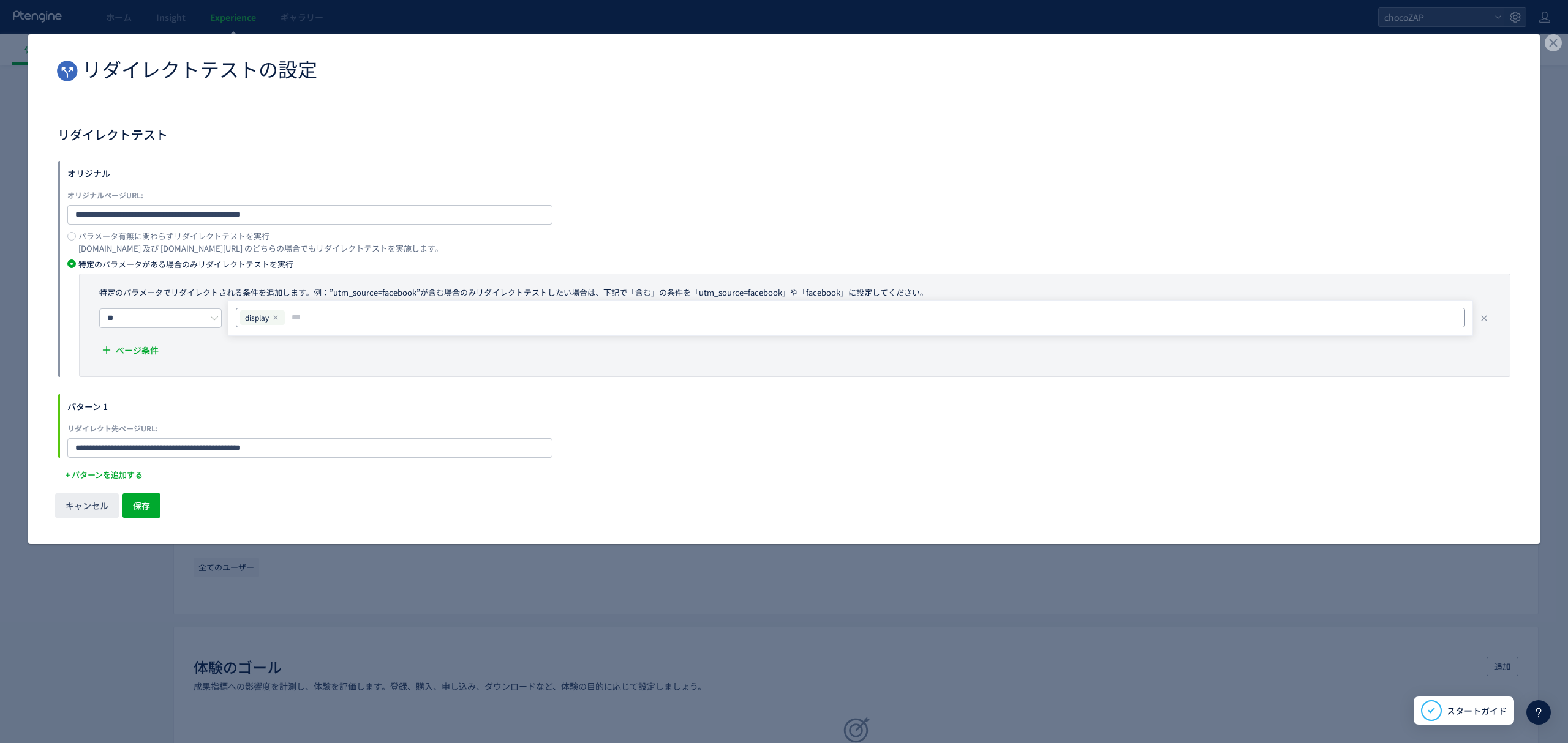
paste input "******"
type input "******"
click at [151, 505] on button "保存" at bounding box center [142, 505] width 38 height 24
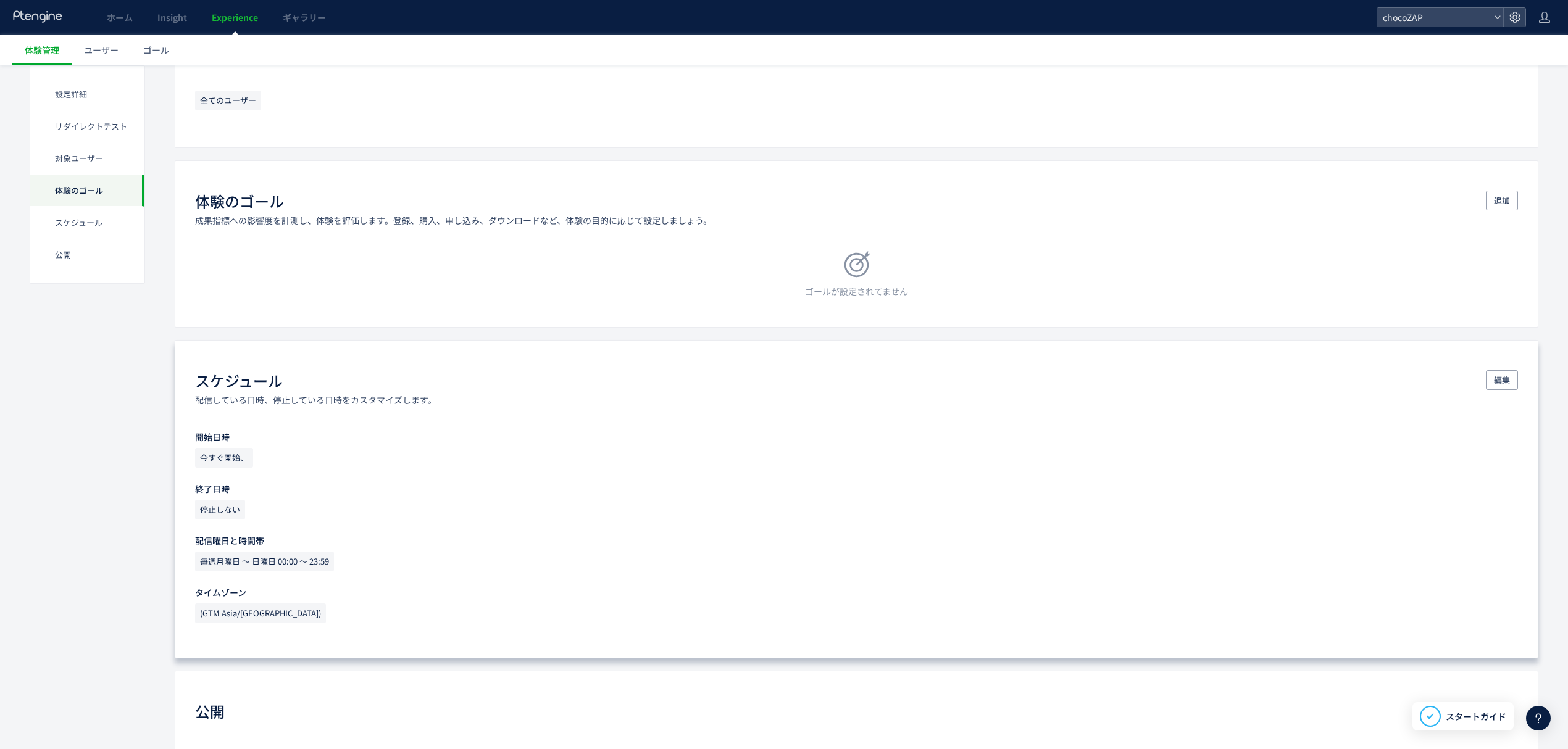
scroll to position [499, 0]
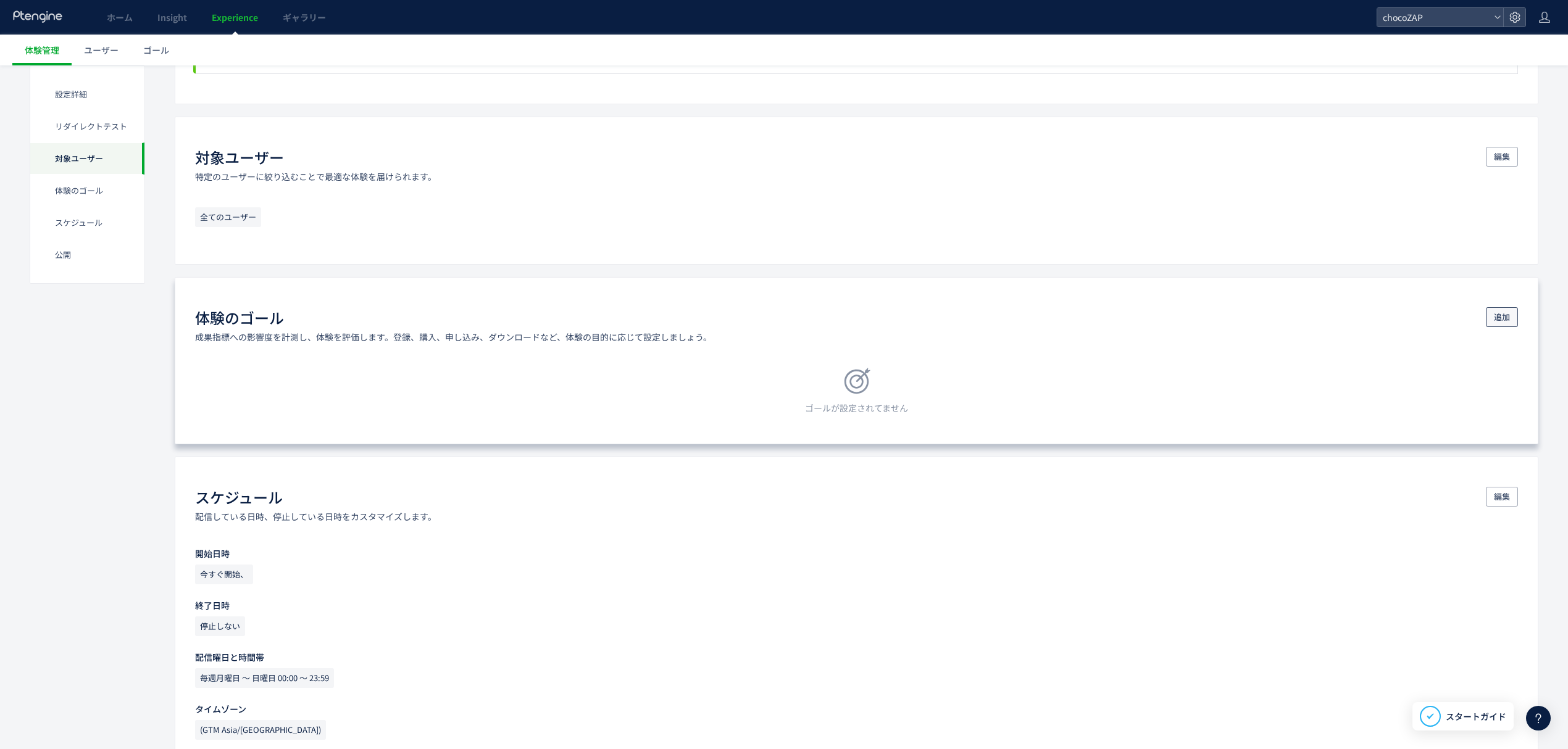
click at [1512, 316] on button "追加" at bounding box center [1502, 317] width 32 height 20
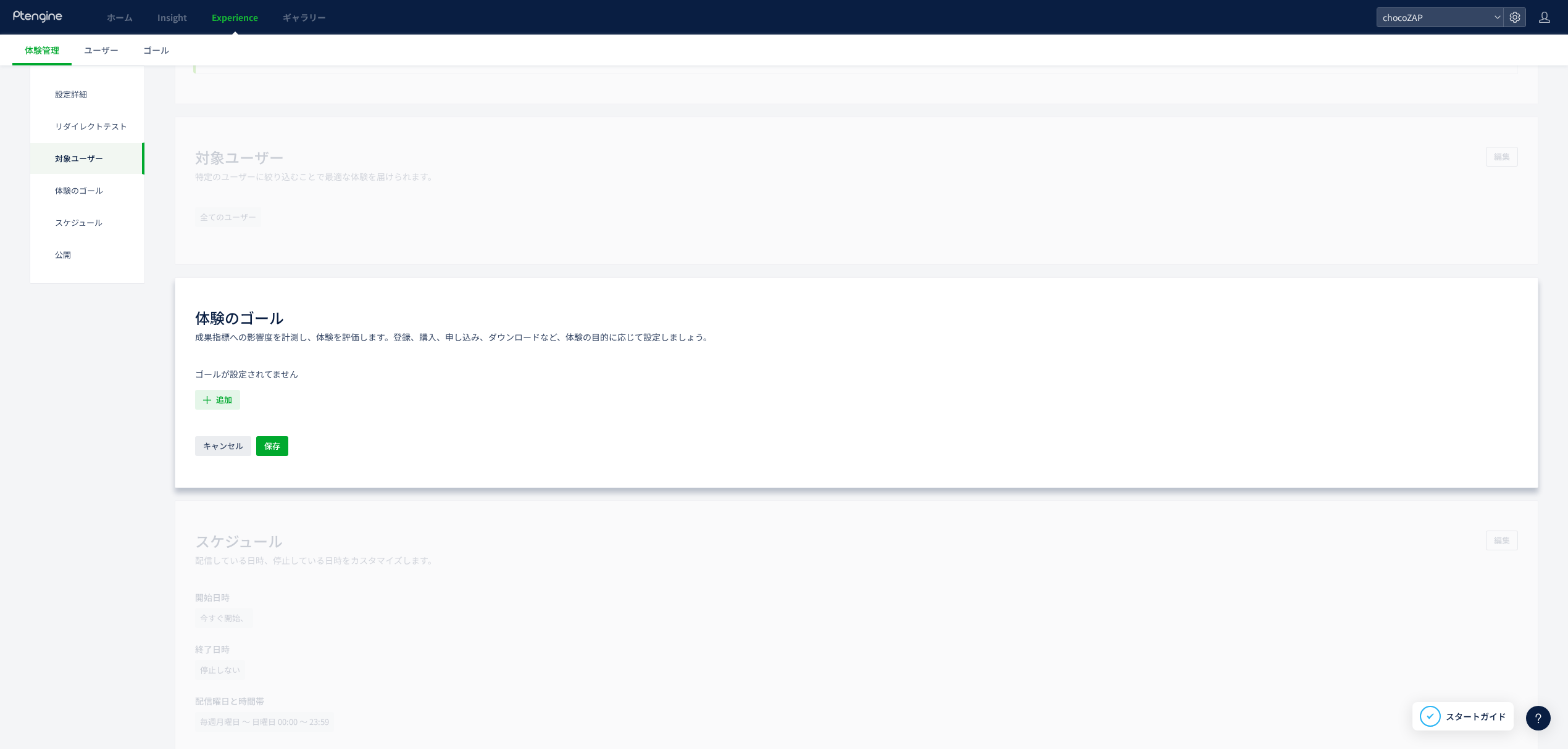
click at [230, 406] on span "追加" at bounding box center [224, 400] width 16 height 20
click at [275, 473] on icon "基幹入会CV（2024.12～）" at bounding box center [257, 474] width 103 height 13
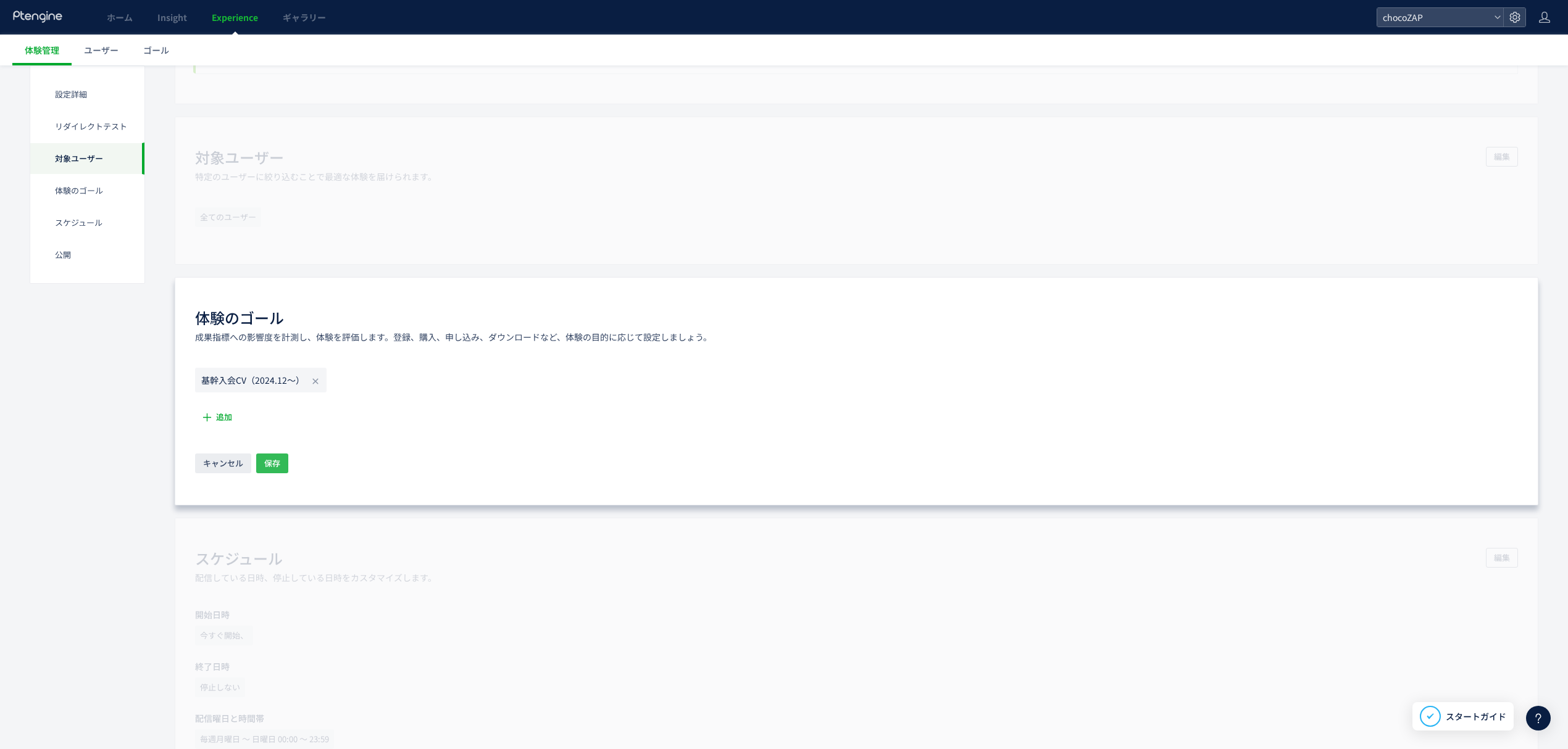
click at [266, 472] on span "保存" at bounding box center [272, 464] width 16 height 20
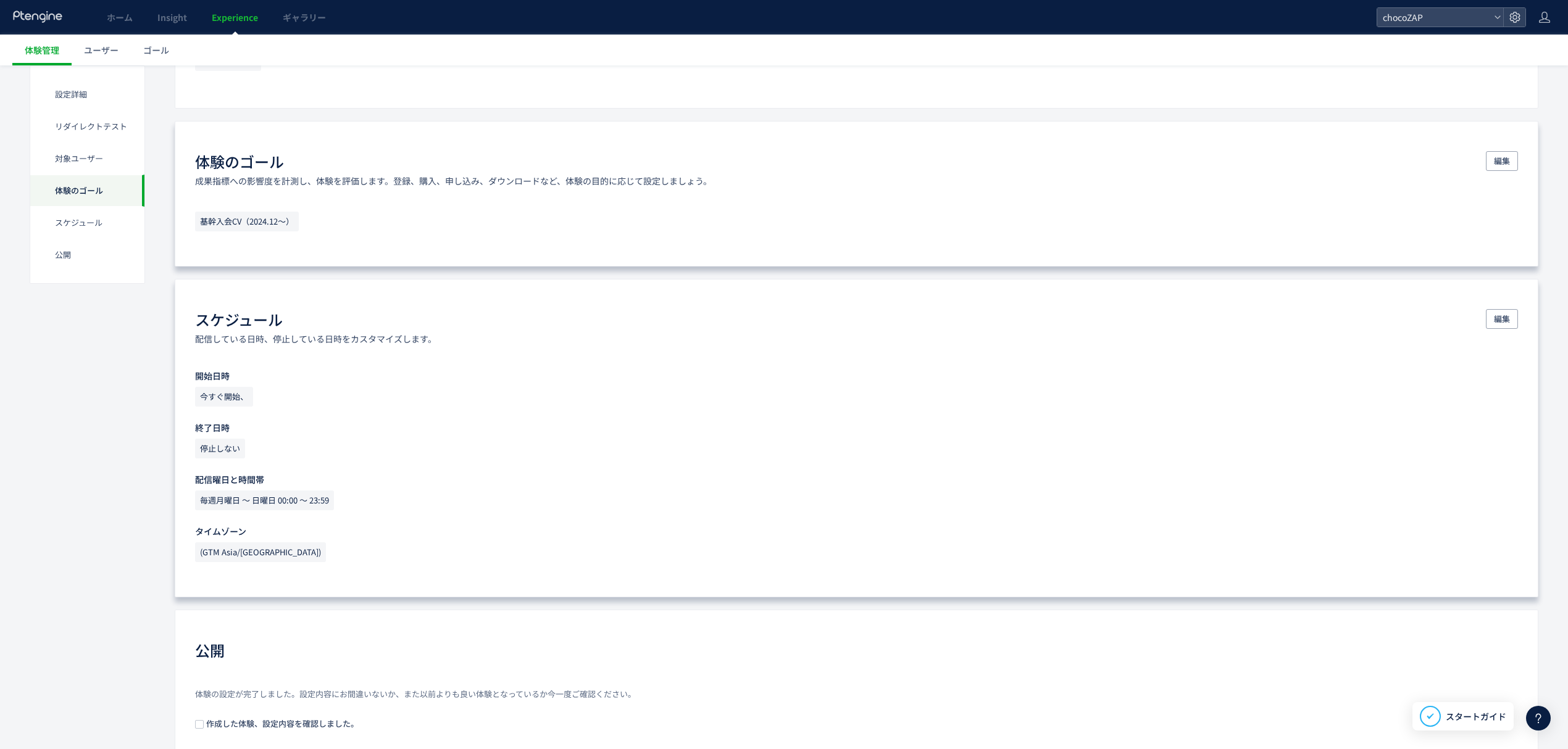
scroll to position [679, 0]
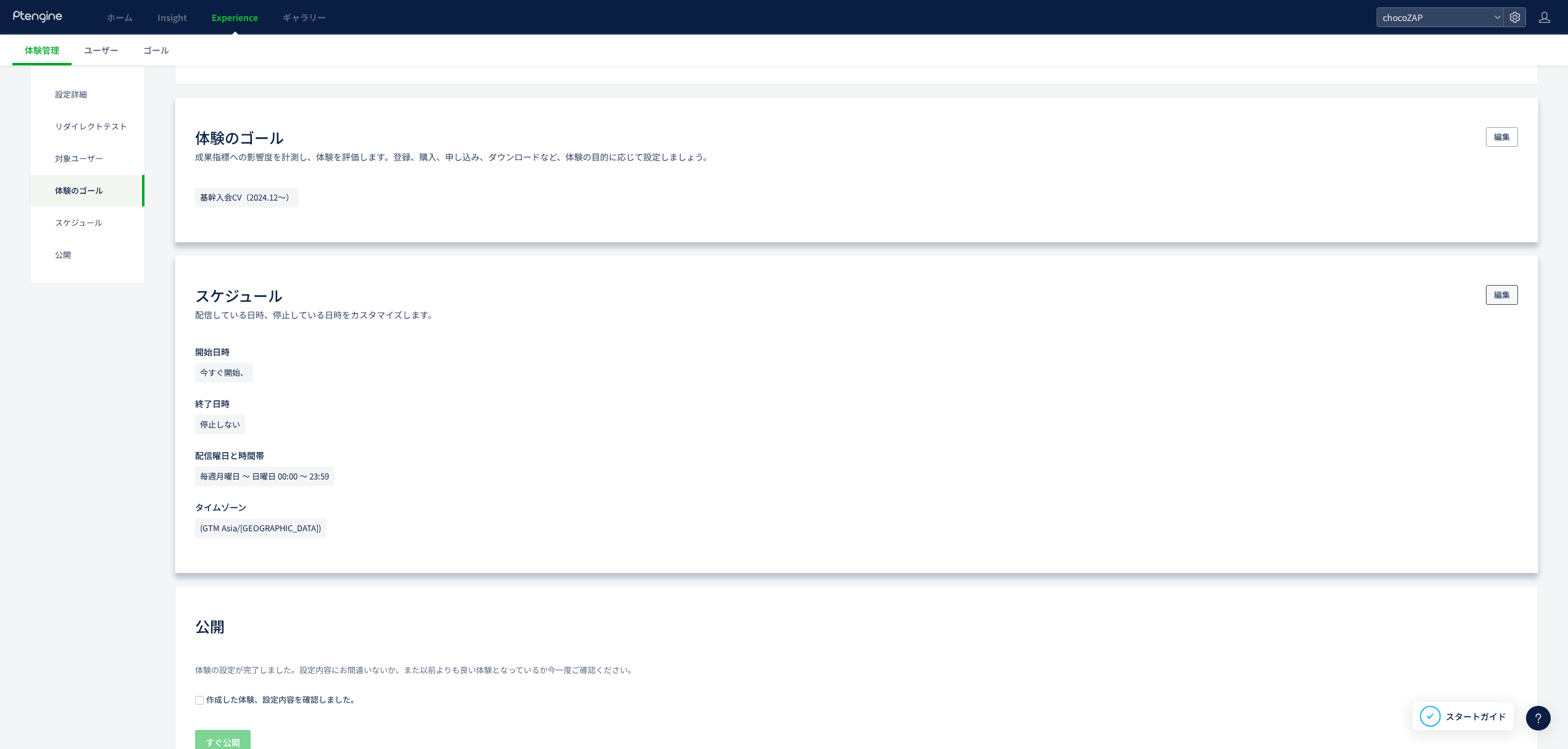
click at [1487, 301] on button "編集" at bounding box center [1502, 295] width 32 height 20
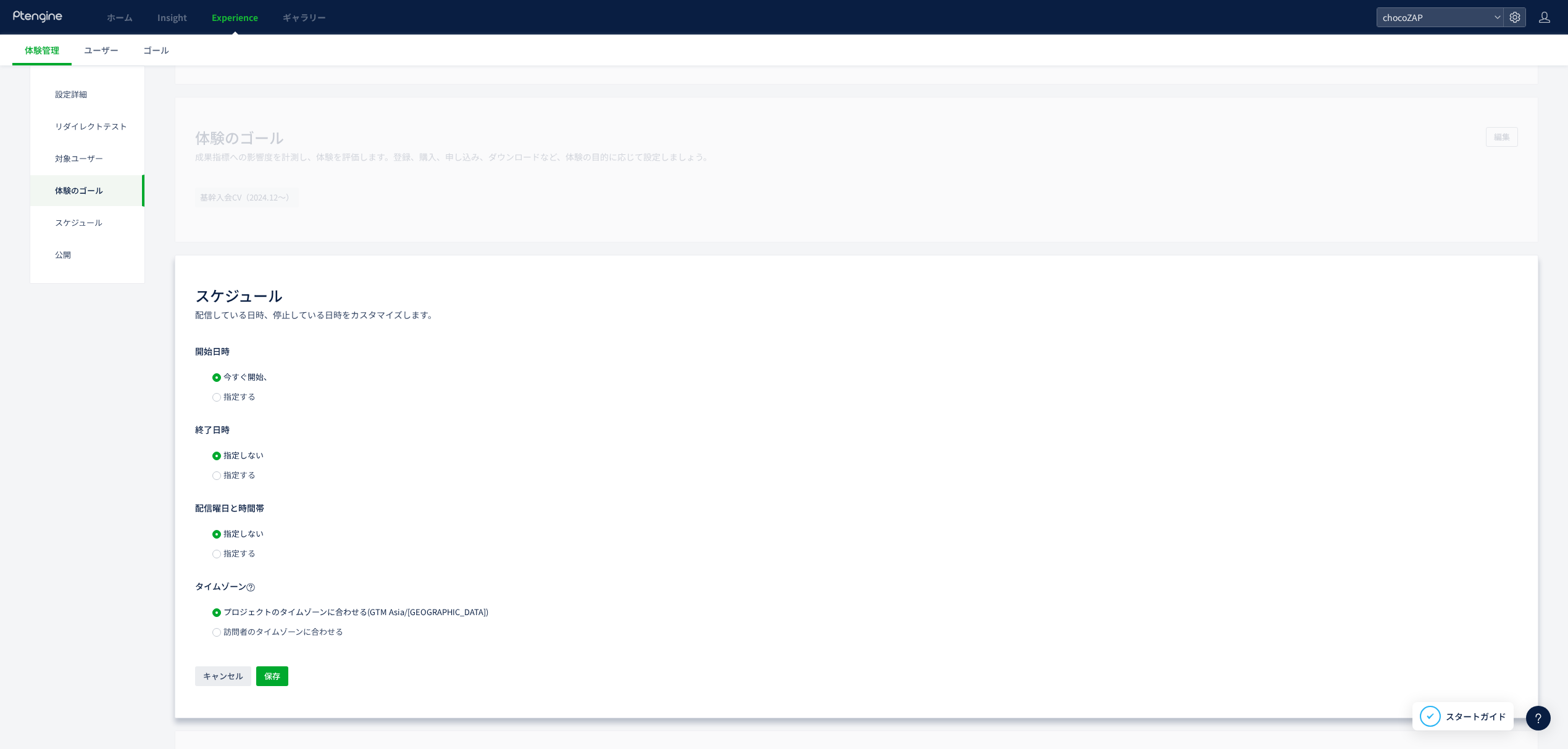
drag, startPoint x: 238, startPoint y: 477, endPoint x: 250, endPoint y: 483, distance: 13.4
click at [239, 477] on span "指定する" at bounding box center [238, 475] width 34 height 12
click at [342, 478] on input "**********" at bounding box center [336, 476] width 136 height 20
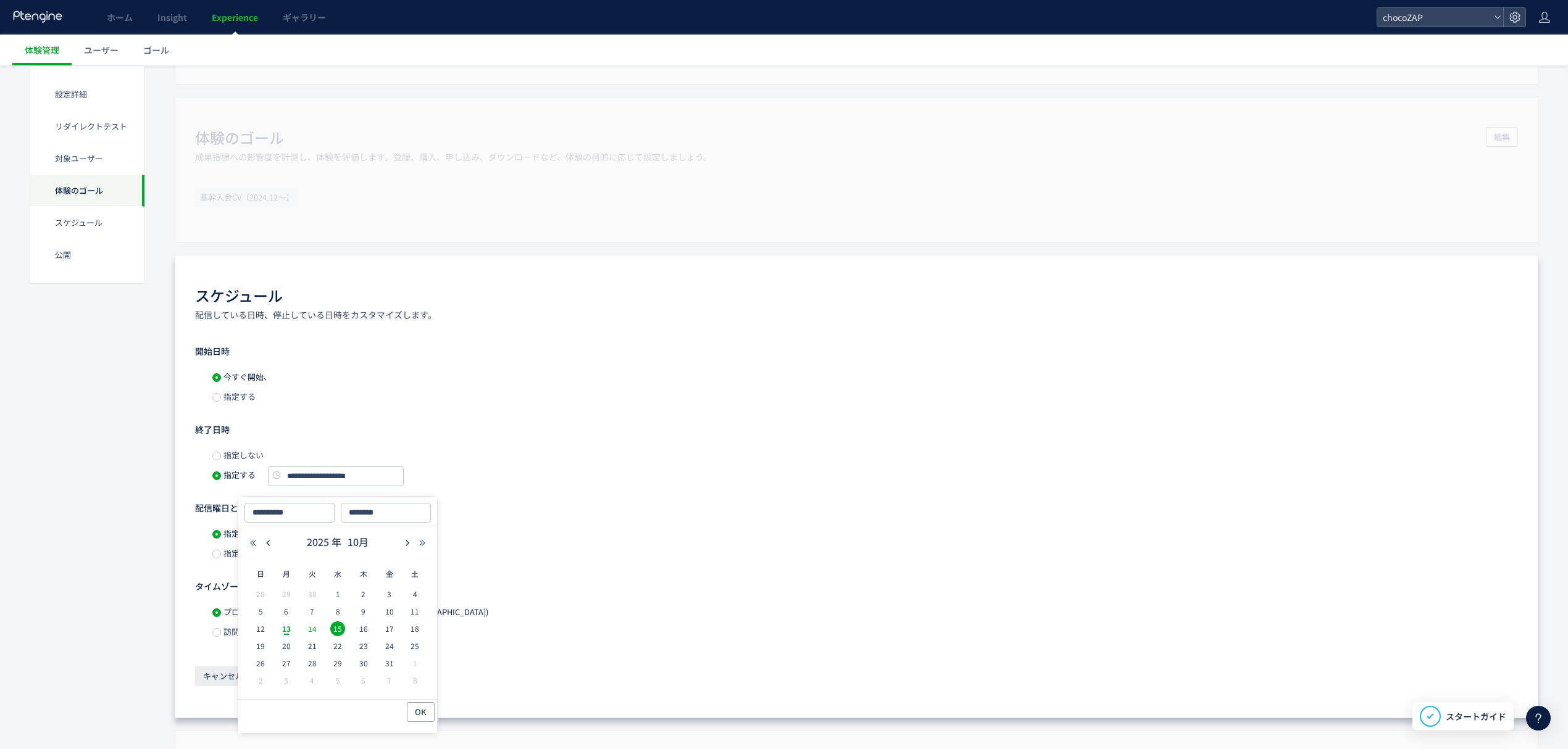
click at [314, 631] on span "14" at bounding box center [313, 629] width 15 height 15
type input "**********"
click at [422, 715] on span "OK" at bounding box center [421, 712] width 12 height 20
click at [606, 548] on div "指定する" at bounding box center [865, 553] width 1306 height 20
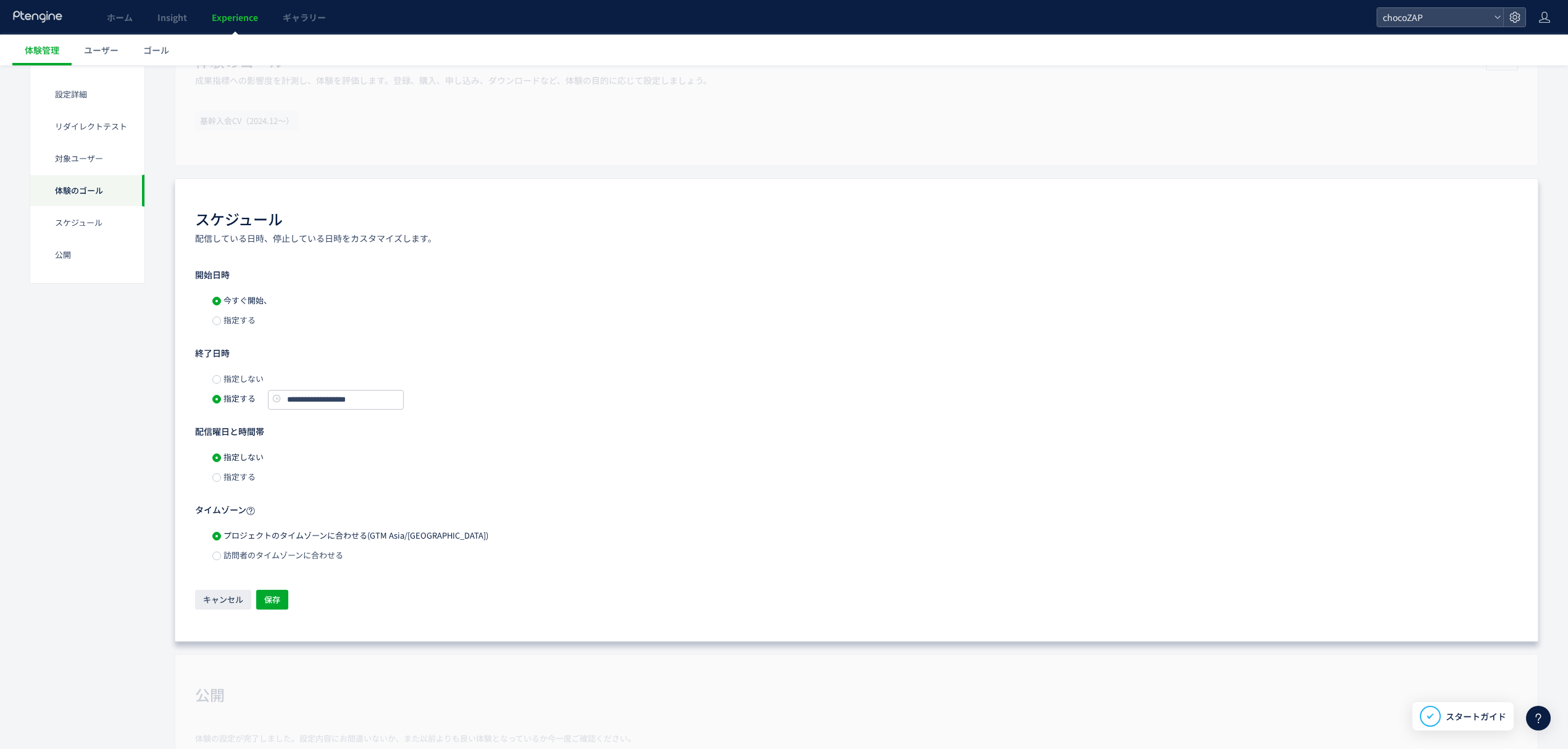
scroll to position [756, 0]
click at [272, 603] on span "保存" at bounding box center [272, 599] width 16 height 20
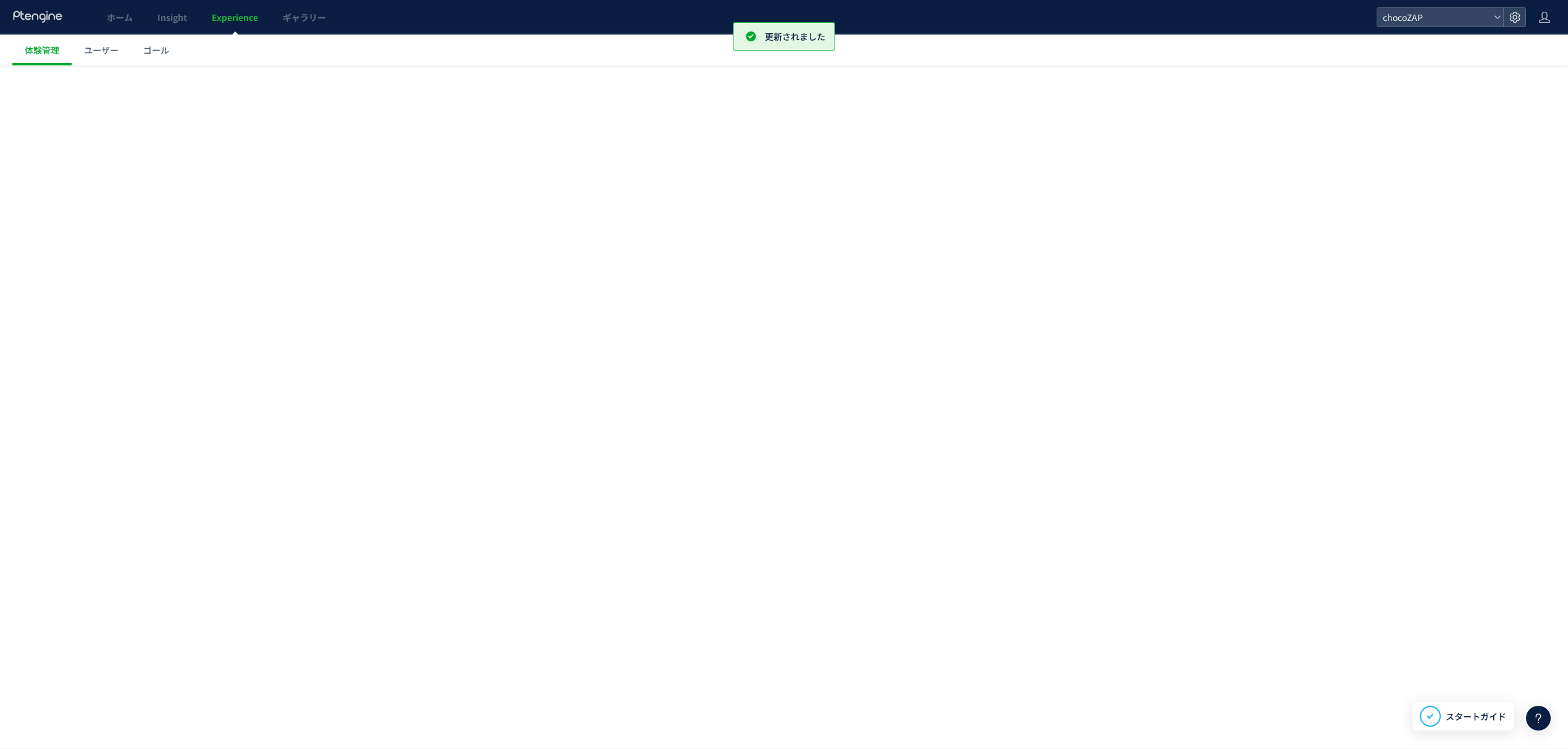
scroll to position [758, 0]
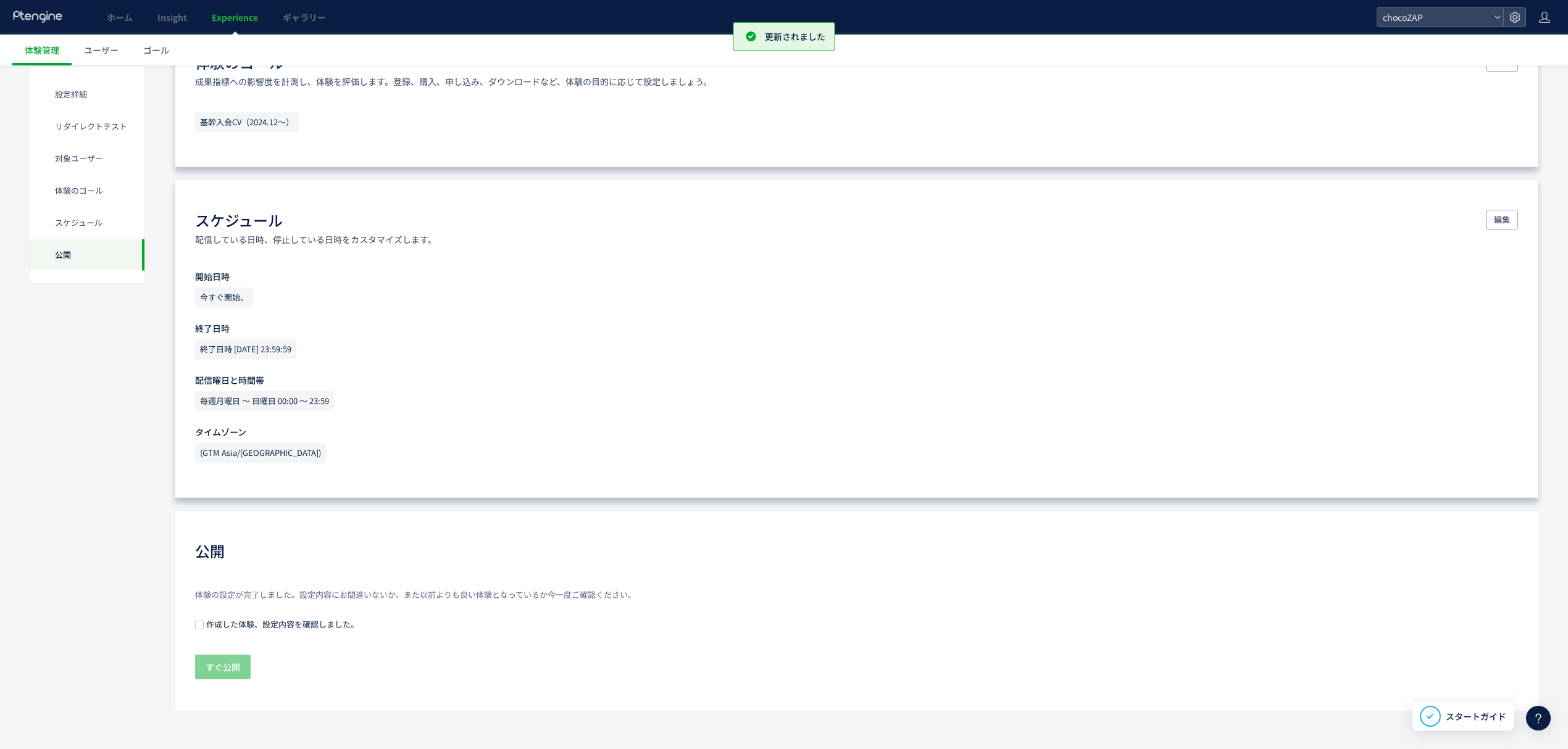
click at [209, 625] on span "作成した体験、設定内容を確認しました。" at bounding box center [281, 624] width 155 height 12
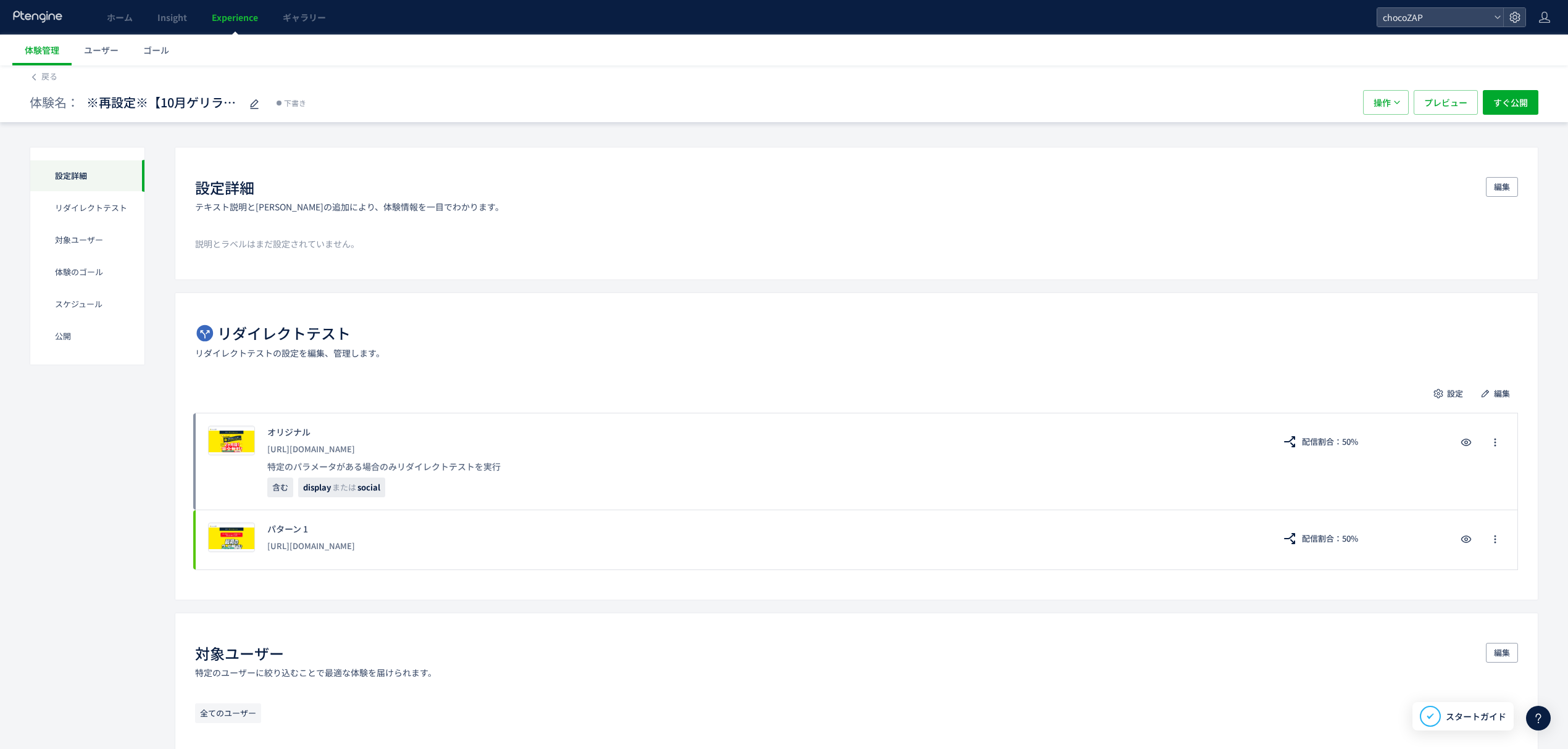
scroll to position [0, 0]
click at [1376, 98] on span "操作" at bounding box center [1382, 104] width 17 height 24
click at [1386, 169] on li "削除" at bounding box center [1385, 166] width 42 height 22
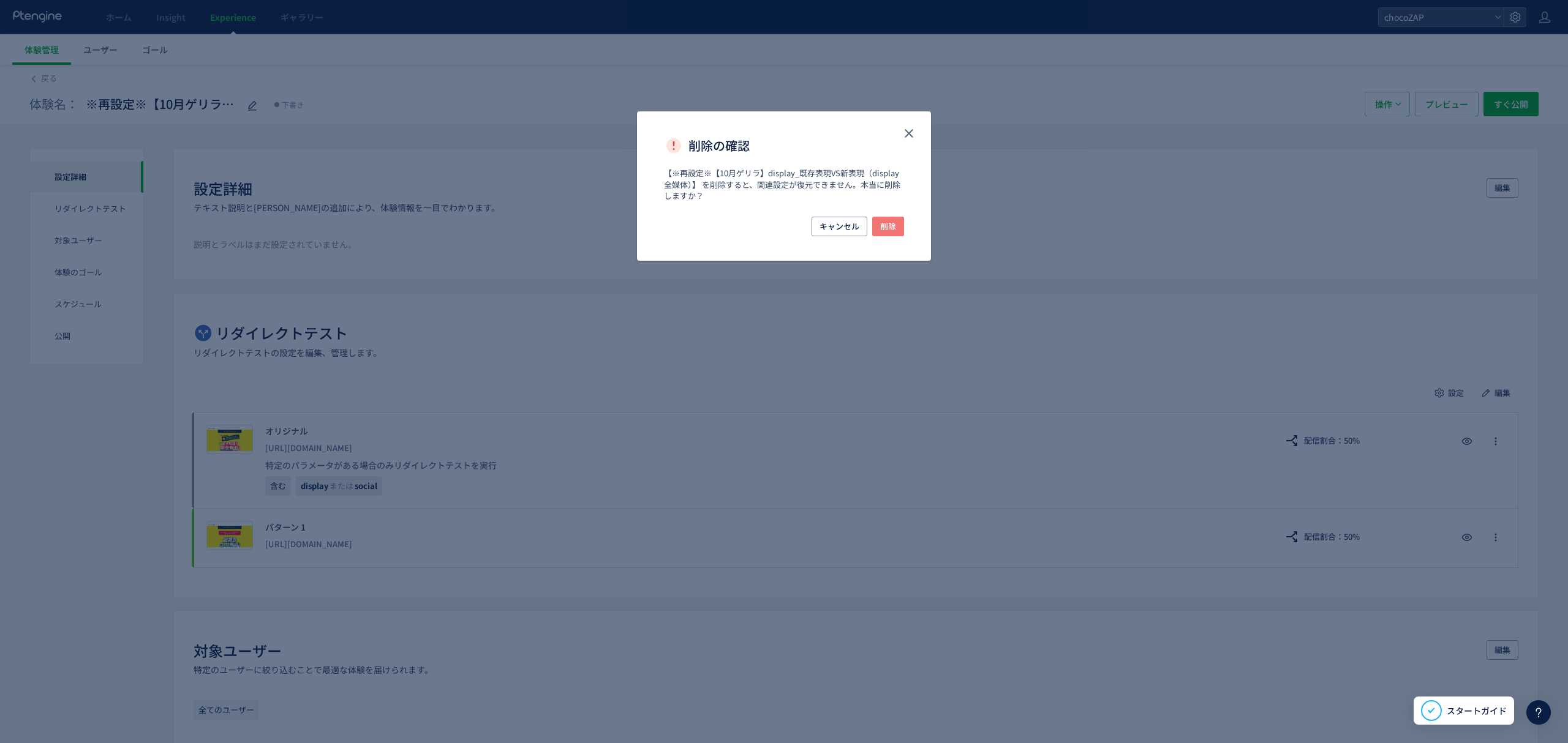
click at [892, 217] on span "削除" at bounding box center [888, 227] width 16 height 20
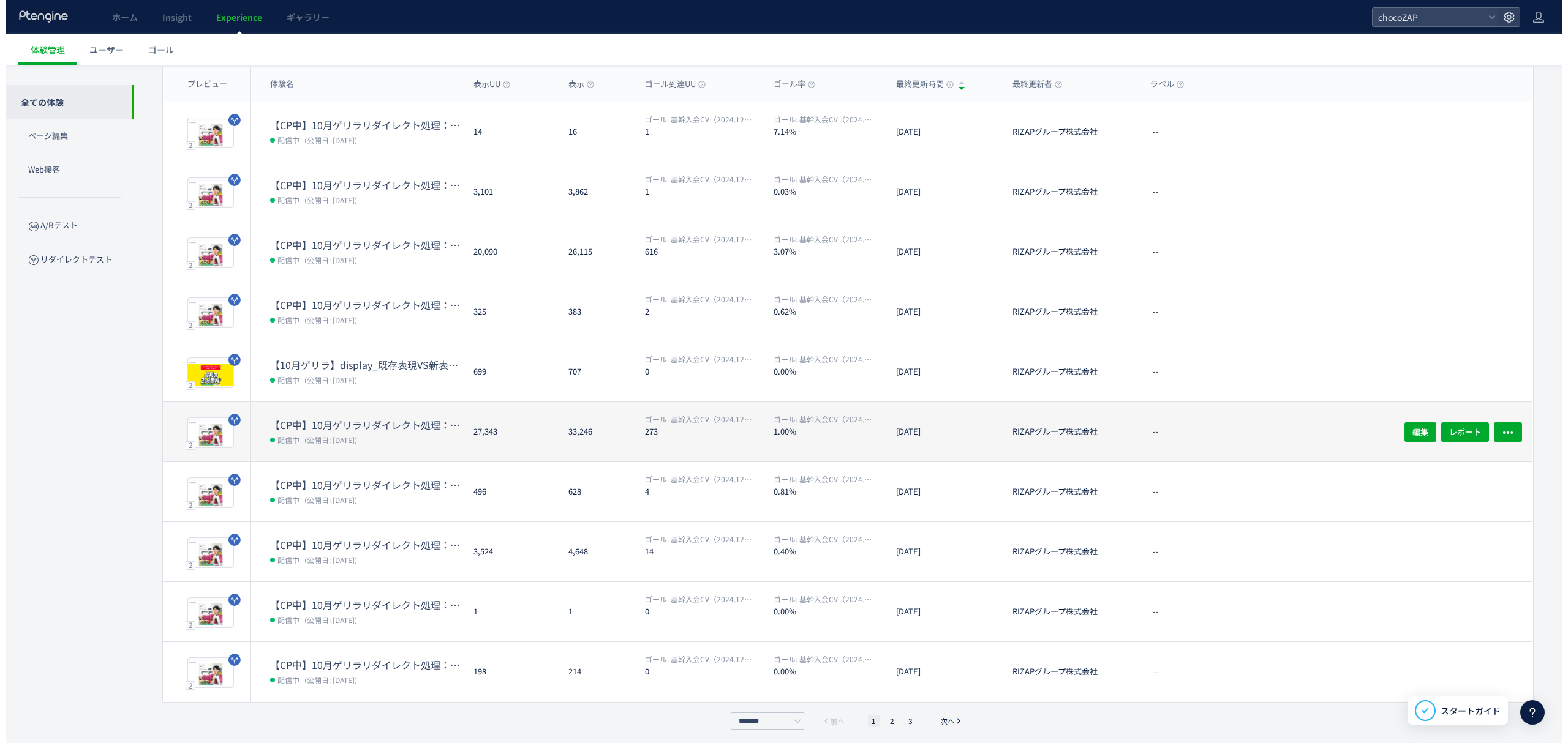
scroll to position [102, 0]
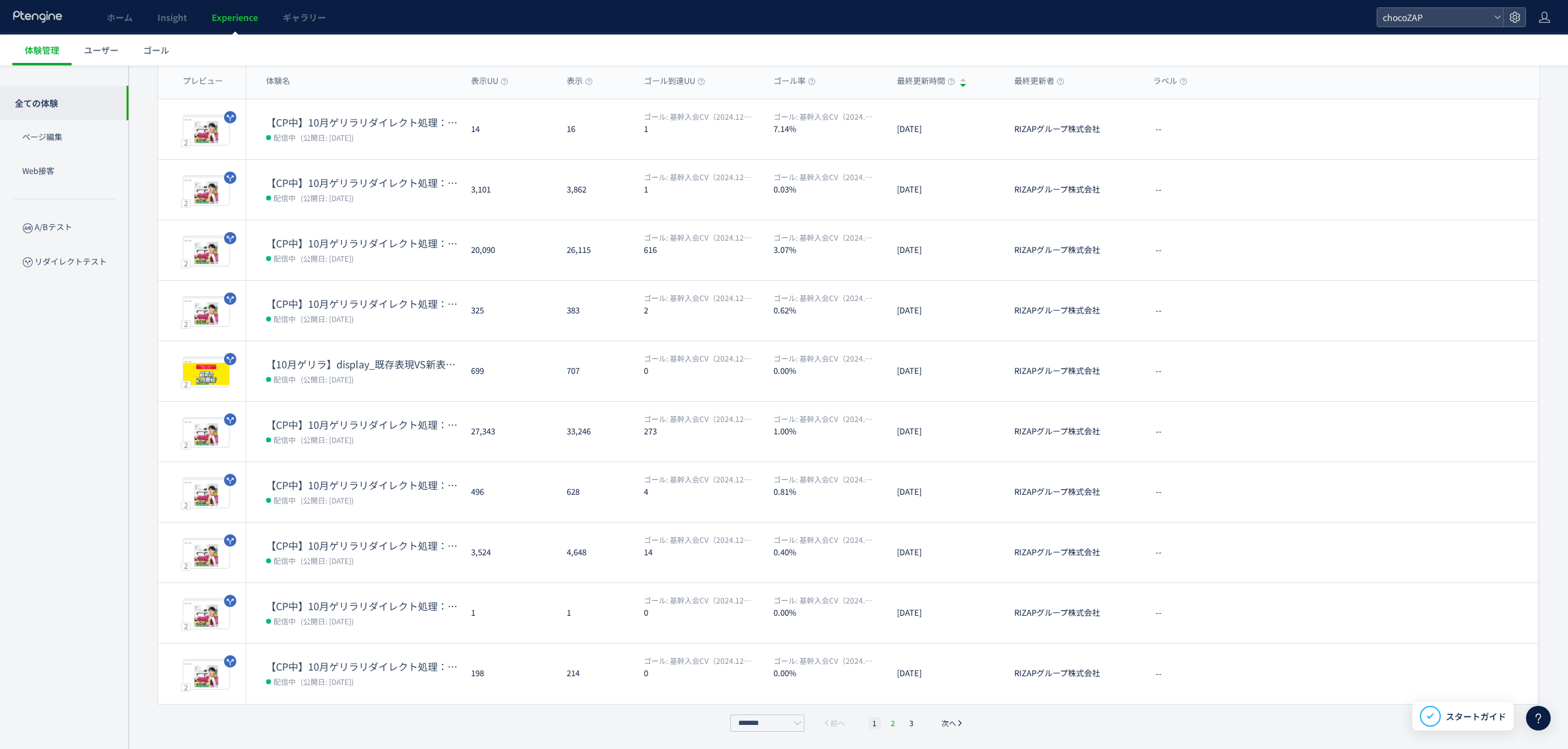
click at [897, 724] on li "2" at bounding box center [893, 723] width 13 height 13
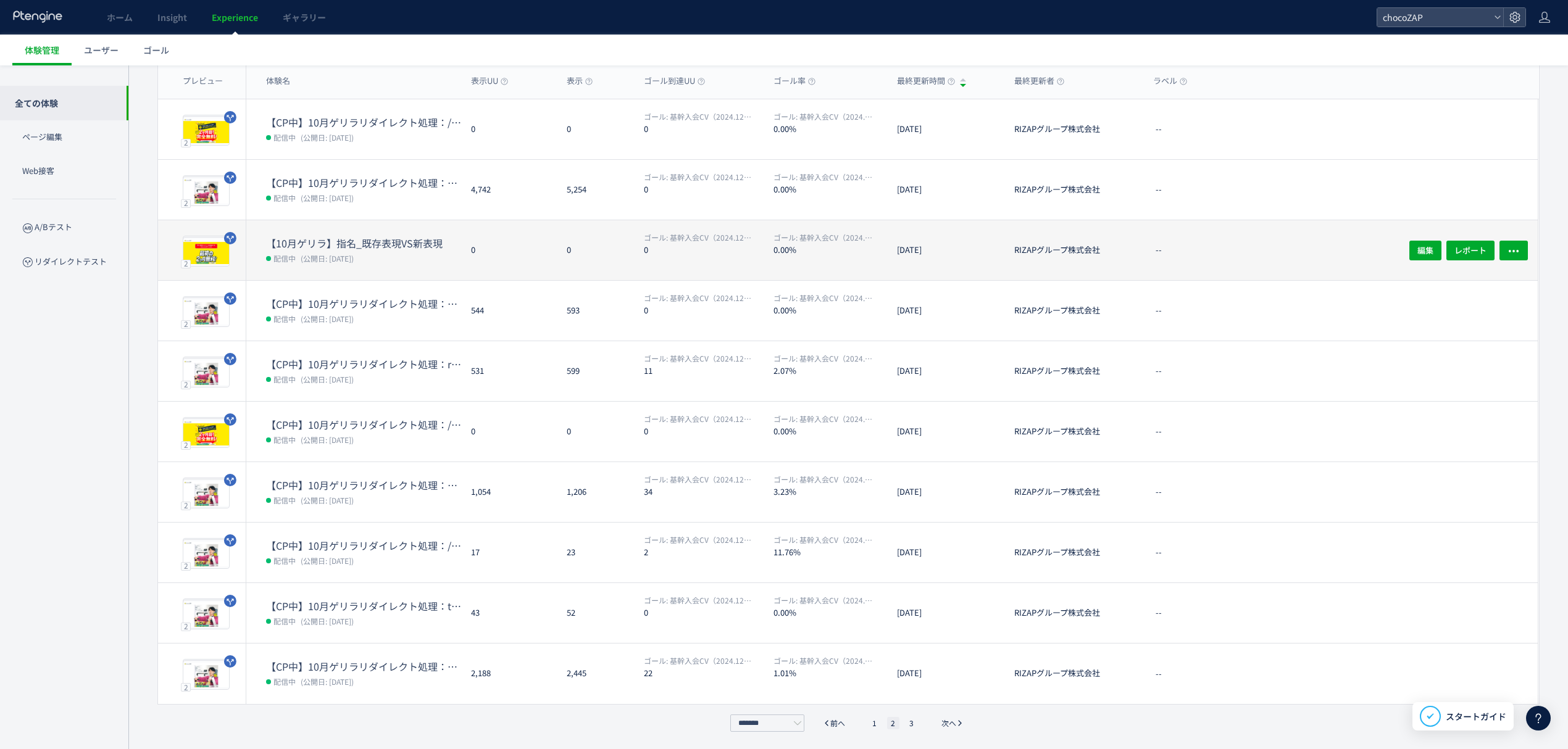
click at [338, 233] on div "【10月ゲリラ】指名_既存表現VS新表現 配信中 (公開日: 2025/10/13)" at bounding box center [354, 250] width 215 height 60
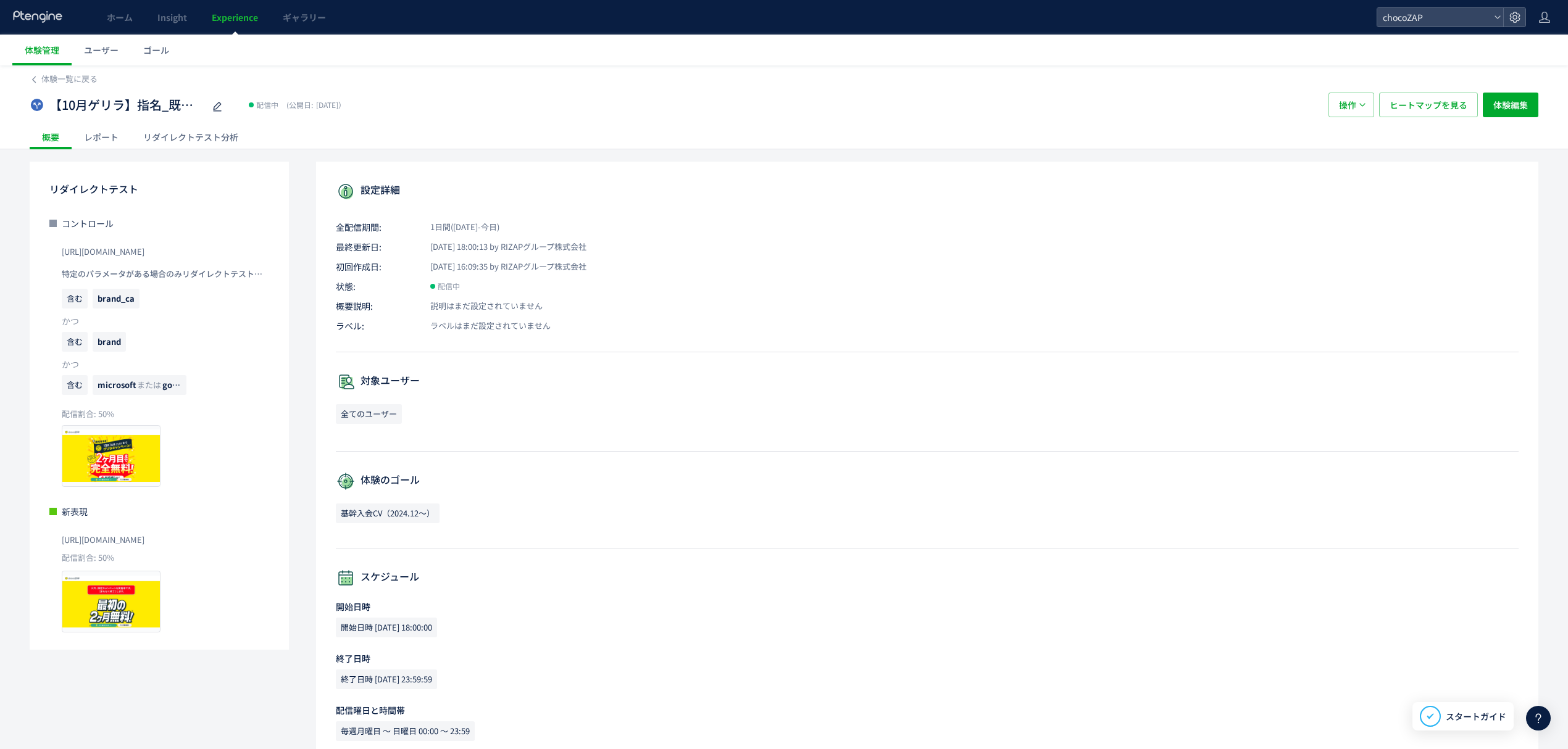
click at [85, 142] on div "レポート" at bounding box center [101, 137] width 59 height 24
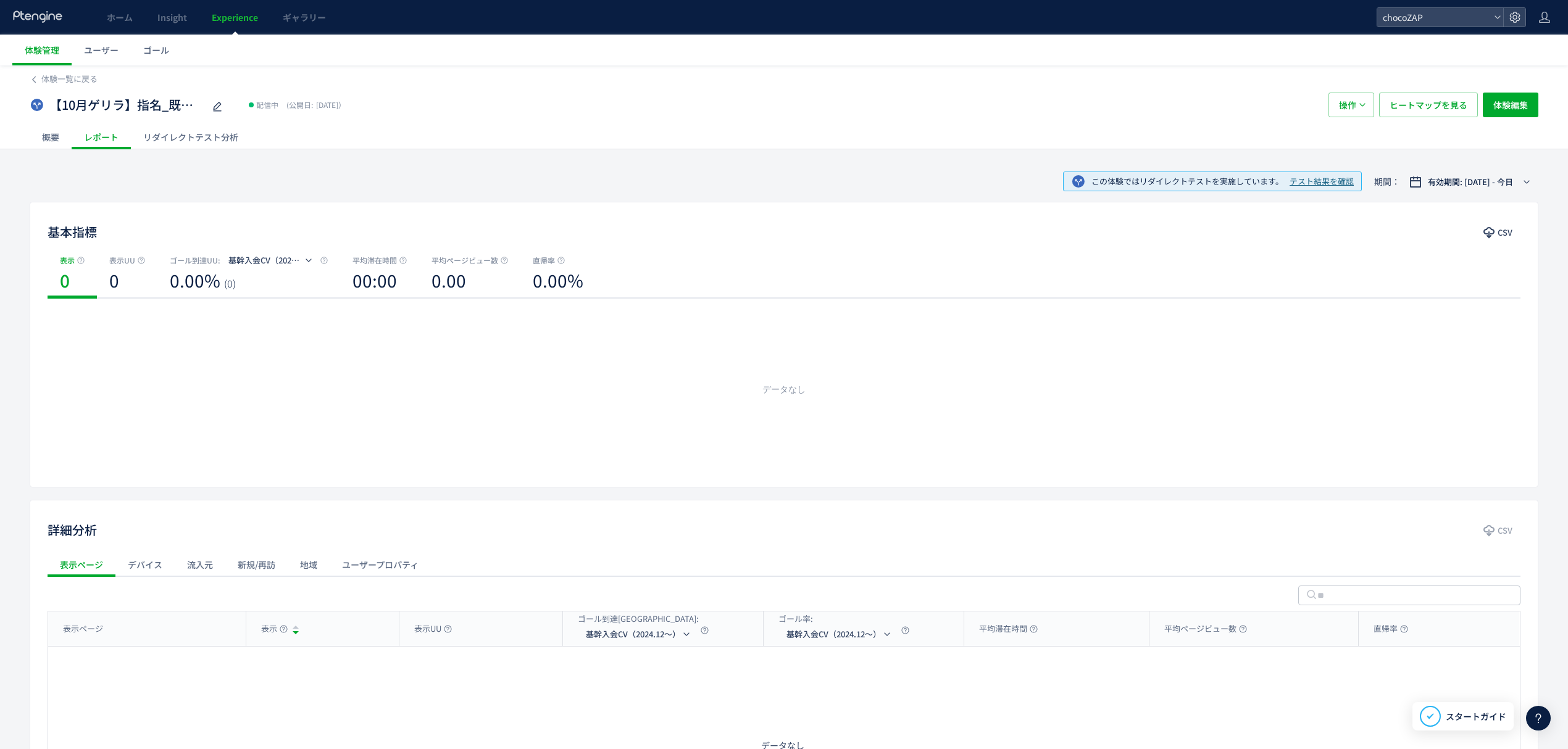
click at [51, 136] on div "概要" at bounding box center [51, 137] width 42 height 24
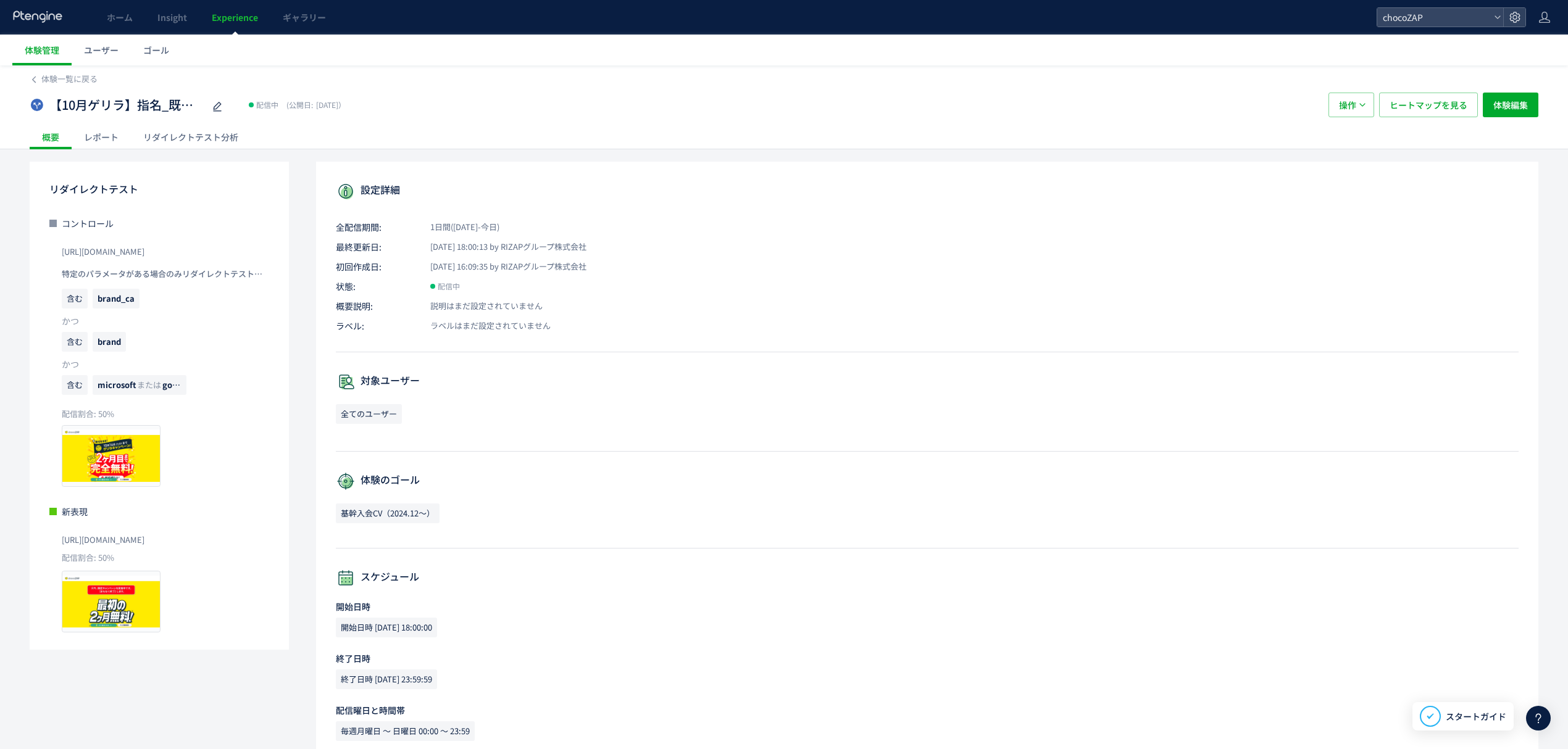
click at [118, 142] on div "レポート" at bounding box center [101, 137] width 59 height 24
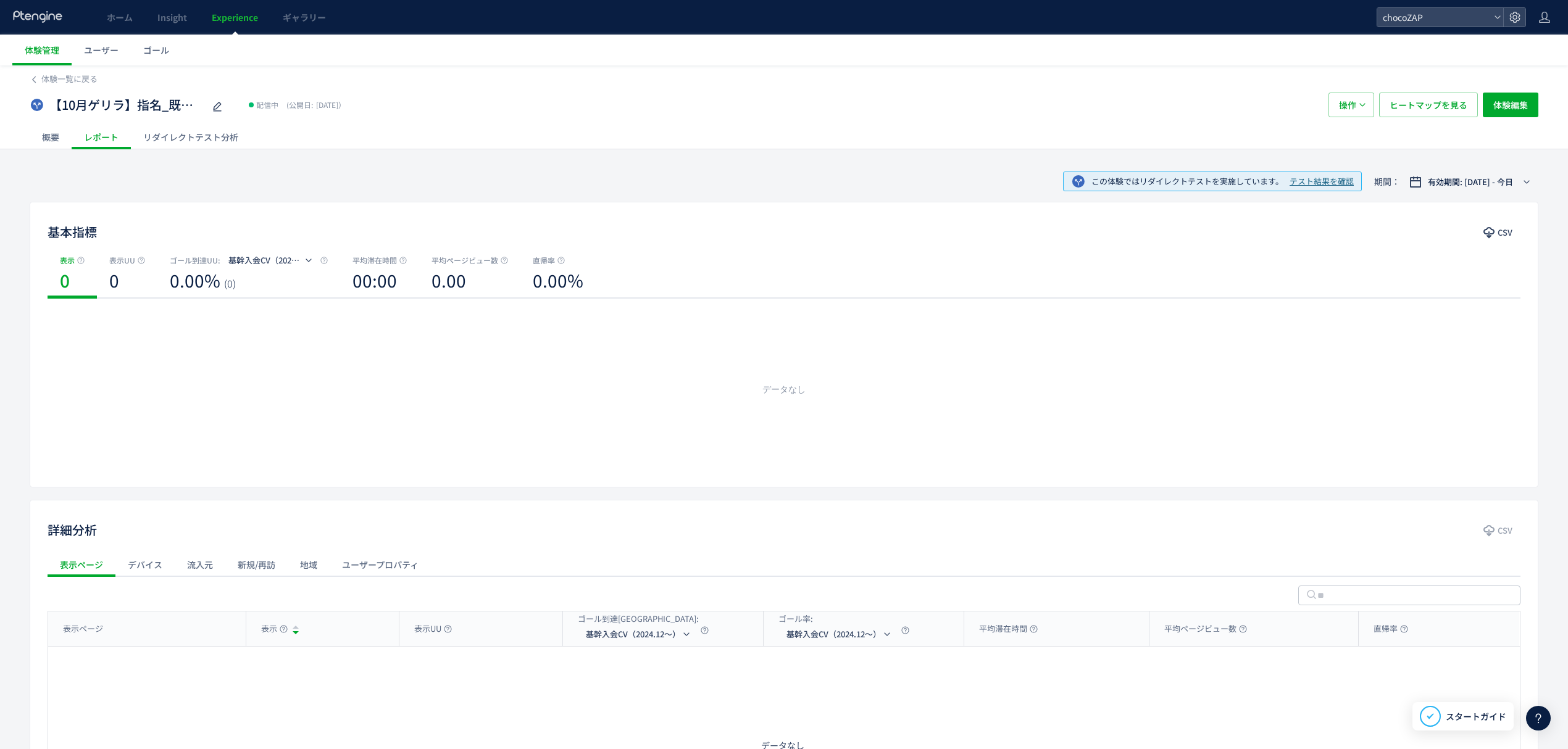
click at [181, 138] on div "リダイレクトテスト分析" at bounding box center [190, 137] width 120 height 24
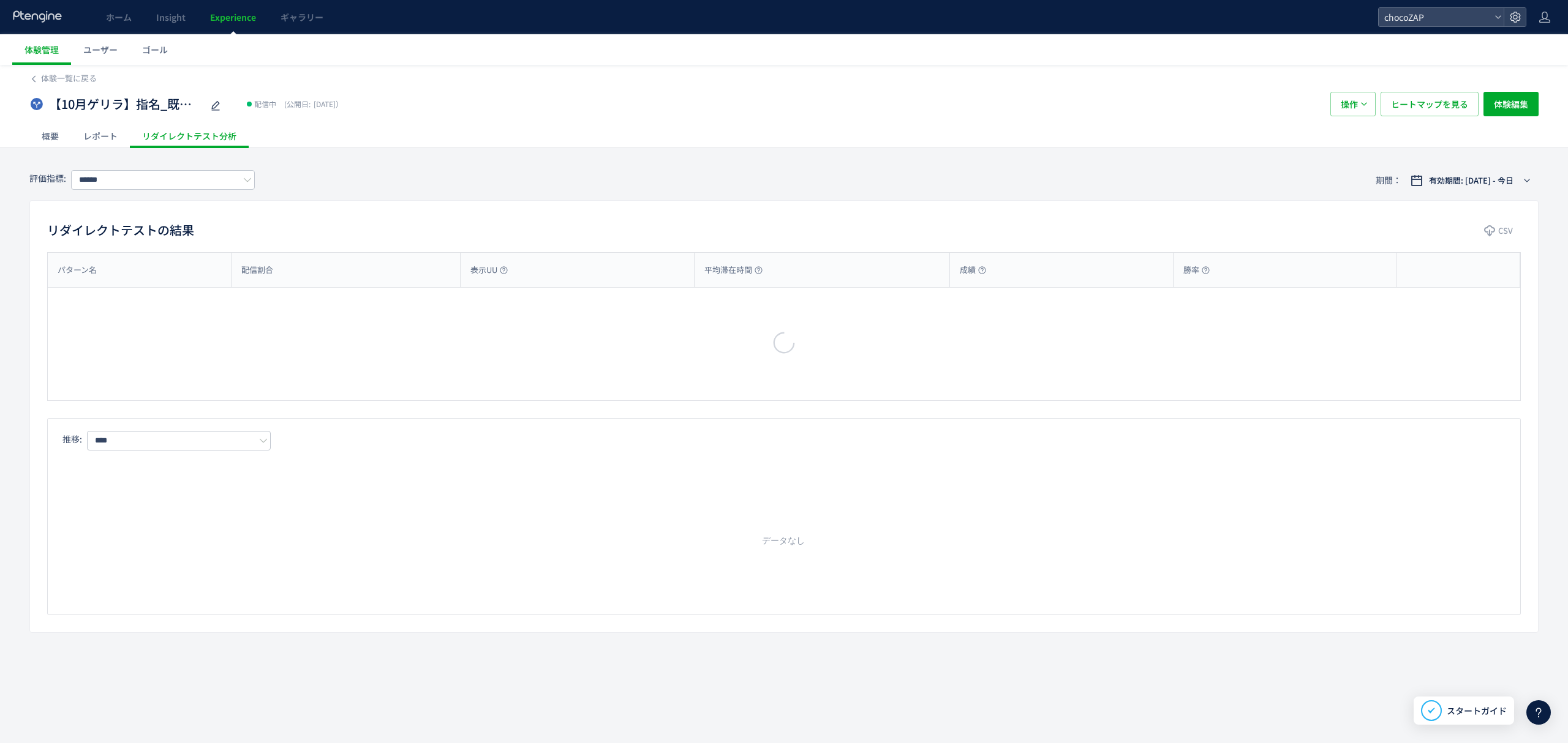
type input "**********"
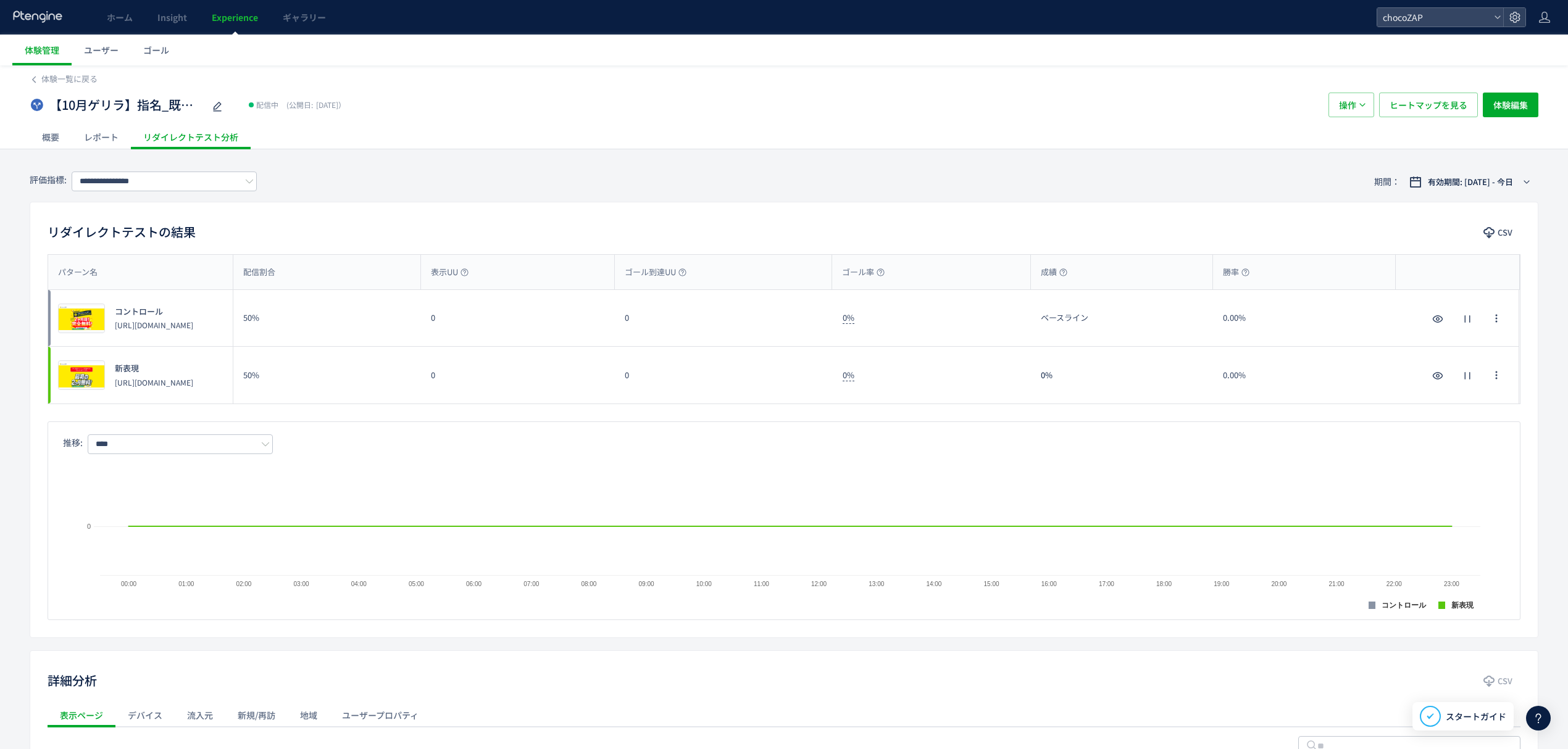
click at [108, 136] on div "レポート" at bounding box center [101, 137] width 59 height 24
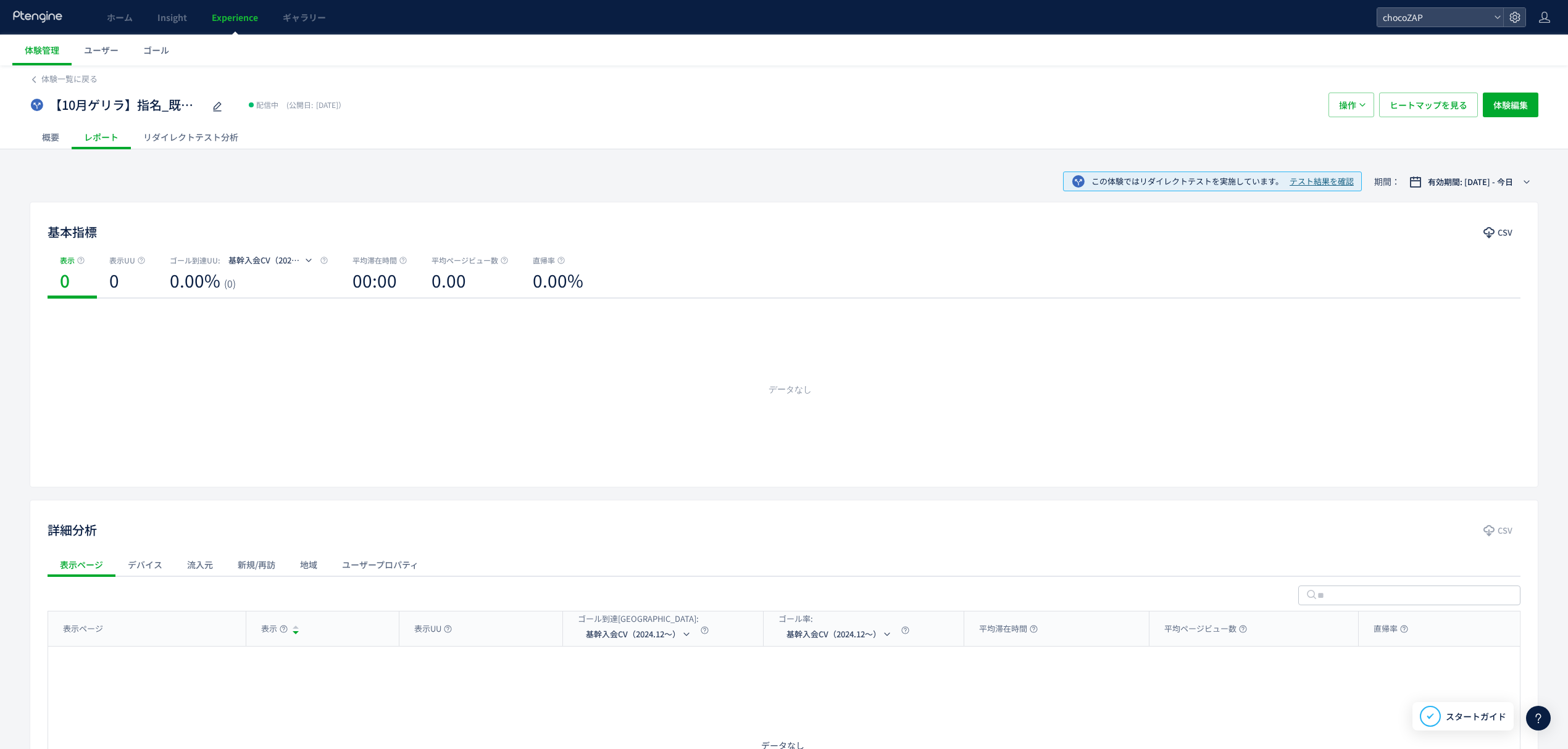
click at [59, 127] on div "概要" at bounding box center [51, 137] width 42 height 24
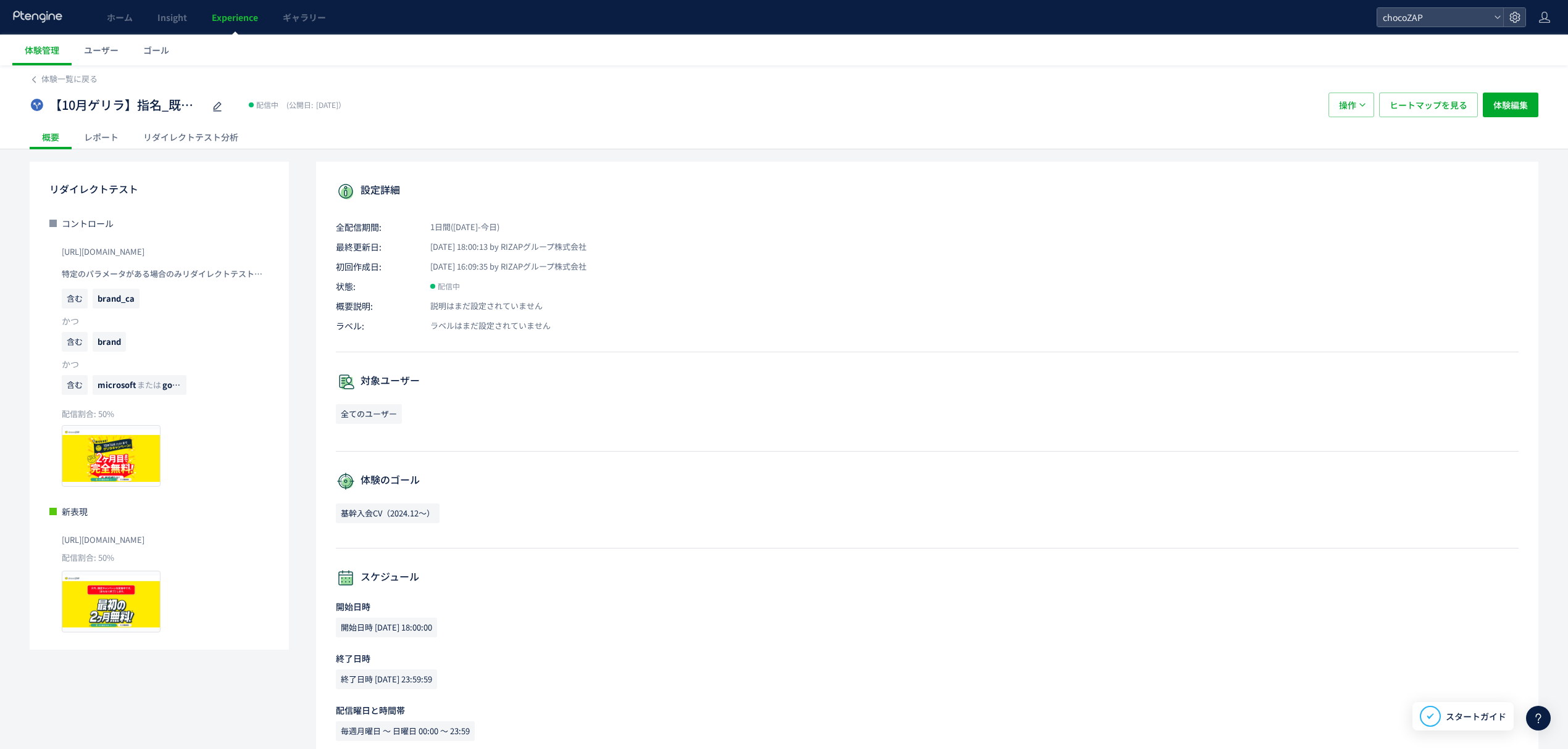
click at [101, 139] on div "レポート" at bounding box center [101, 137] width 59 height 24
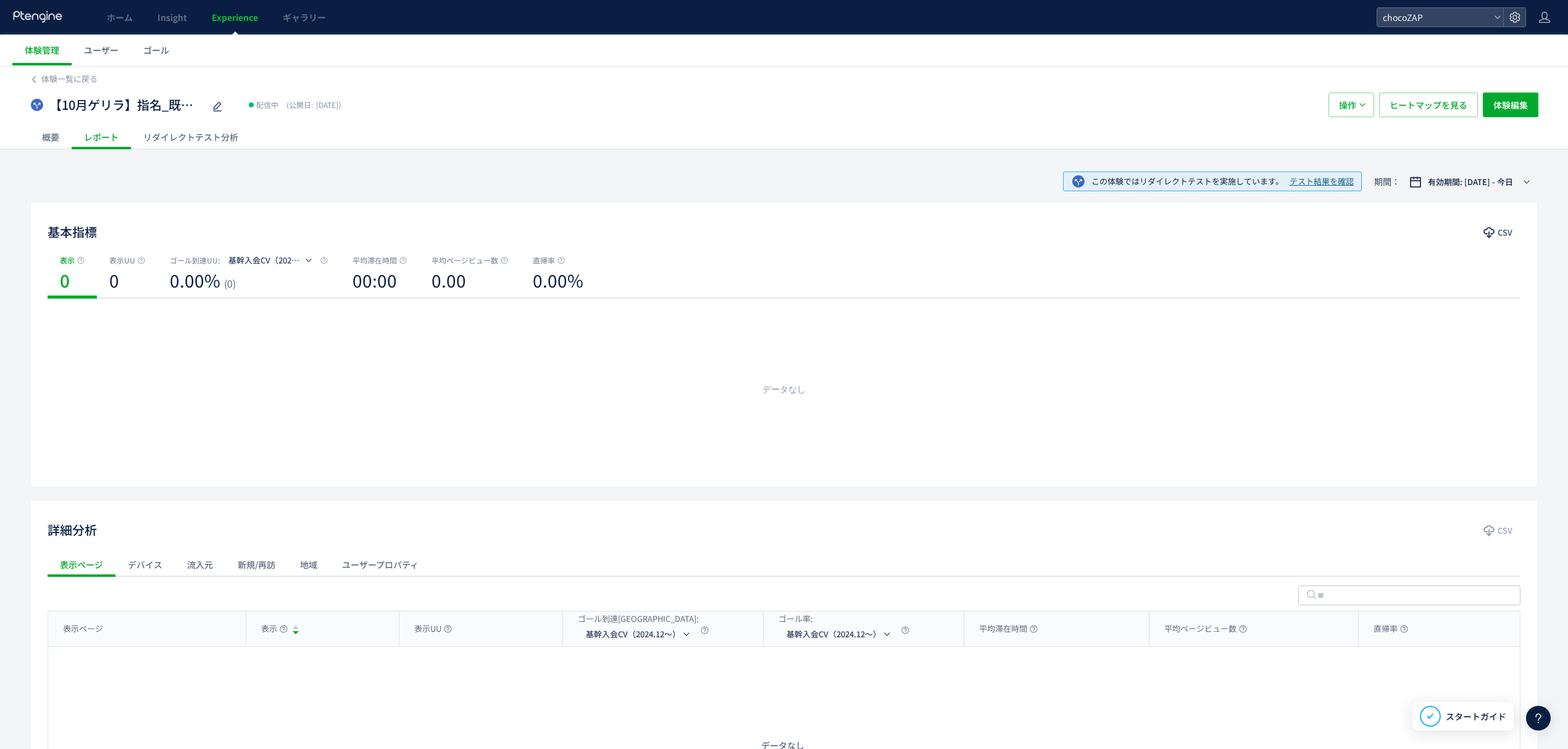
click at [188, 127] on div "リダイレクトテスト分析" at bounding box center [190, 137] width 120 height 24
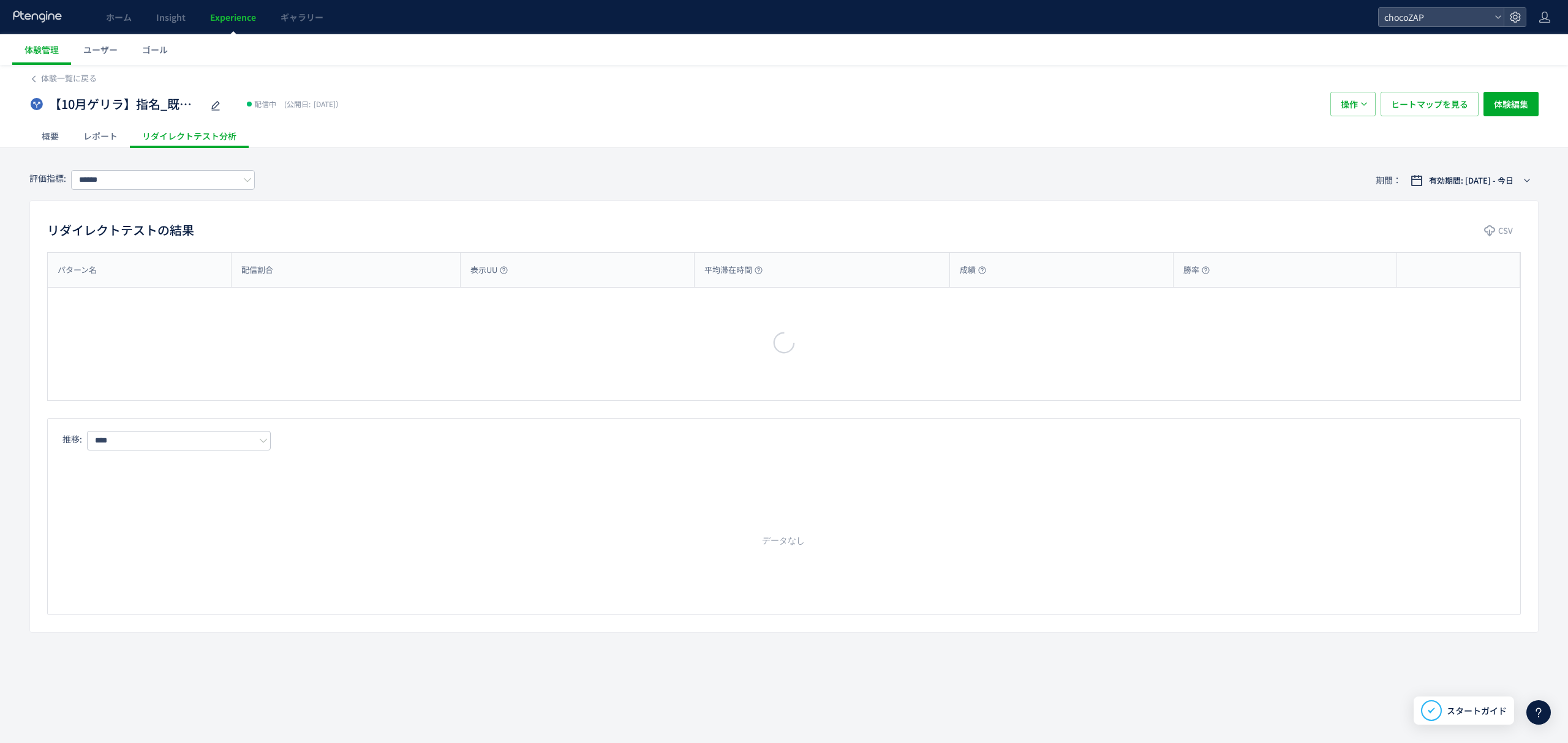
type input "**********"
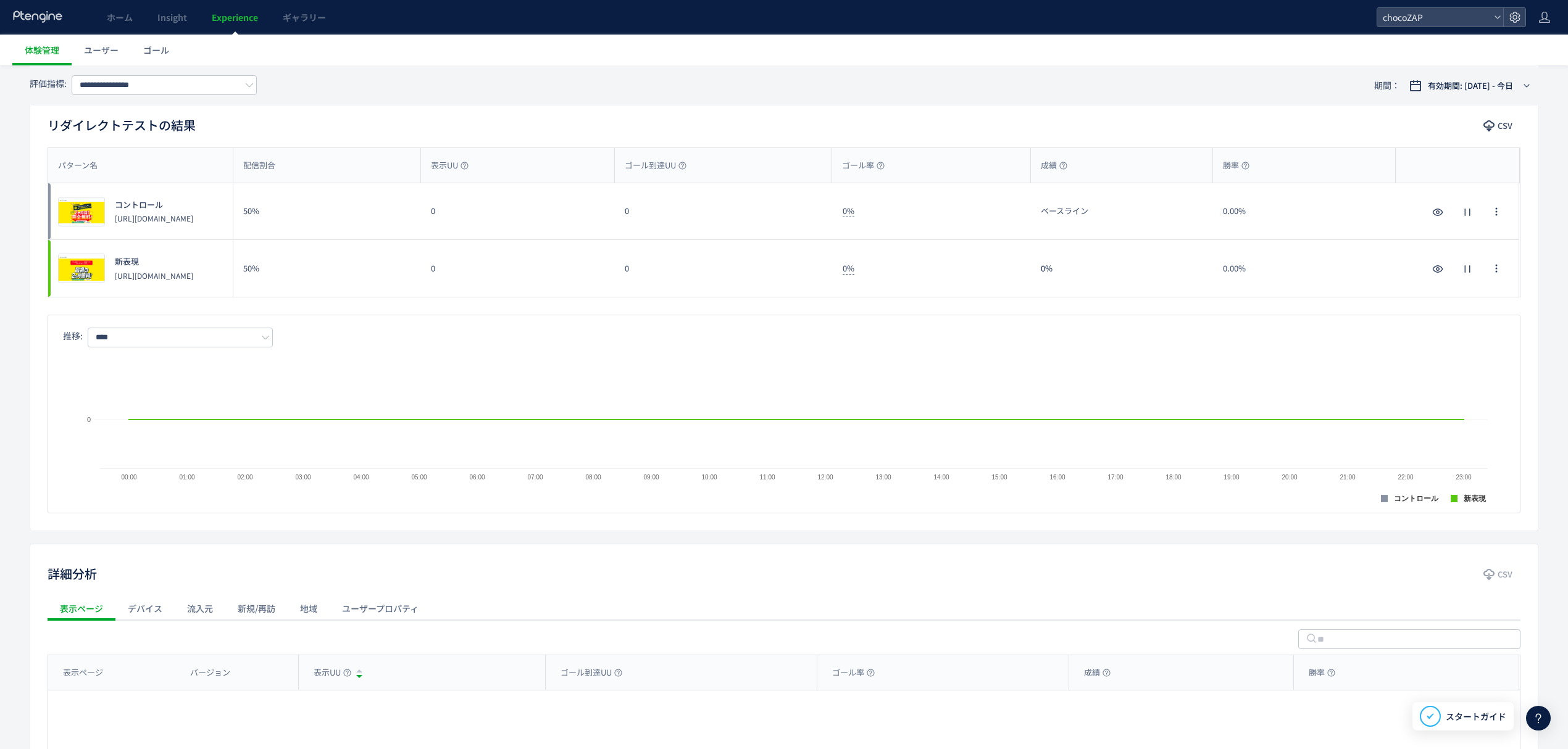
scroll to position [24, 0]
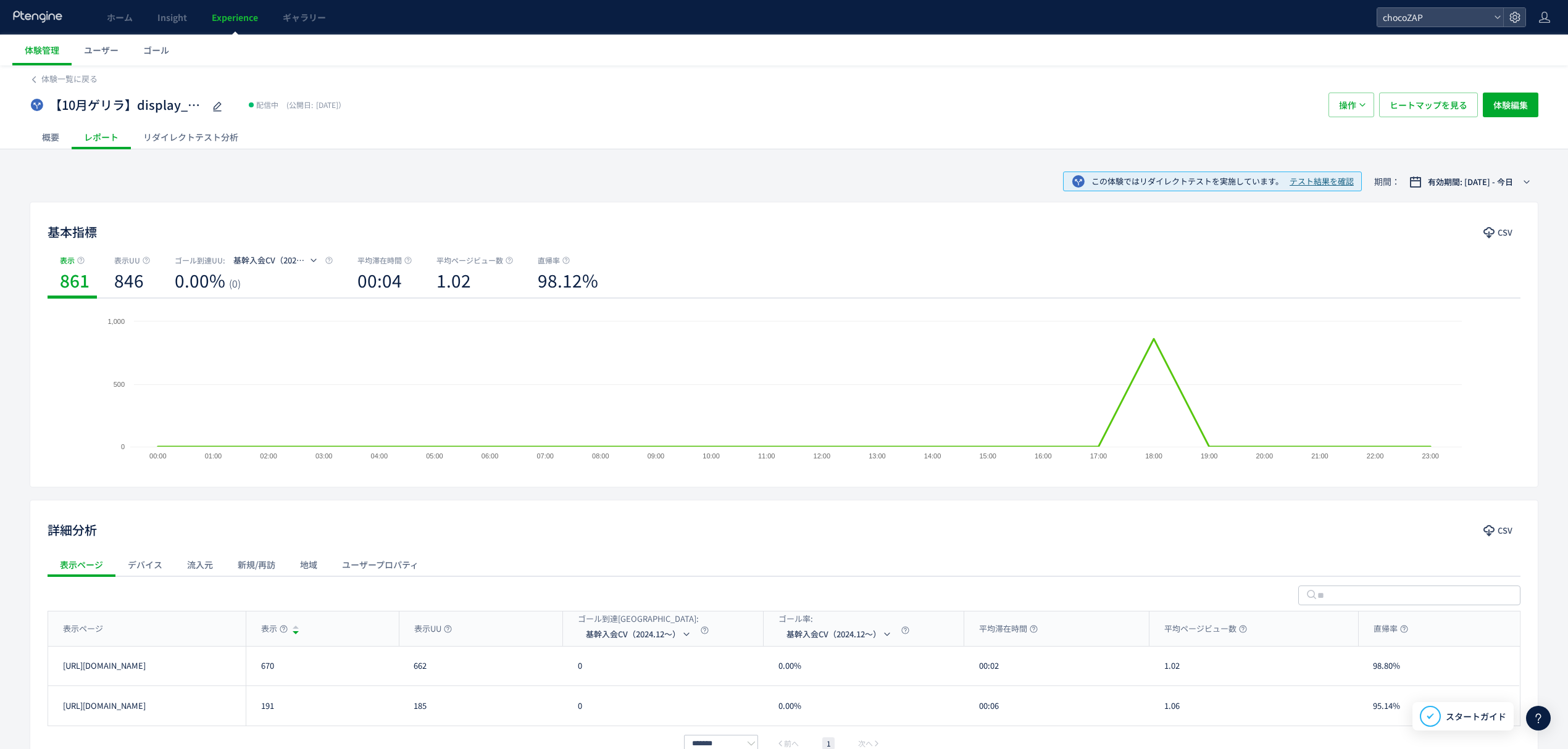
click at [184, 134] on div "リダイレクトテスト分析" at bounding box center [190, 137] width 120 height 24
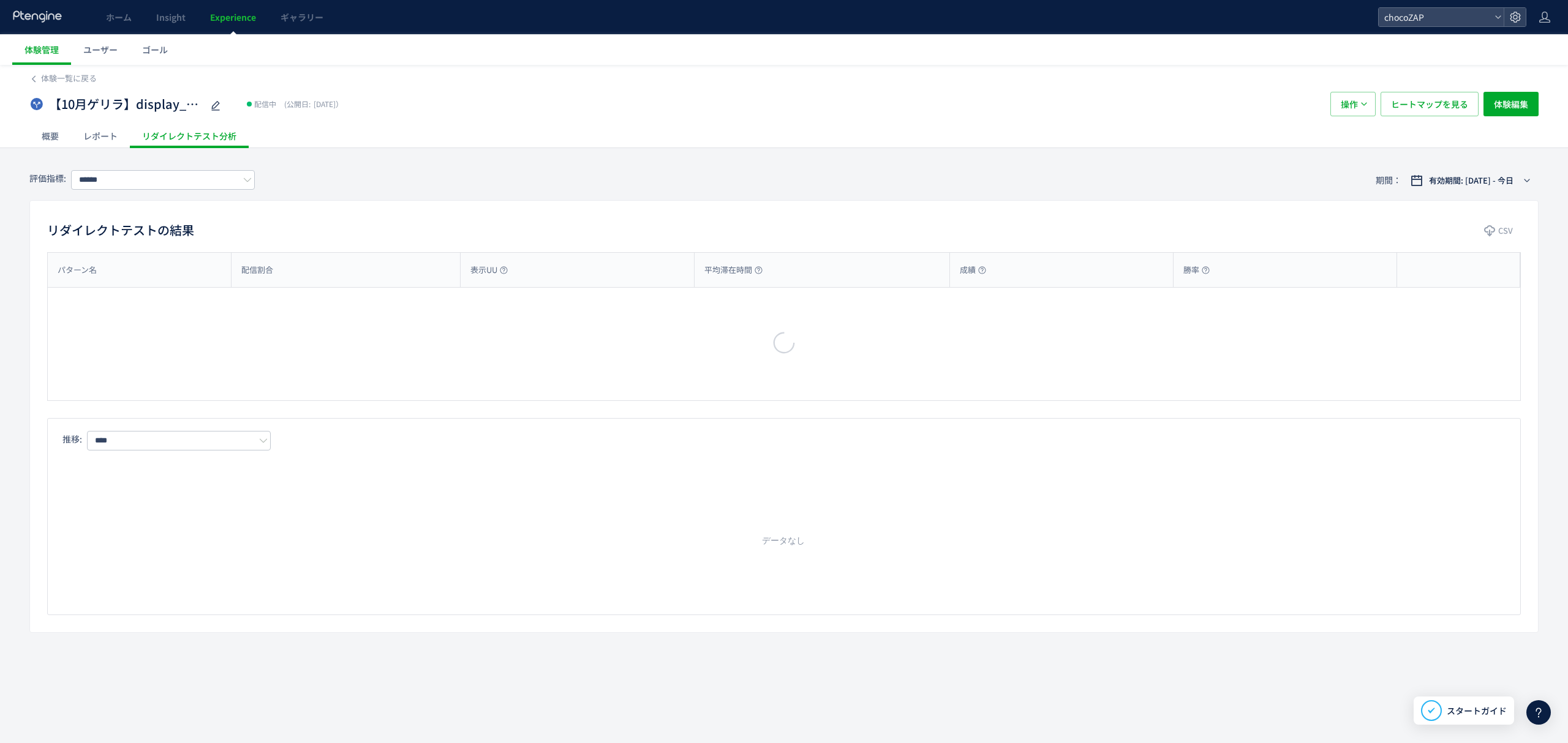
type input "**********"
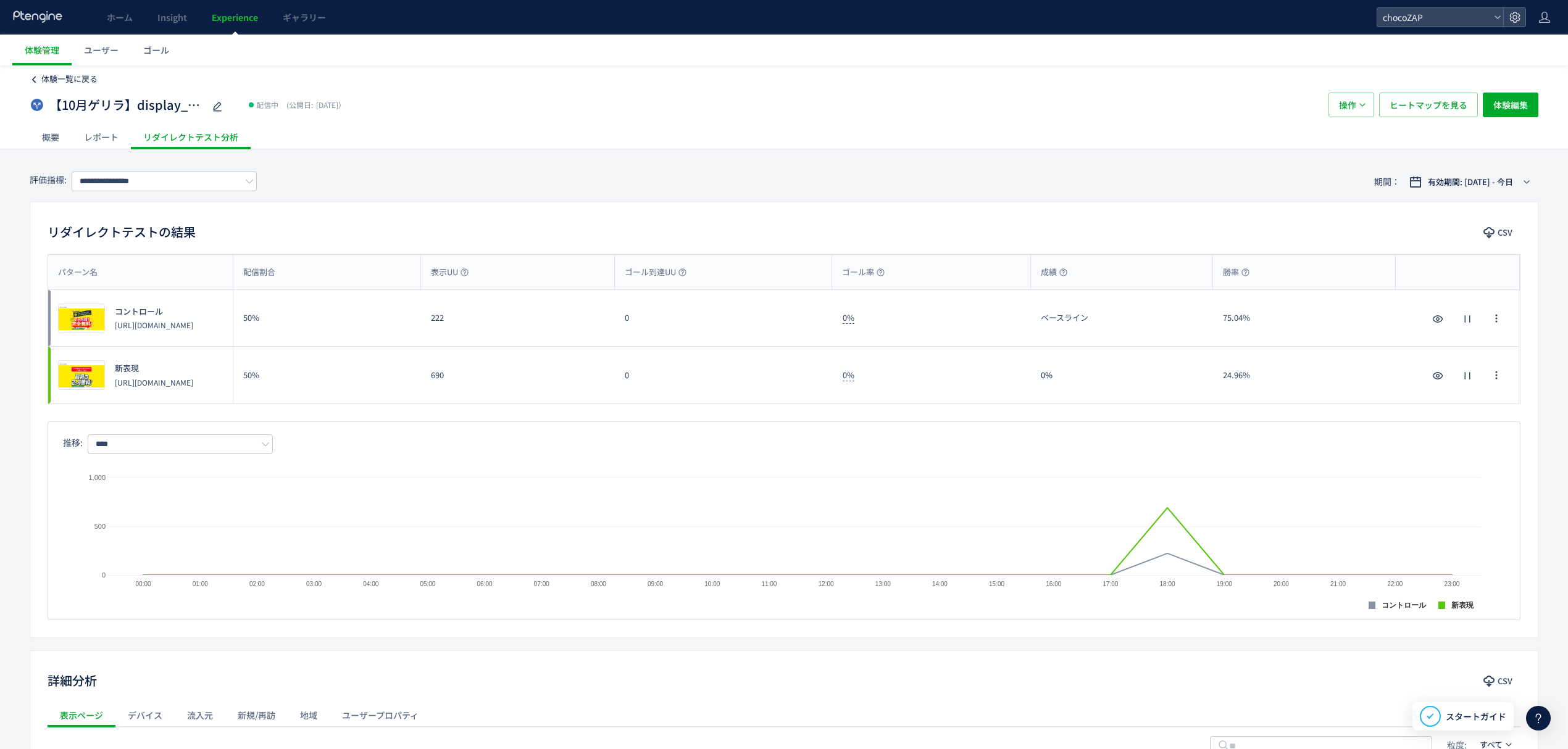
click at [73, 80] on span "体験一覧に戻る" at bounding box center [69, 79] width 56 height 12
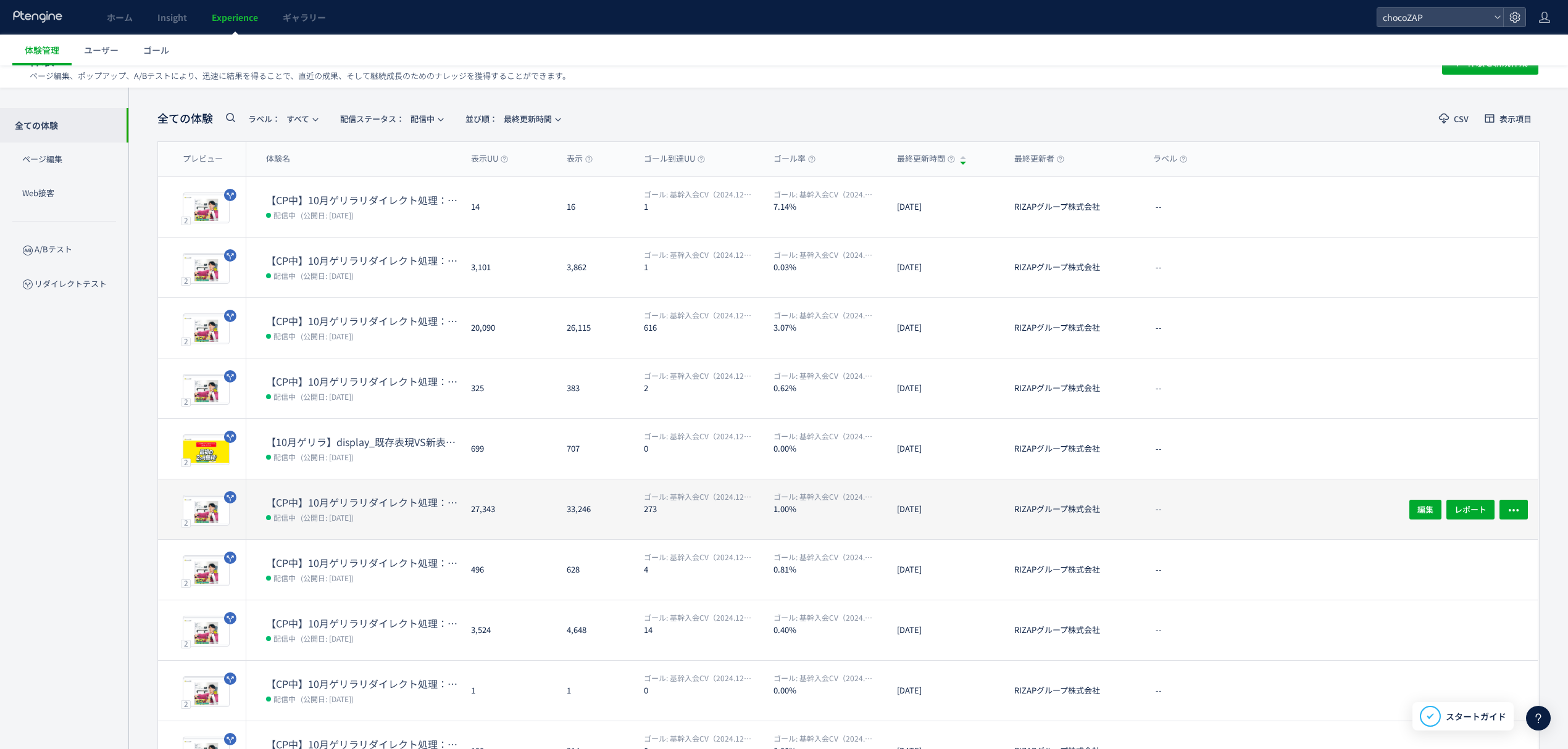
scroll to position [102, 0]
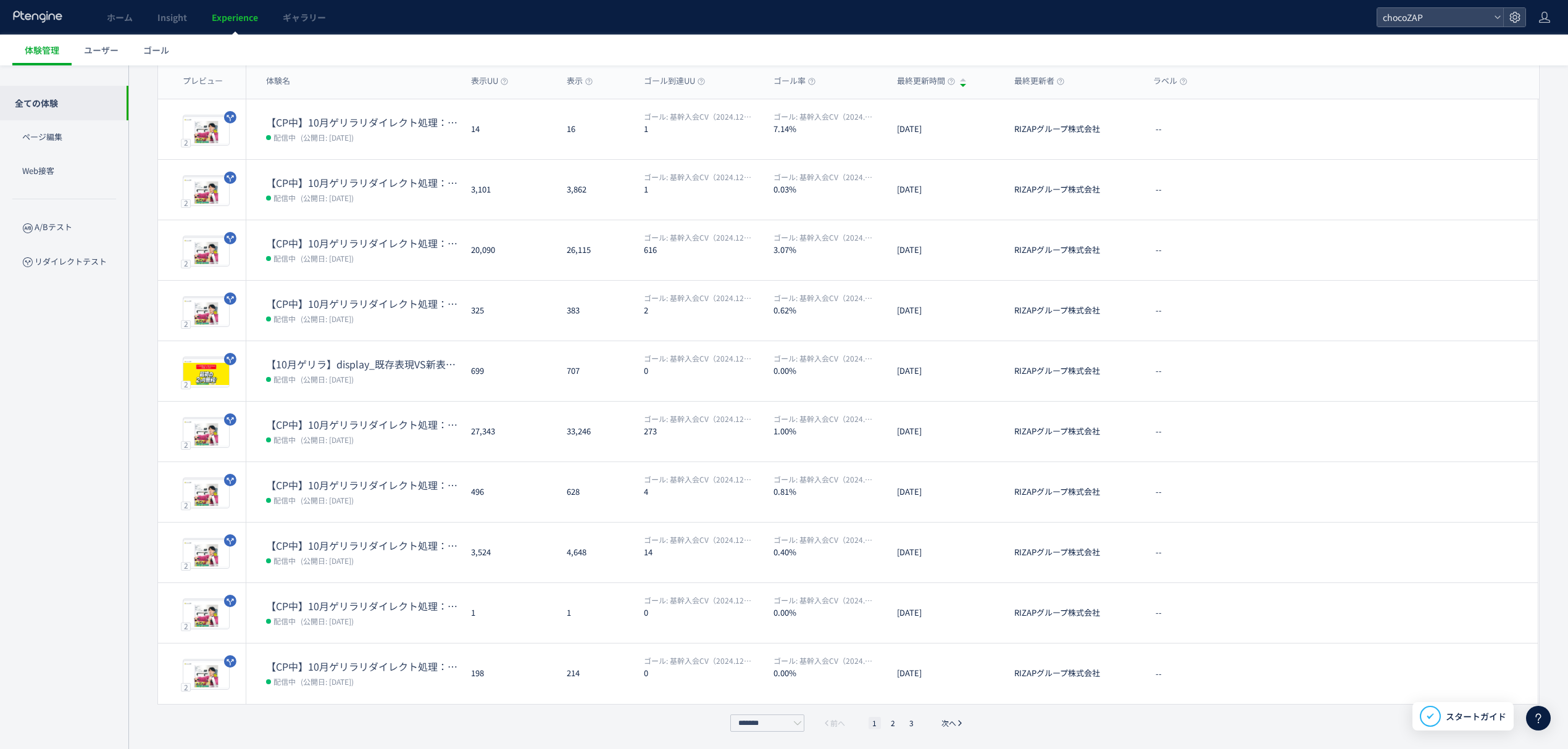
click at [894, 728] on div "******* 前へ 1 2 3 次へ" at bounding box center [849, 723] width 243 height 17
click at [895, 723] on li "2" at bounding box center [893, 723] width 13 height 13
click at [910, 719] on li "3" at bounding box center [912, 723] width 13 height 13
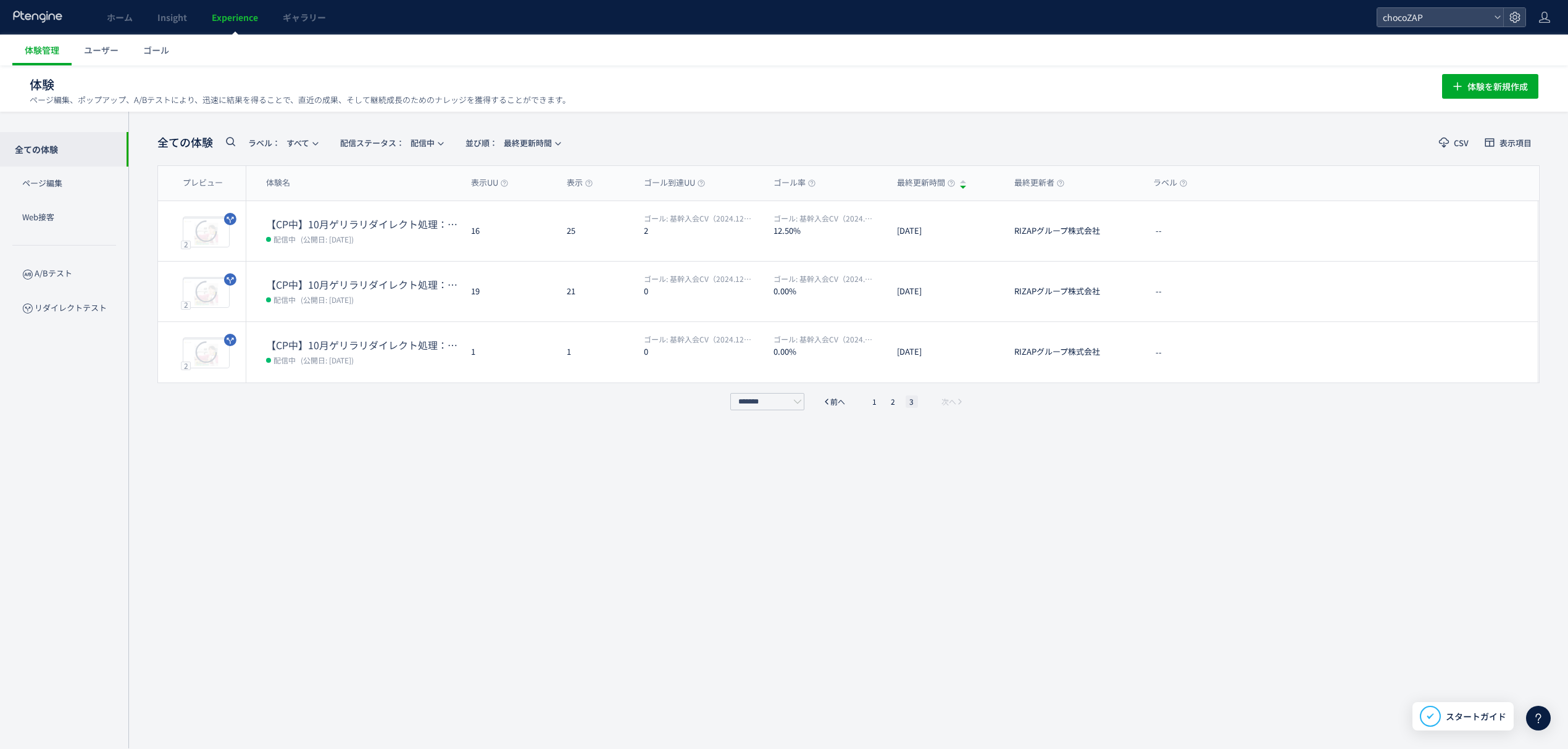
scroll to position [1, 0]
click at [897, 402] on li "2" at bounding box center [893, 402] width 13 height 13
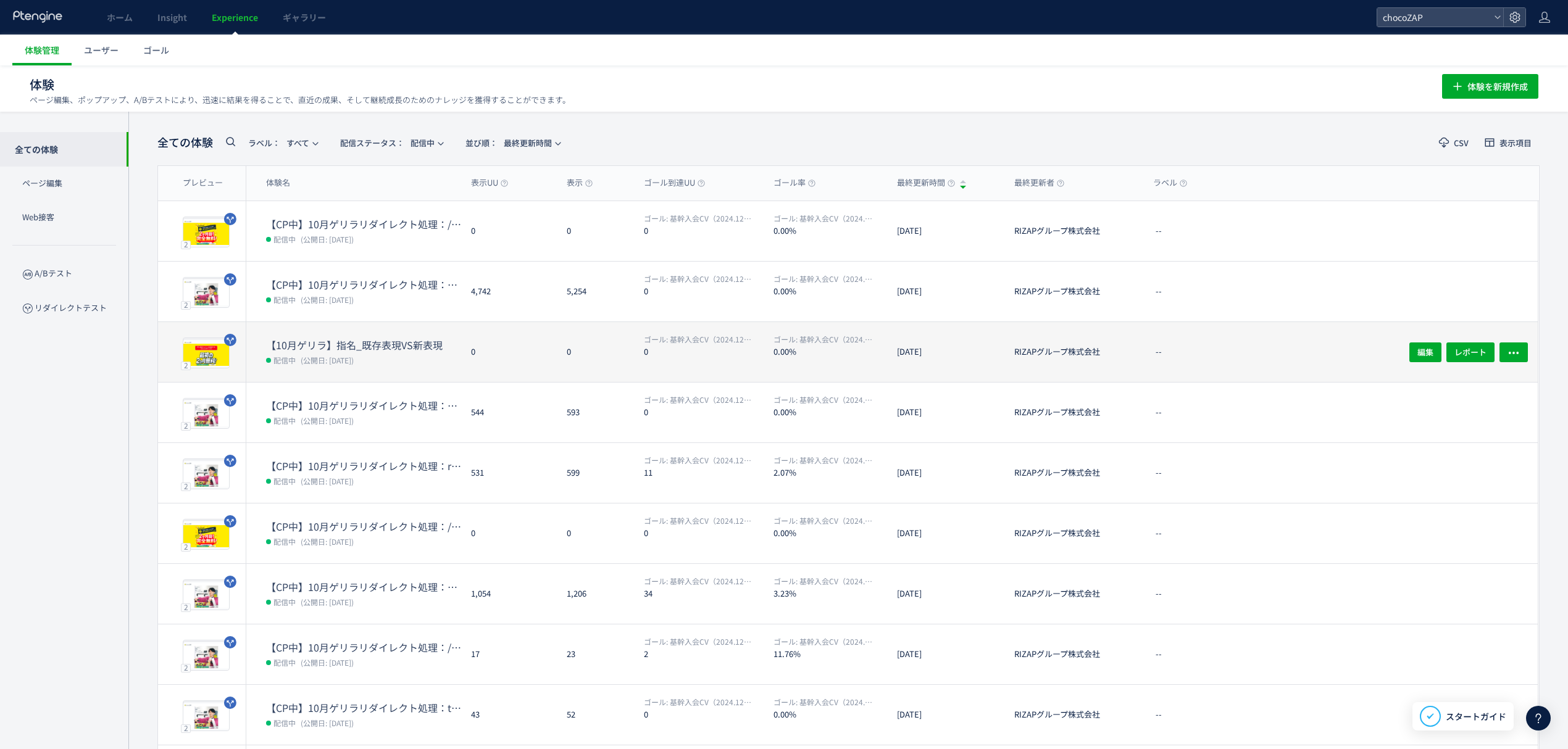
click at [375, 345] on dt "【10月ゲリラ】指名_既存表現VS新表現" at bounding box center [363, 345] width 195 height 14
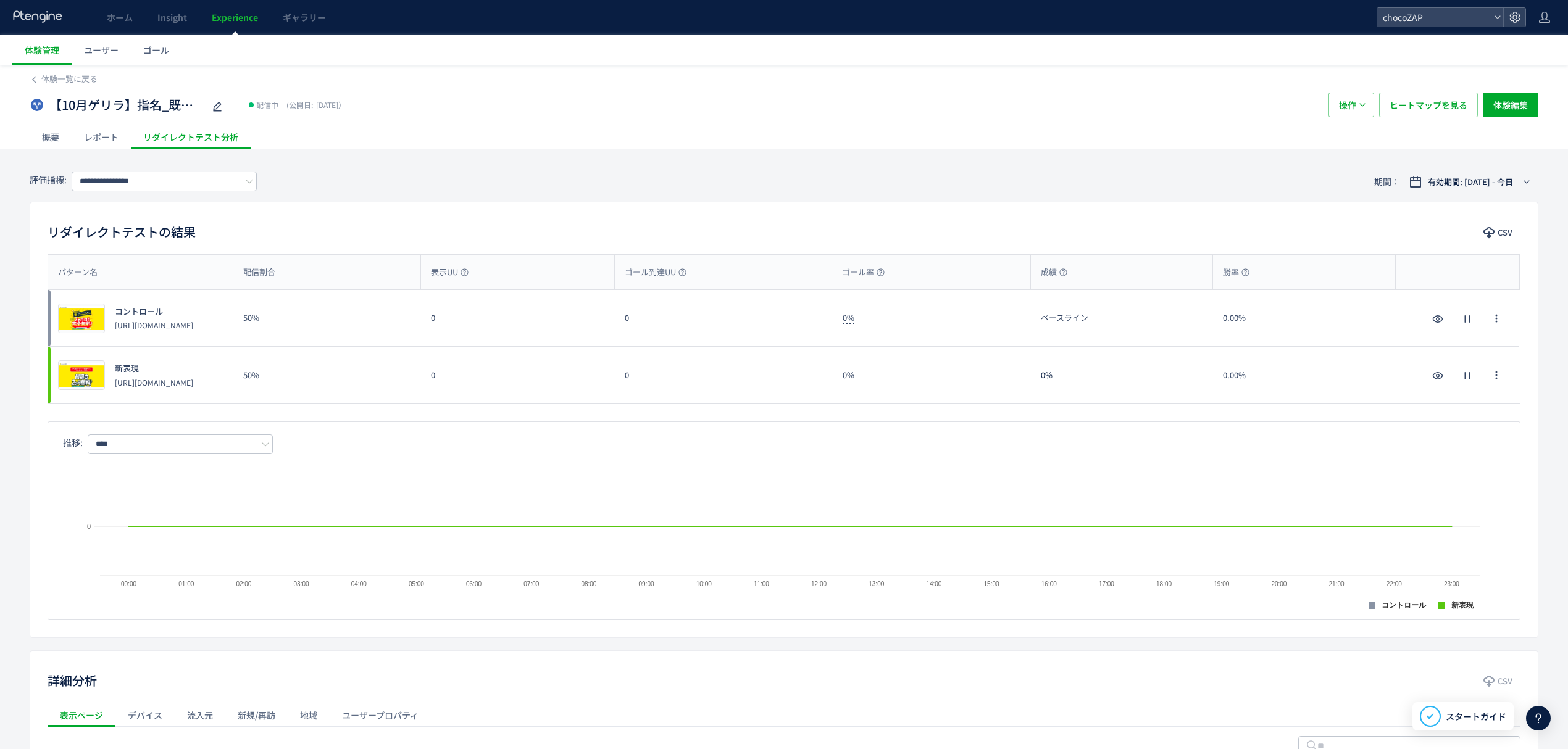
click at [110, 135] on div "レポート" at bounding box center [101, 137] width 59 height 24
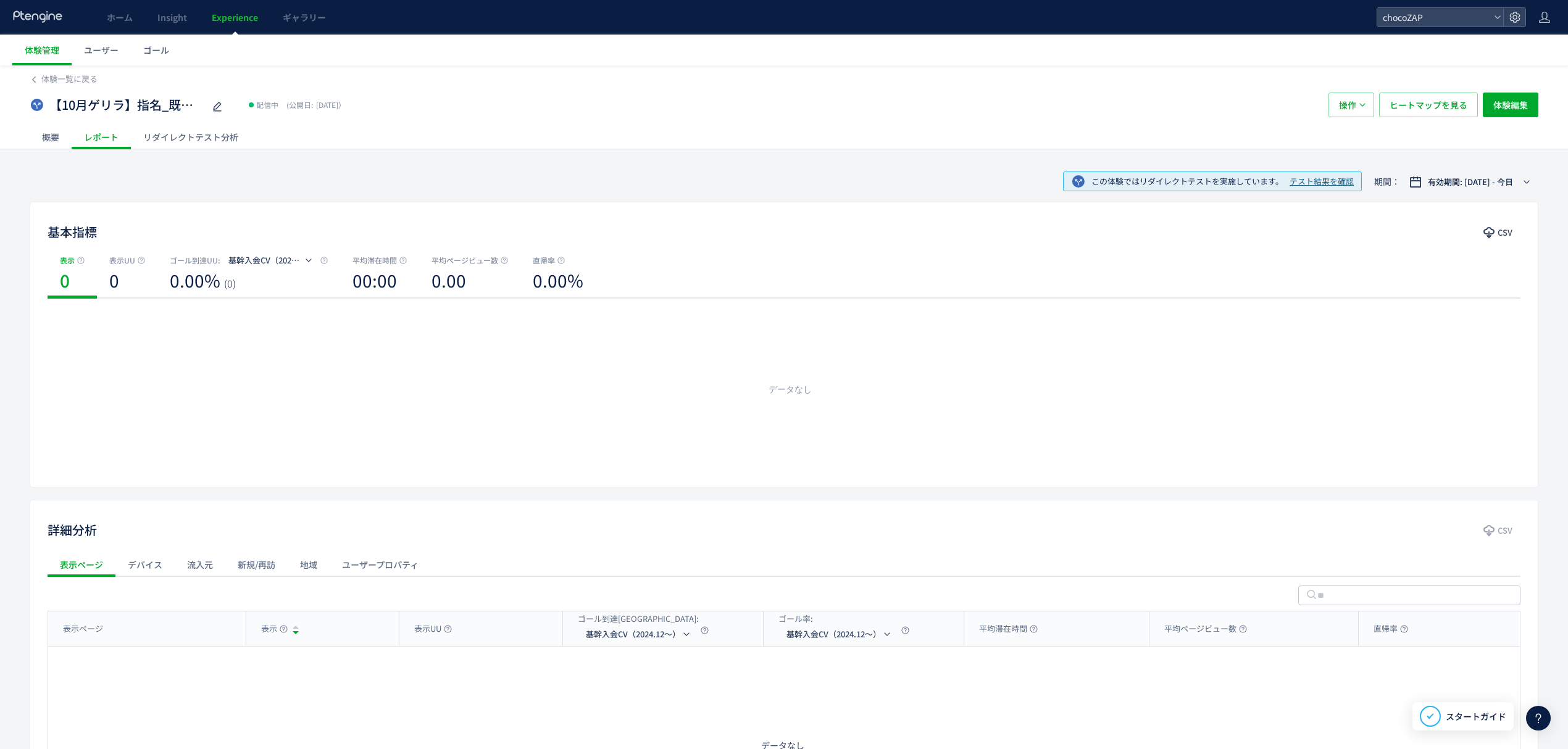
click at [57, 133] on div "概要" at bounding box center [51, 137] width 42 height 24
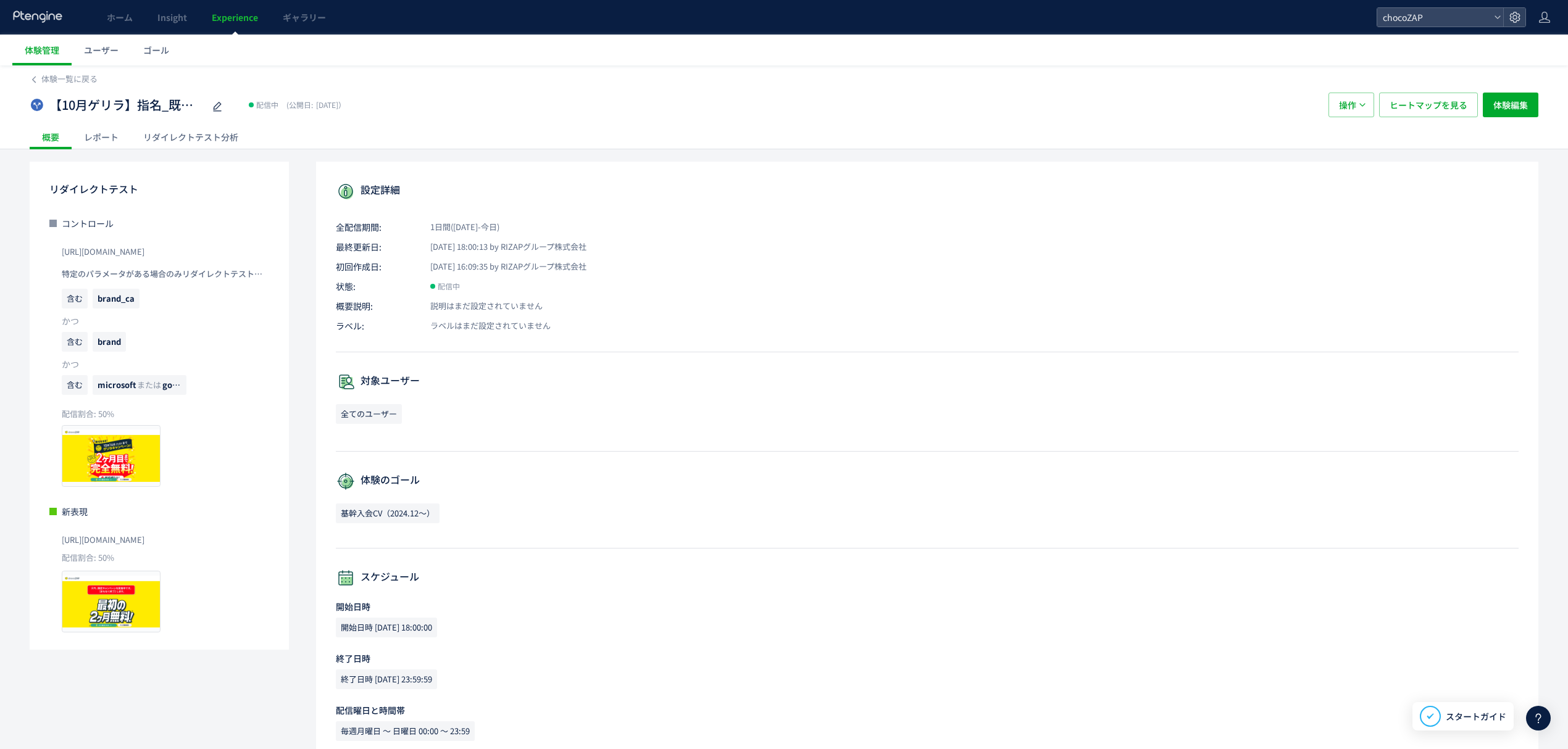
click at [101, 131] on div "レポート" at bounding box center [101, 137] width 59 height 24
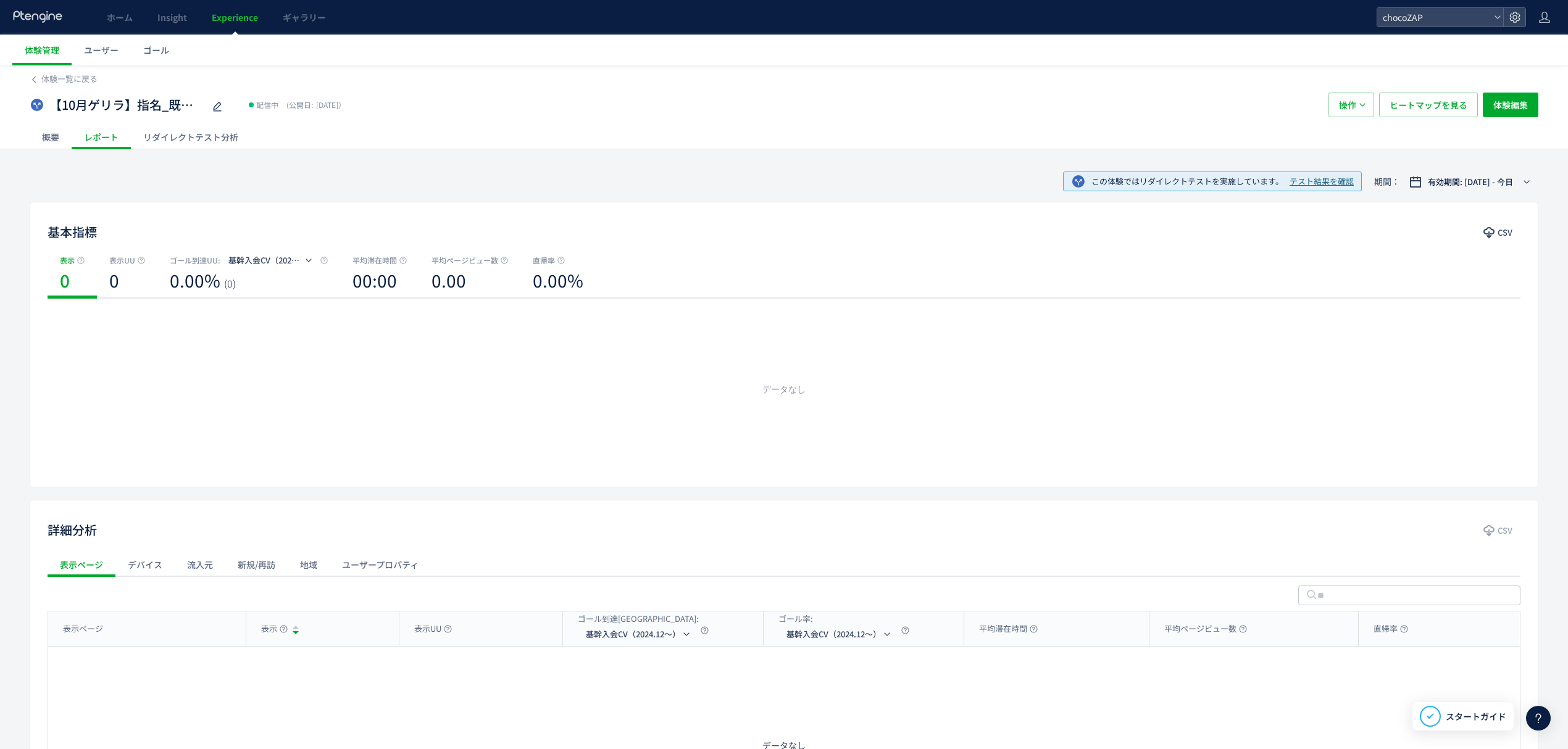
click at [70, 138] on div "概要" at bounding box center [51, 137] width 42 height 24
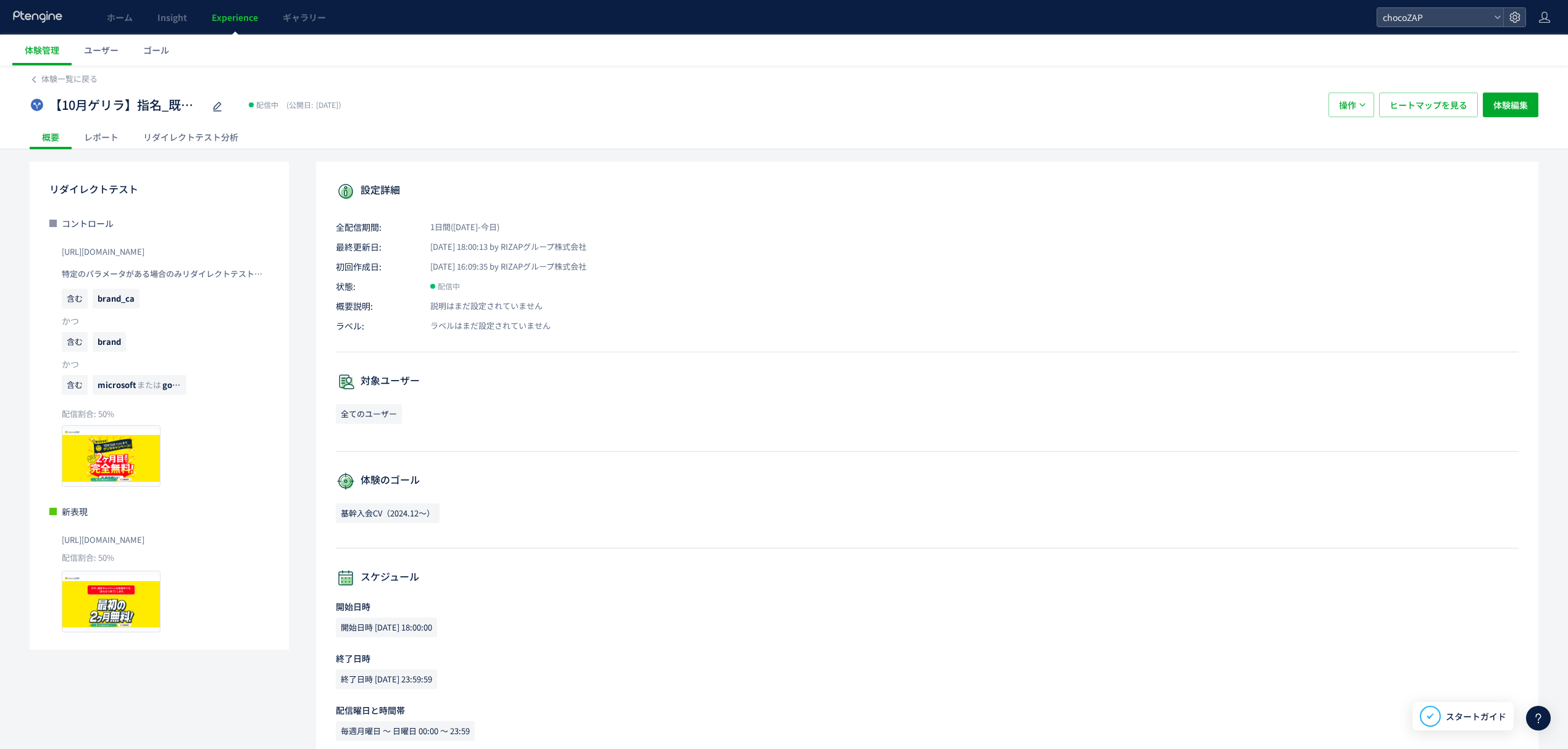
click at [105, 139] on div "レポート" at bounding box center [101, 137] width 59 height 24
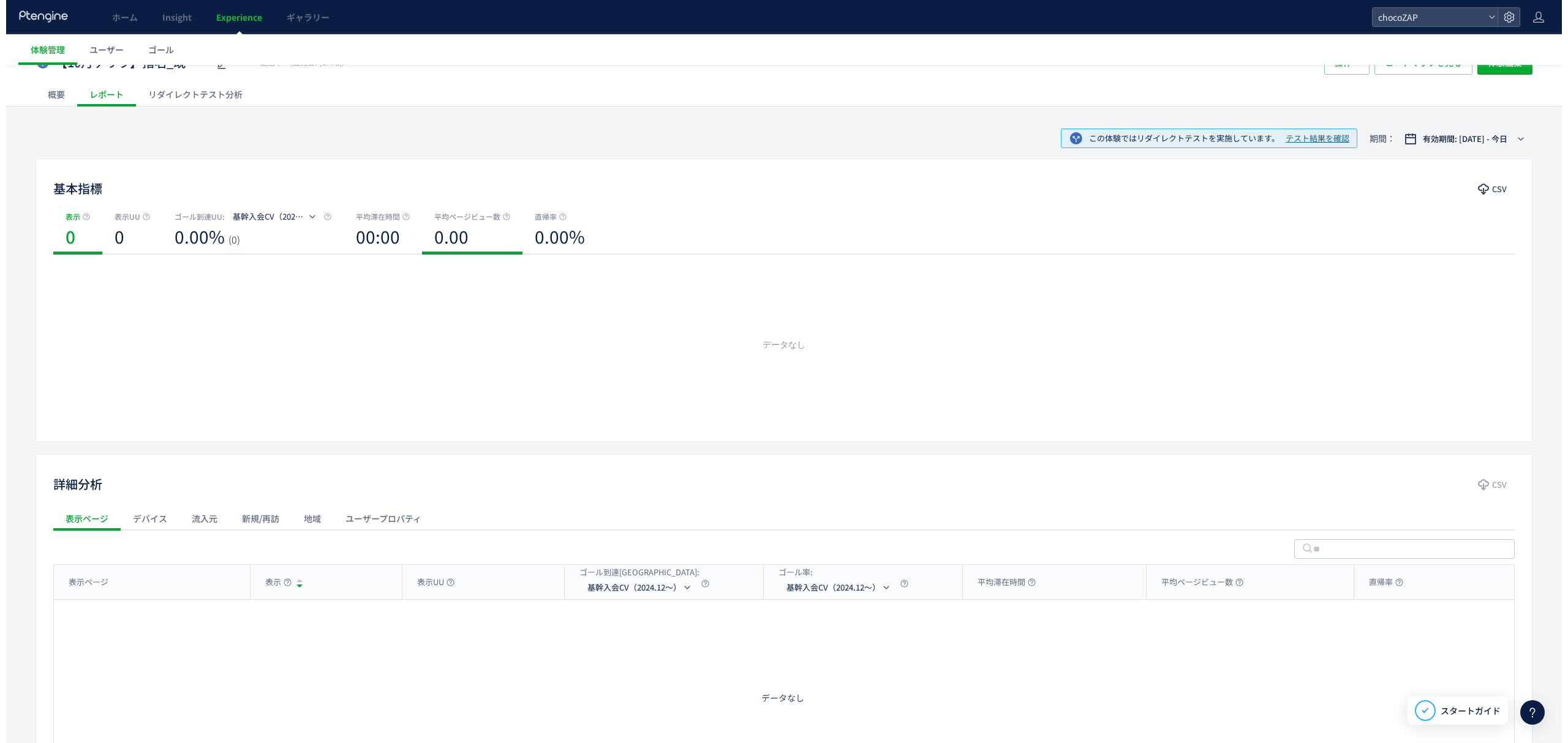
scroll to position [37, 0]
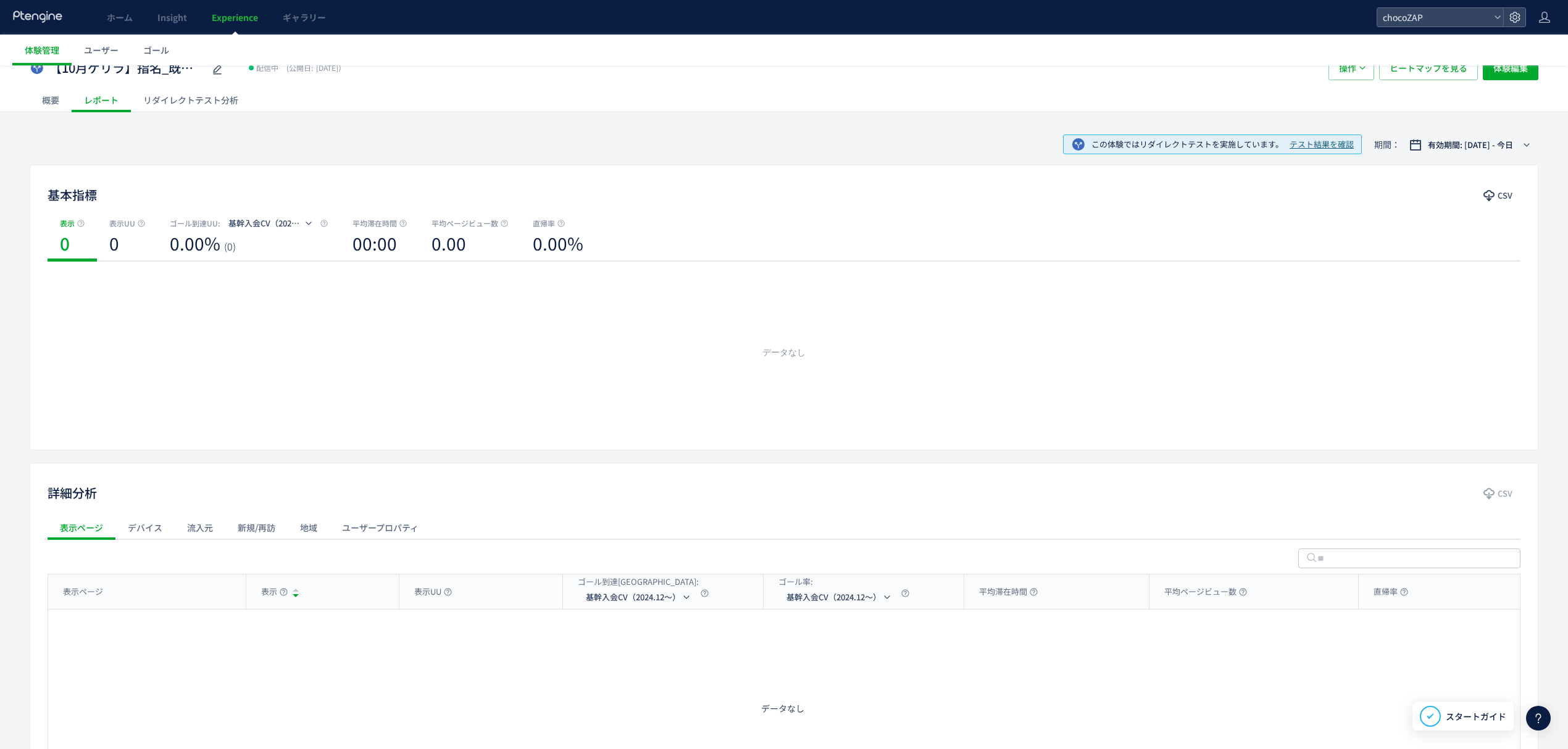
click at [230, 108] on div "リダイレクトテスト分析" at bounding box center [190, 100] width 120 height 24
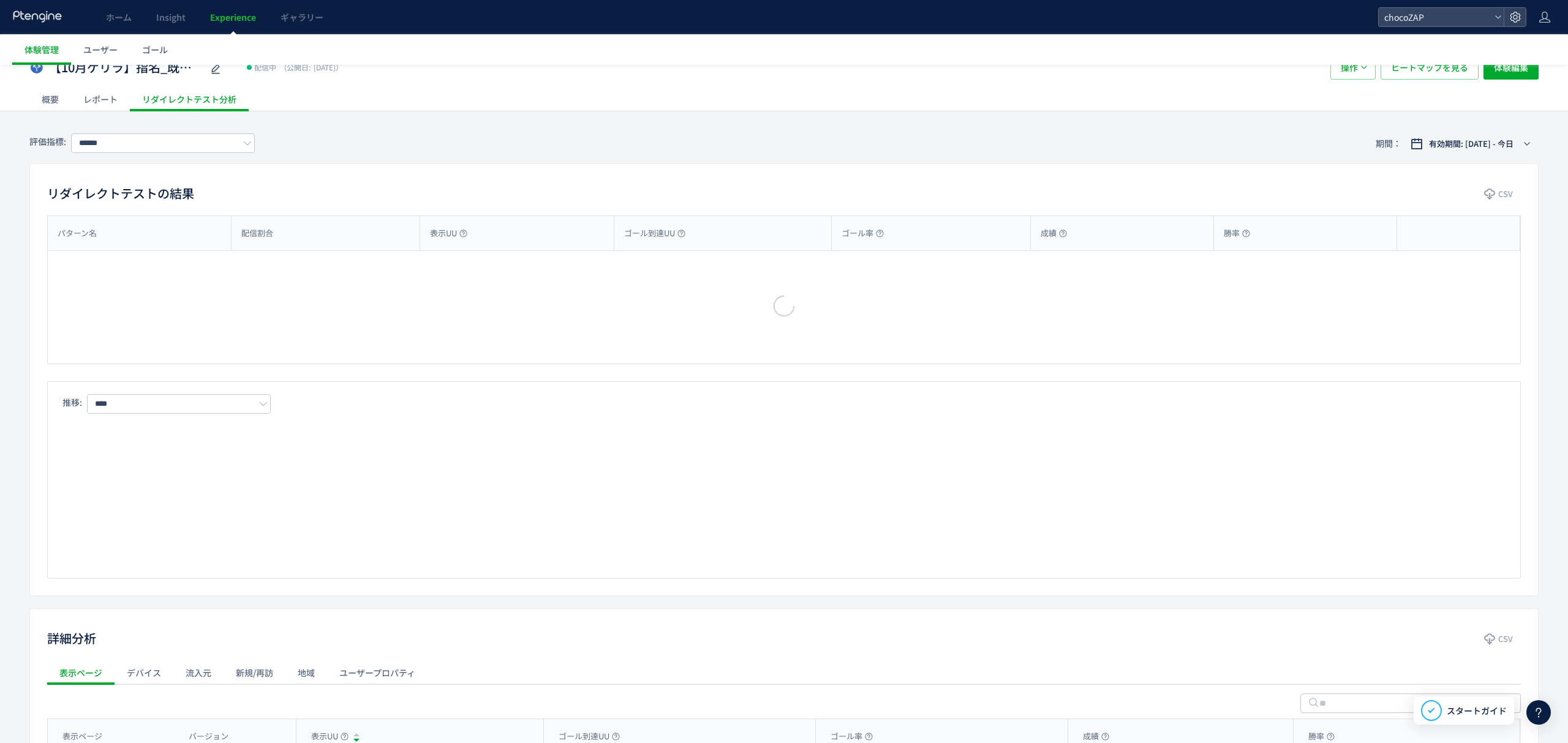
type input "**********"
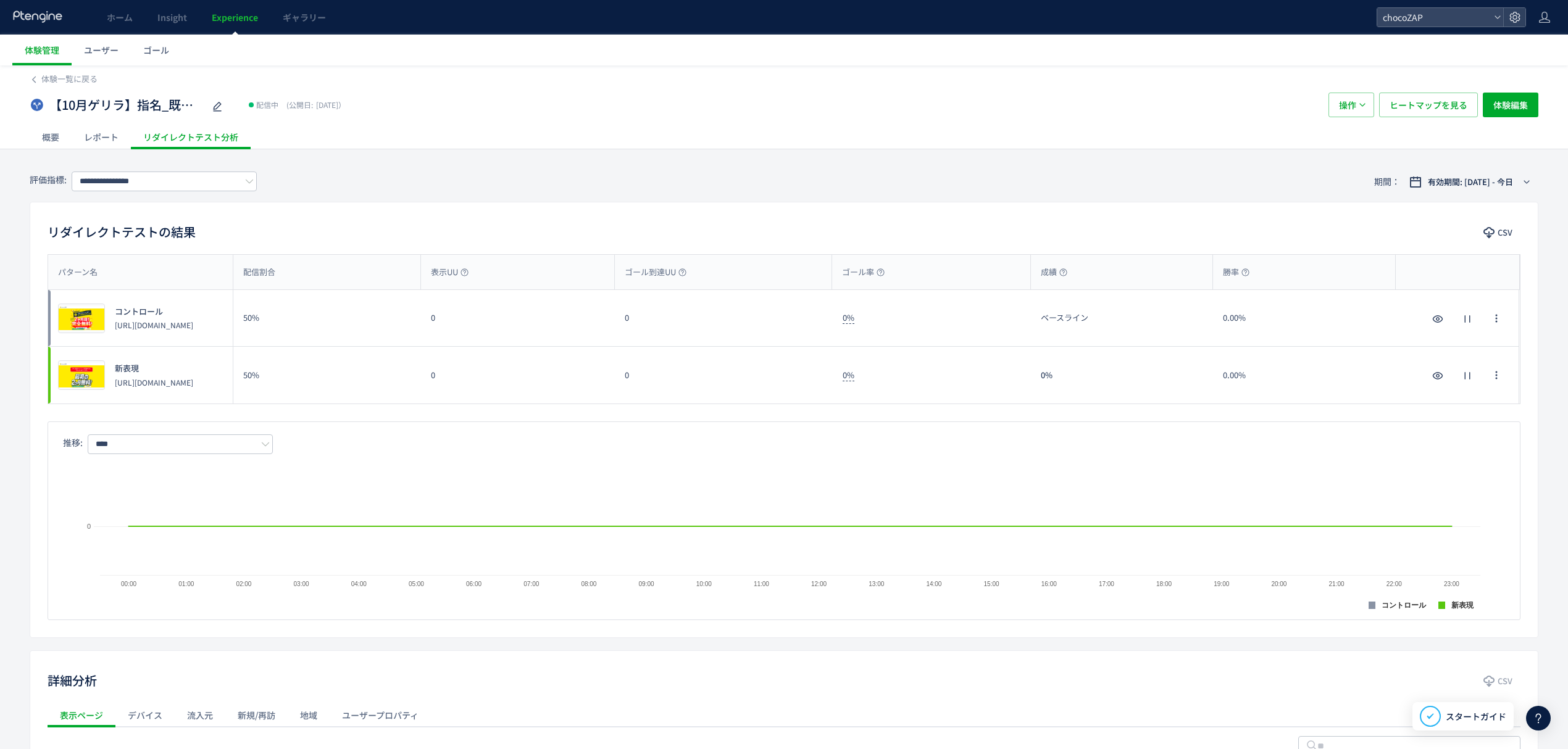
click at [46, 133] on div "概要" at bounding box center [51, 137] width 42 height 24
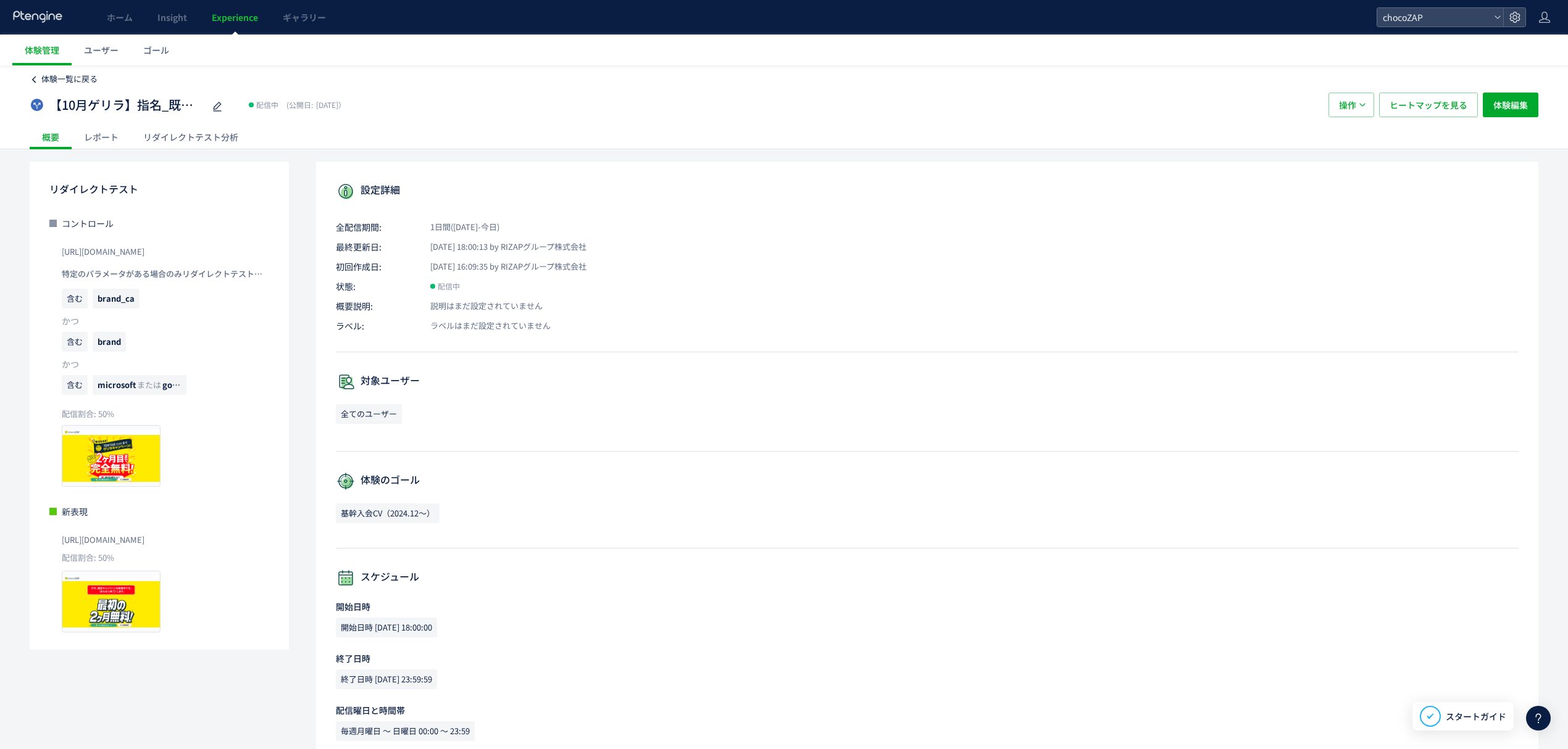
click at [84, 82] on span "体験一覧に戻る" at bounding box center [69, 79] width 56 height 12
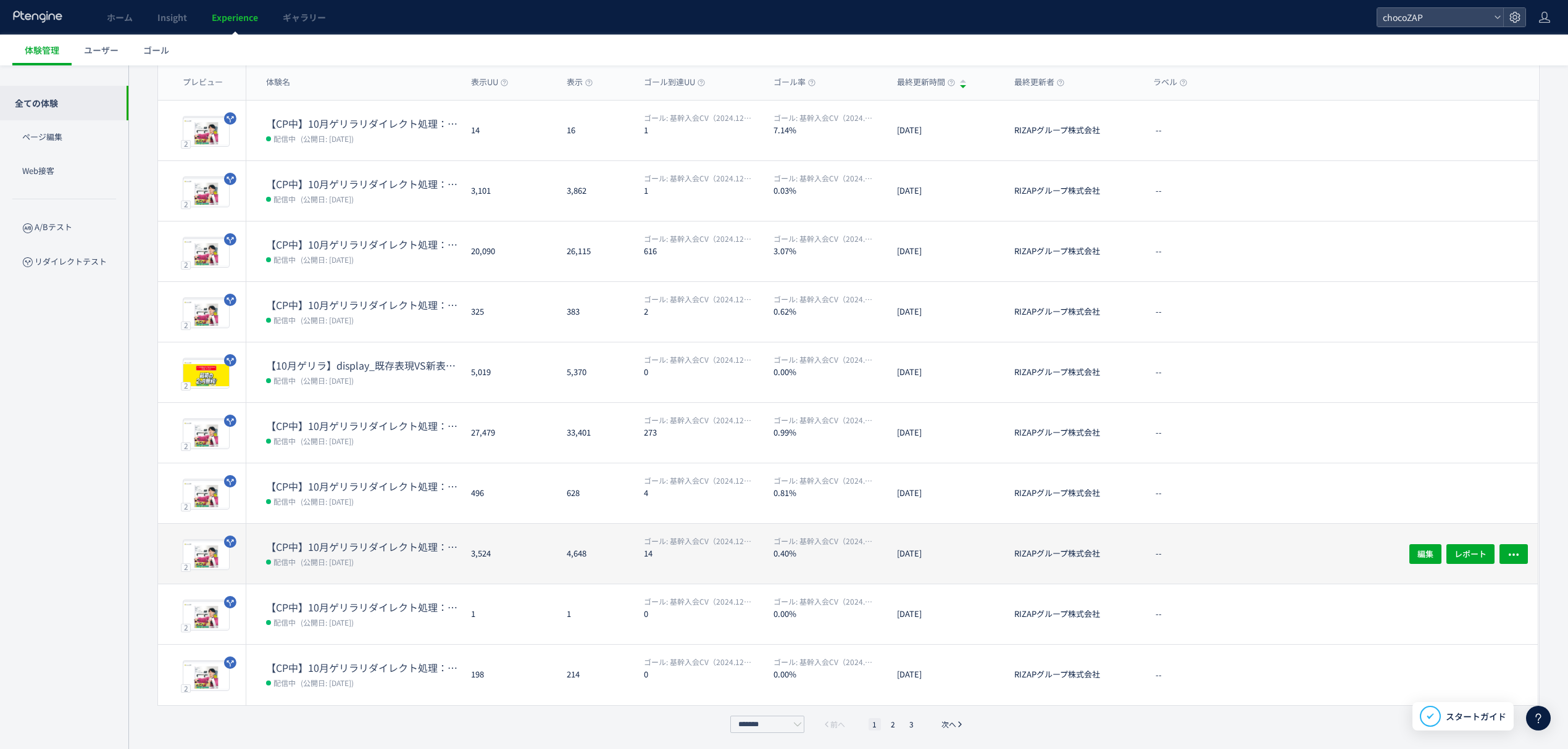
scroll to position [102, 0]
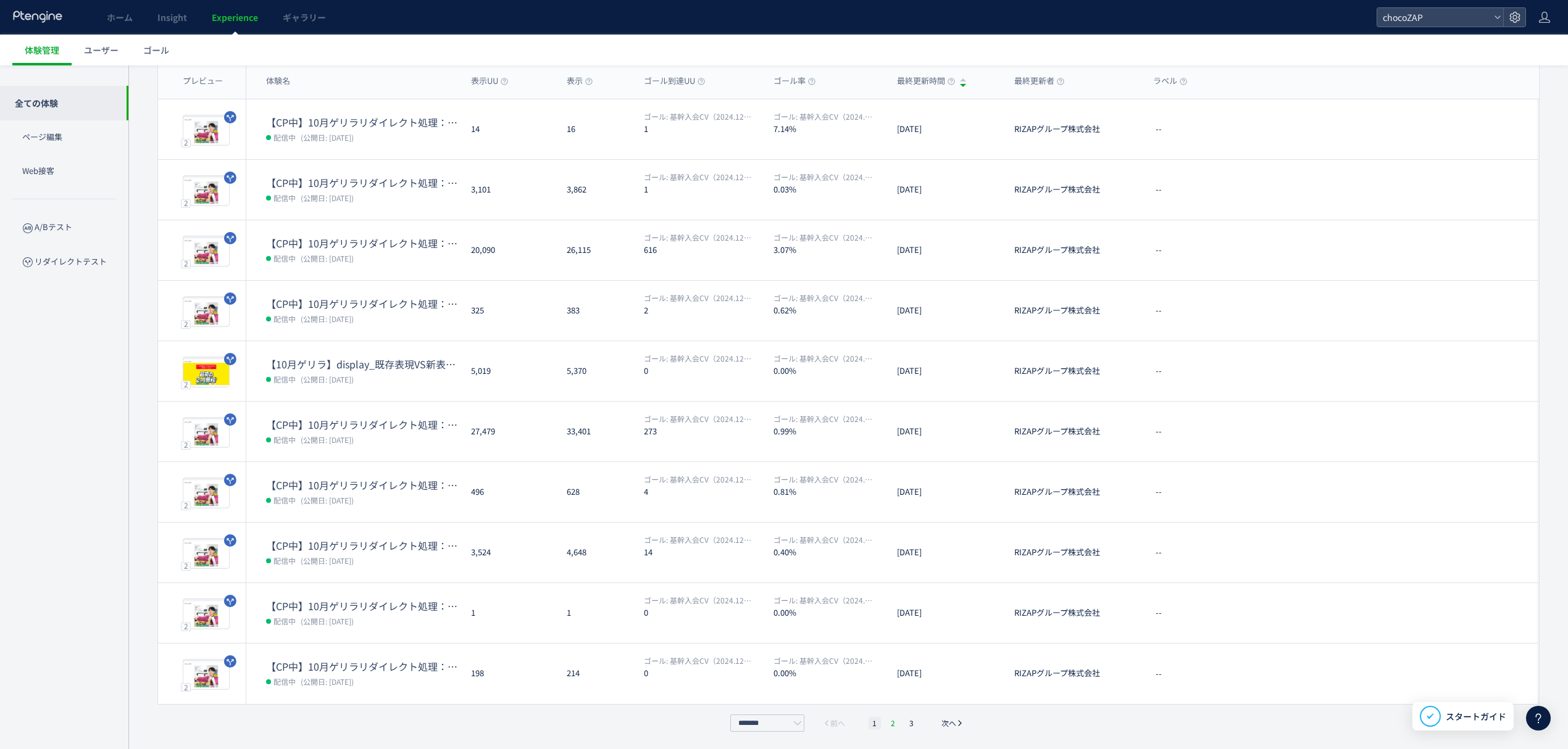
click at [897, 725] on li "2" at bounding box center [893, 723] width 13 height 13
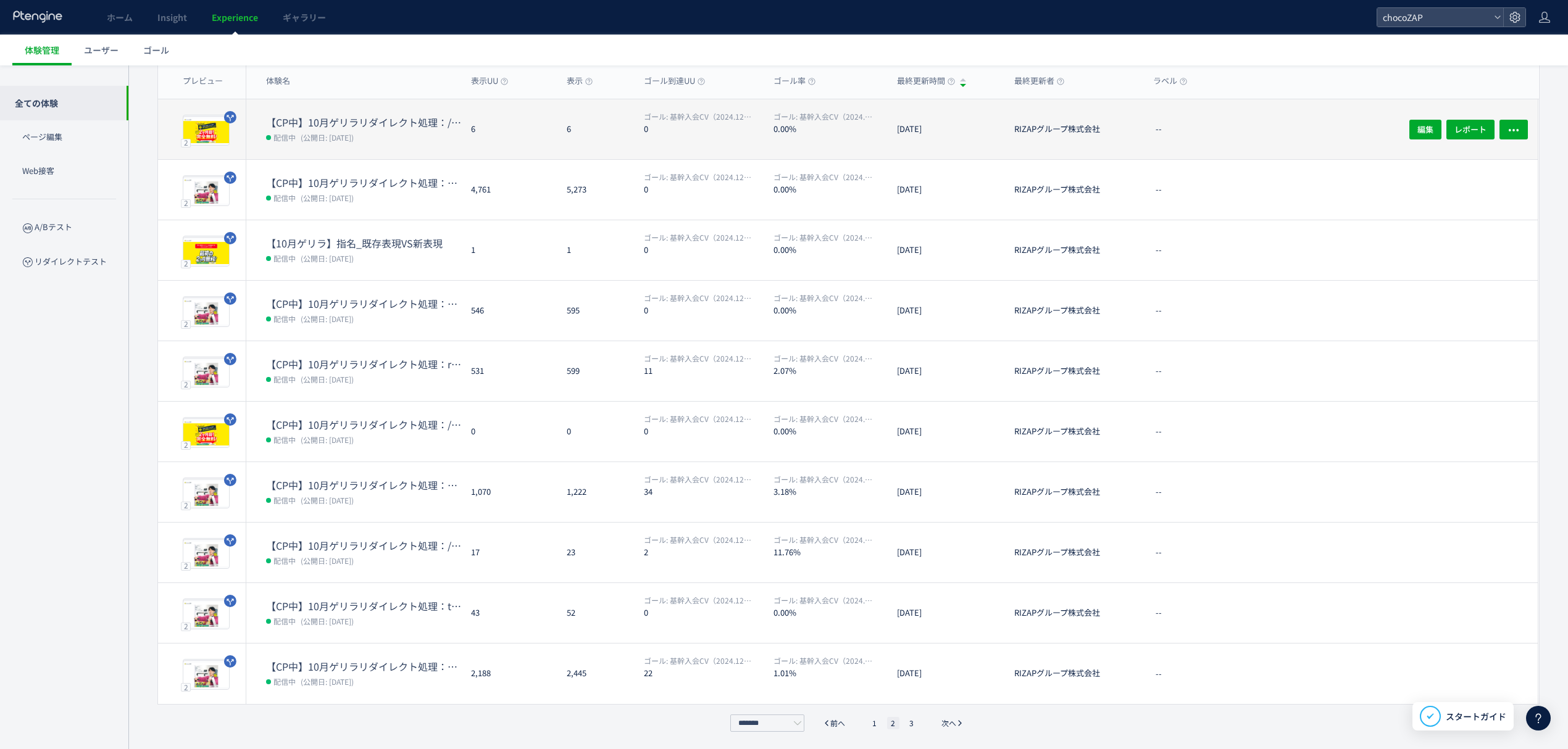
click at [316, 125] on dt "【CP中】10月ゲリラリダイレクト処理：/main-07/a/" at bounding box center [363, 122] width 195 height 14
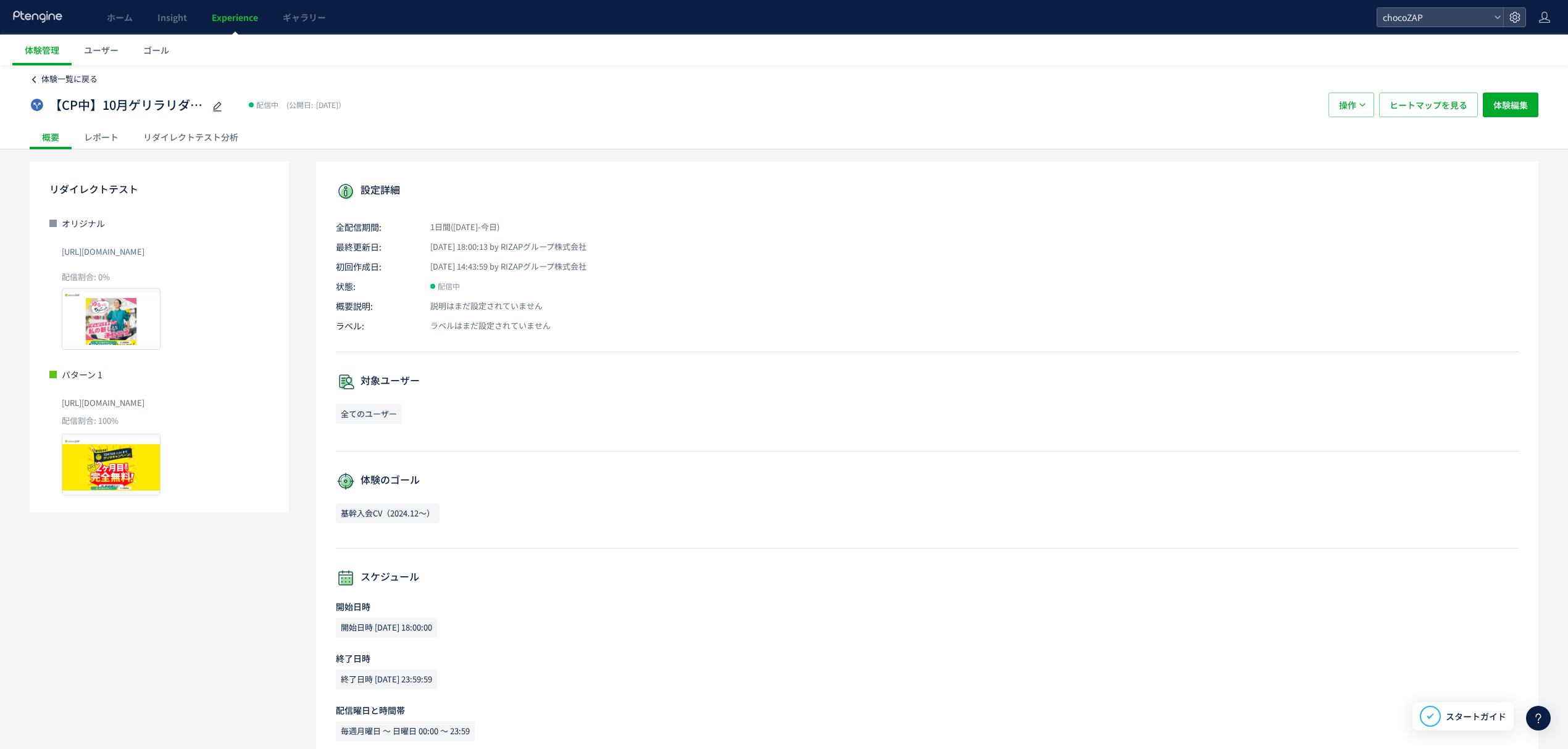
click at [60, 84] on span "体験一覧に戻る" at bounding box center [69, 79] width 56 height 12
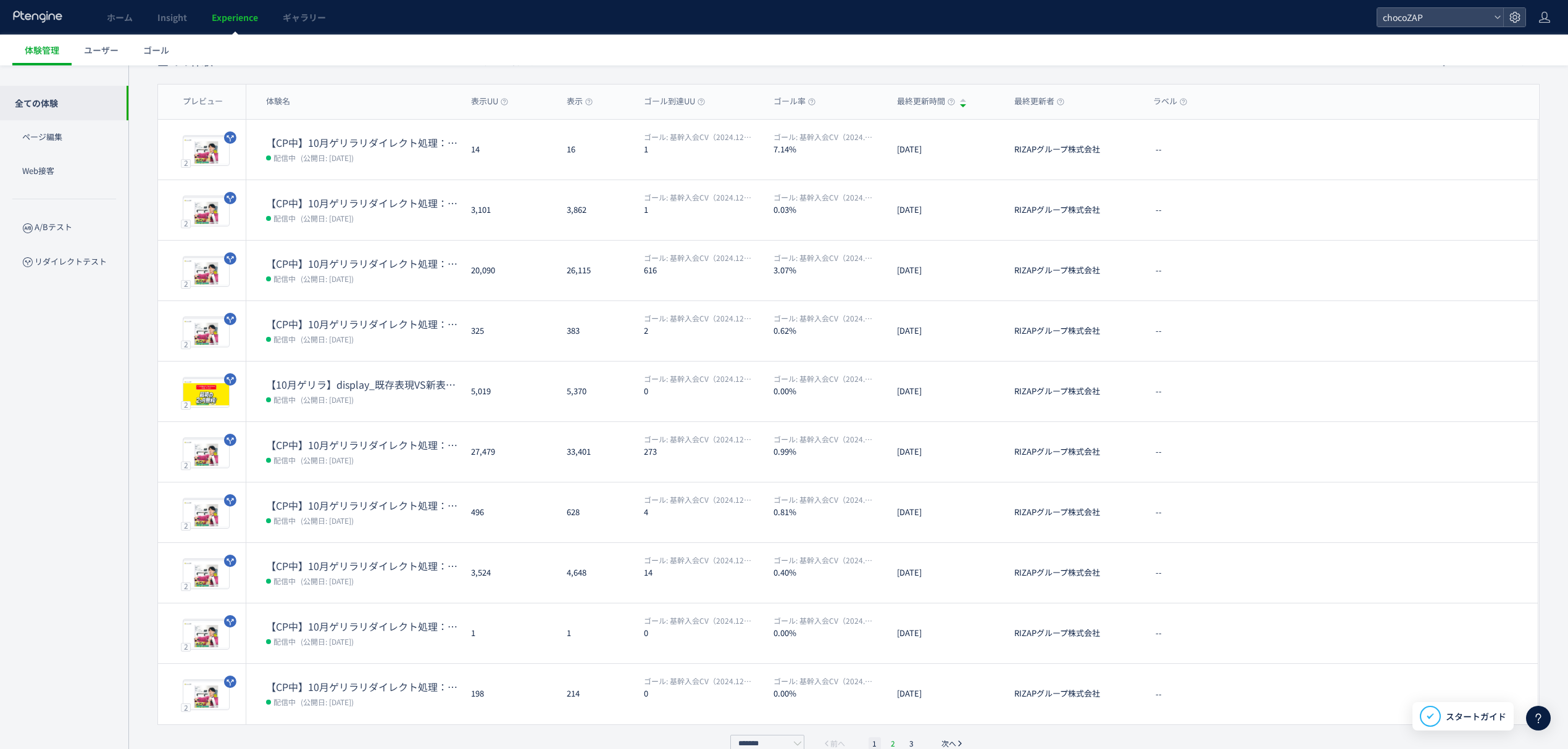
scroll to position [102, 0]
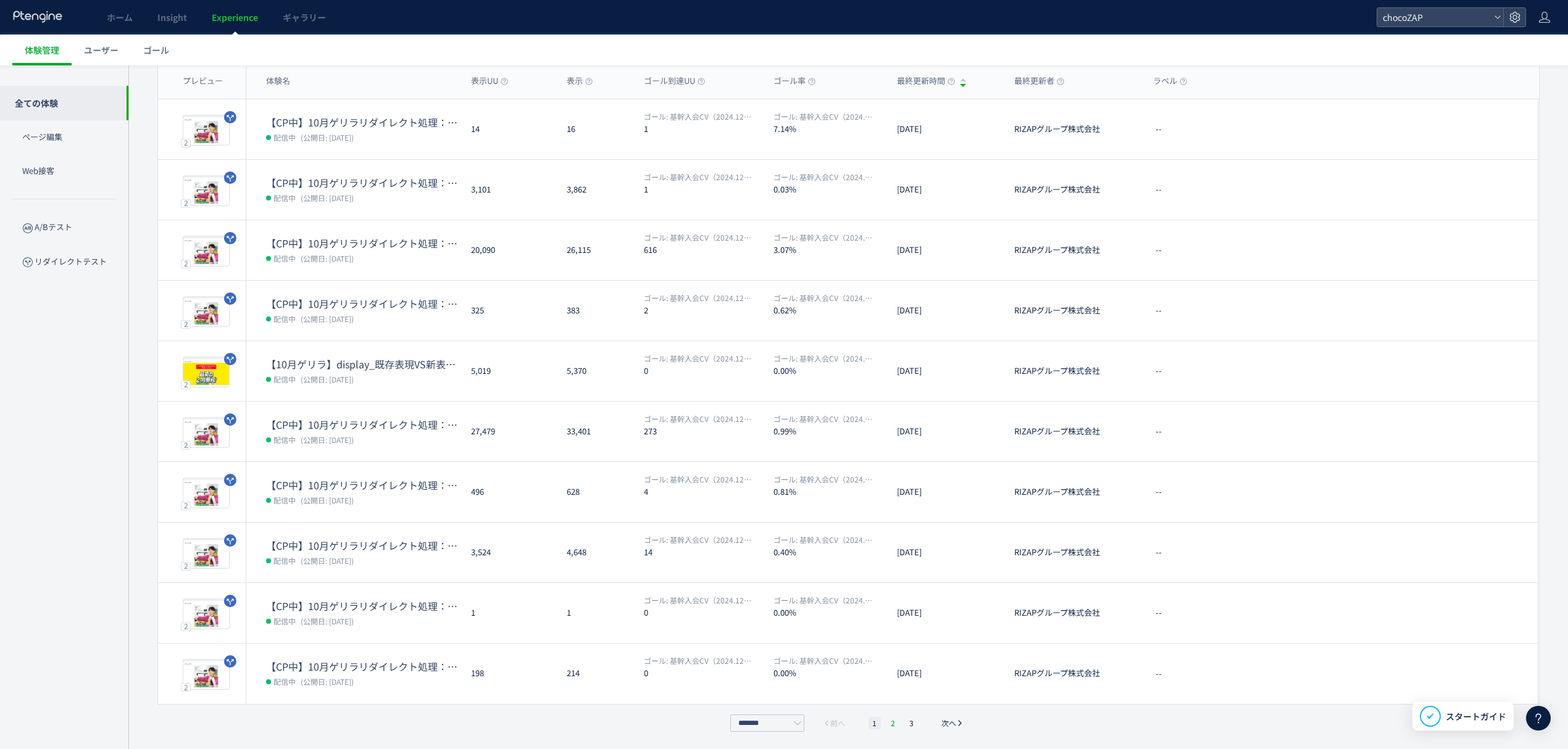
click at [895, 724] on li "2" at bounding box center [893, 723] width 13 height 13
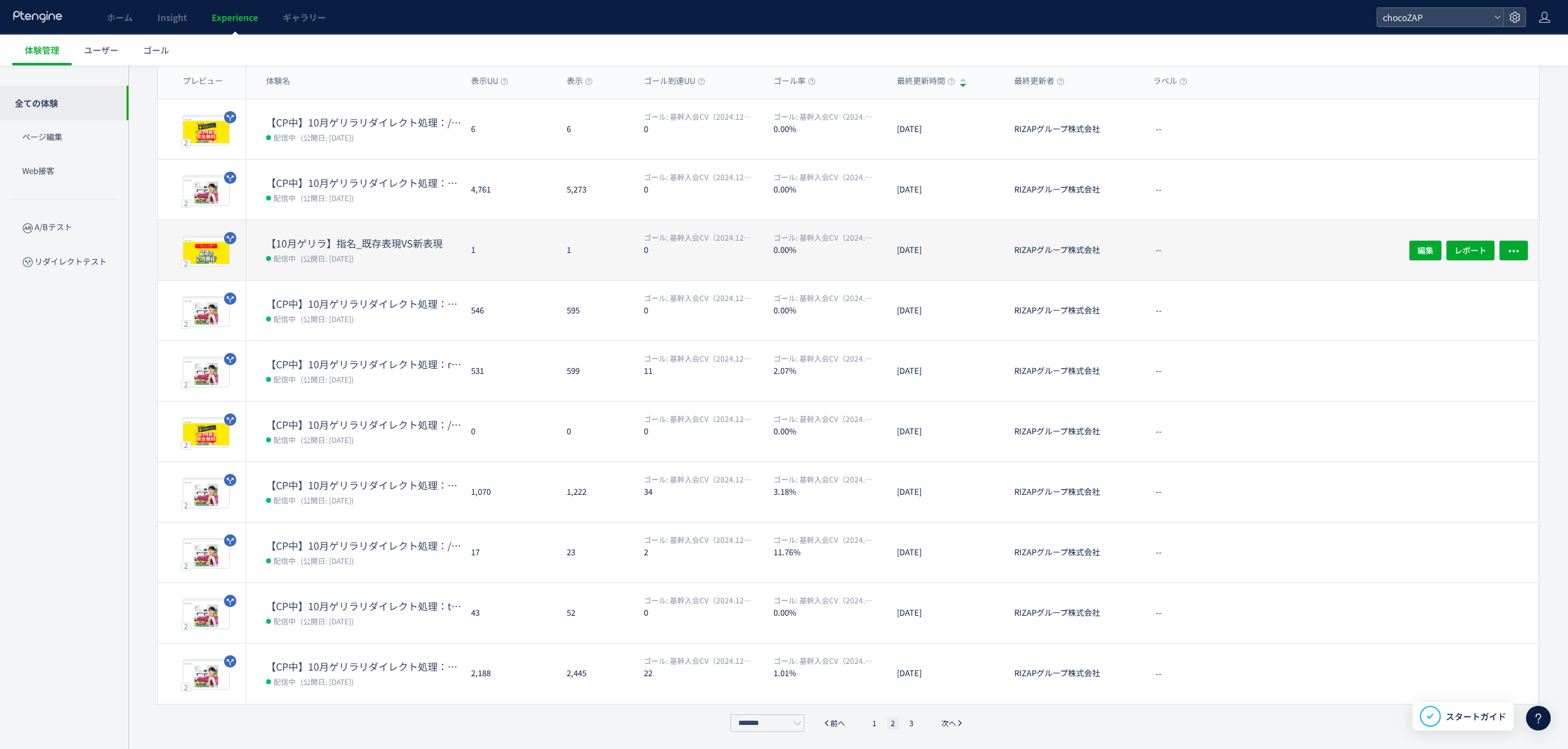
click at [402, 250] on dd "配信中 (公開日: 2025/10/13)" at bounding box center [363, 258] width 195 height 16
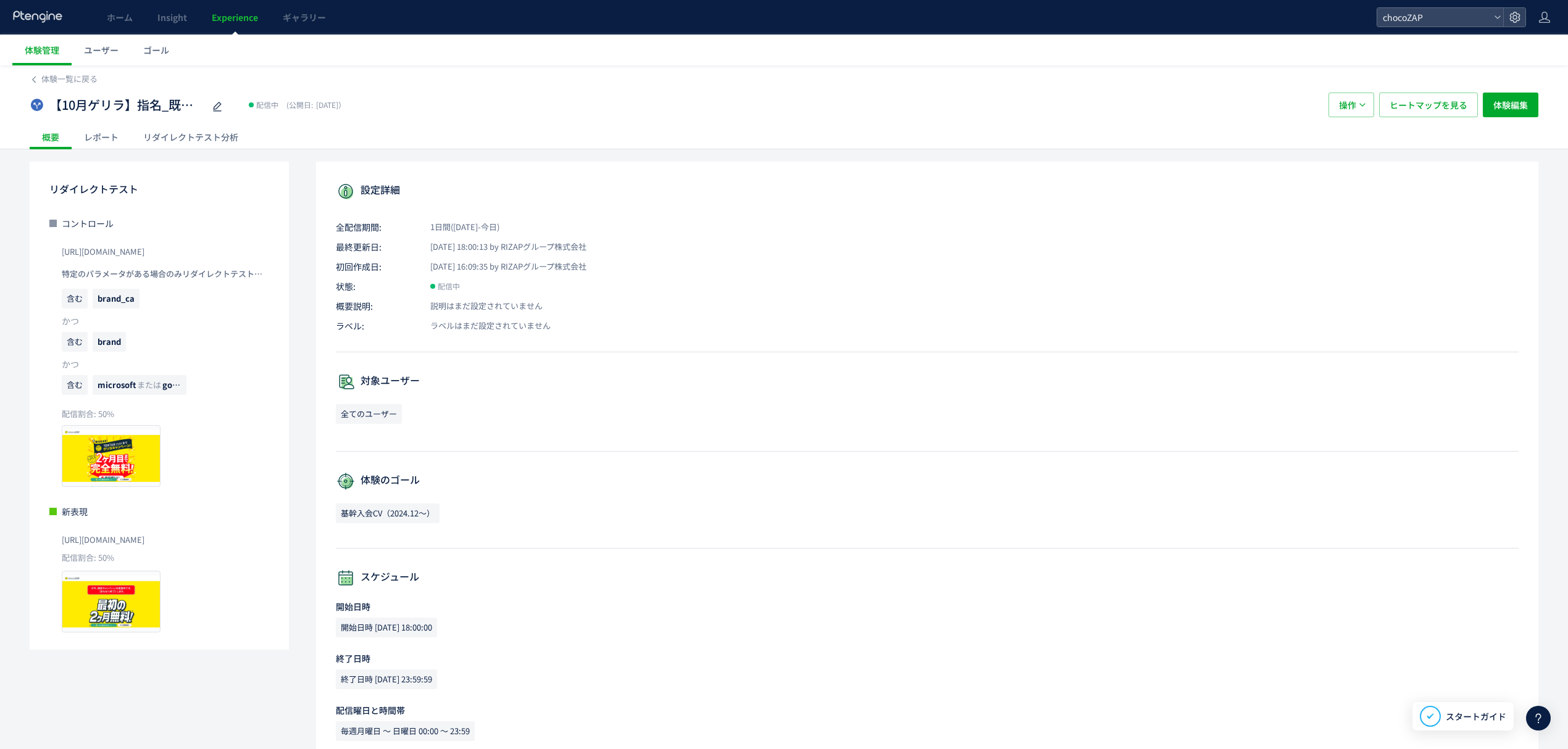
click at [80, 136] on div "レポート" at bounding box center [101, 137] width 59 height 24
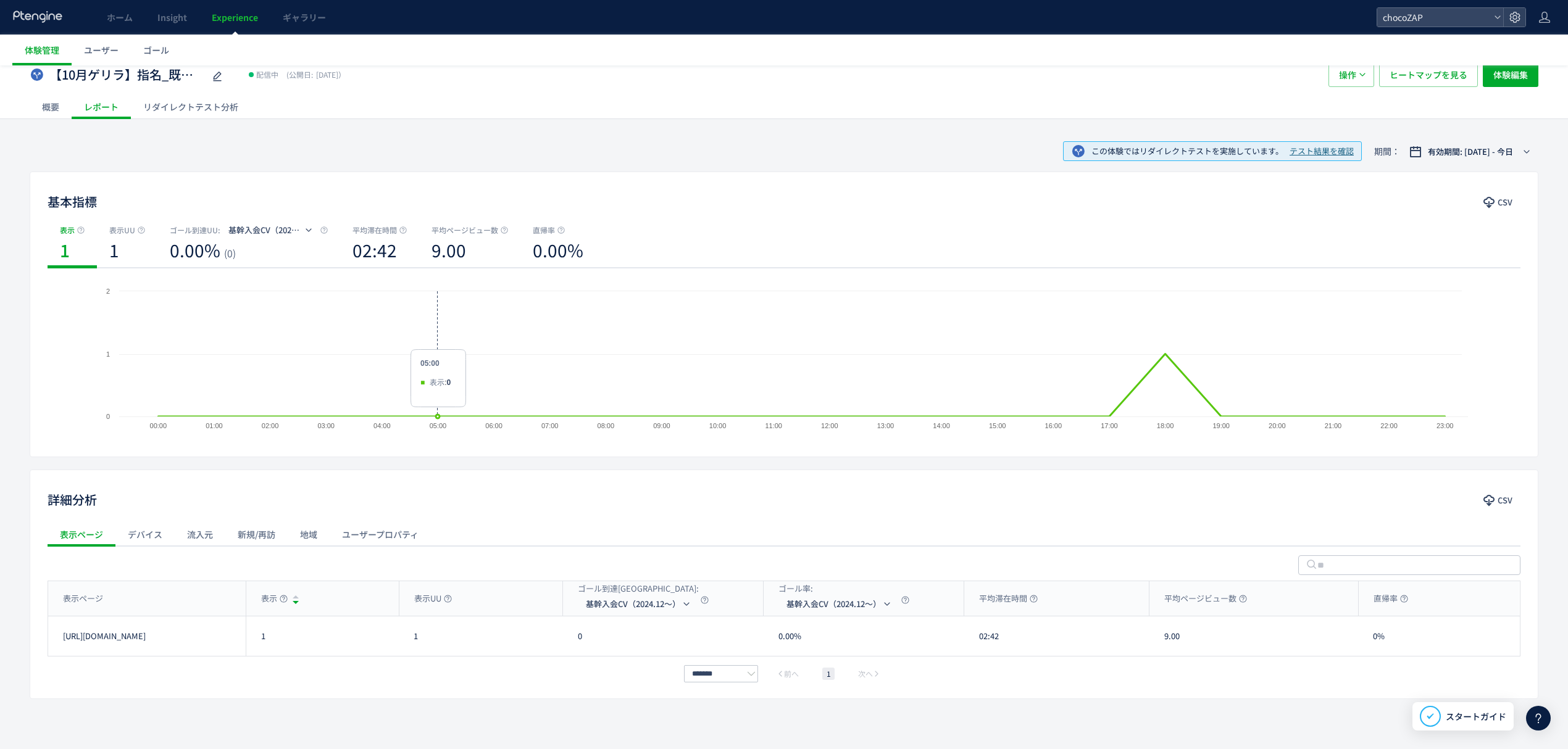
scroll to position [43, 0]
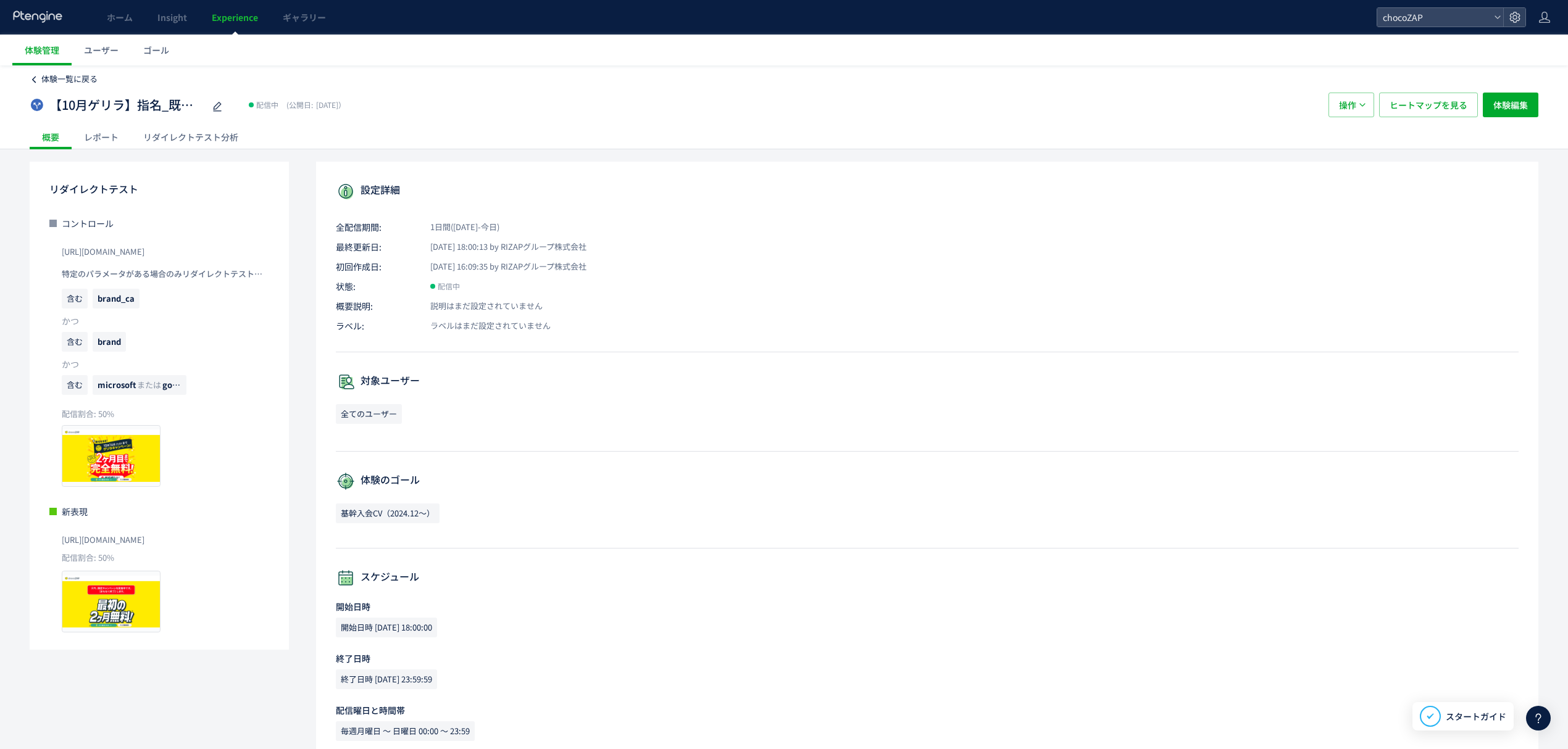
click at [77, 82] on span "体験一覧に戻る" at bounding box center [69, 79] width 56 height 12
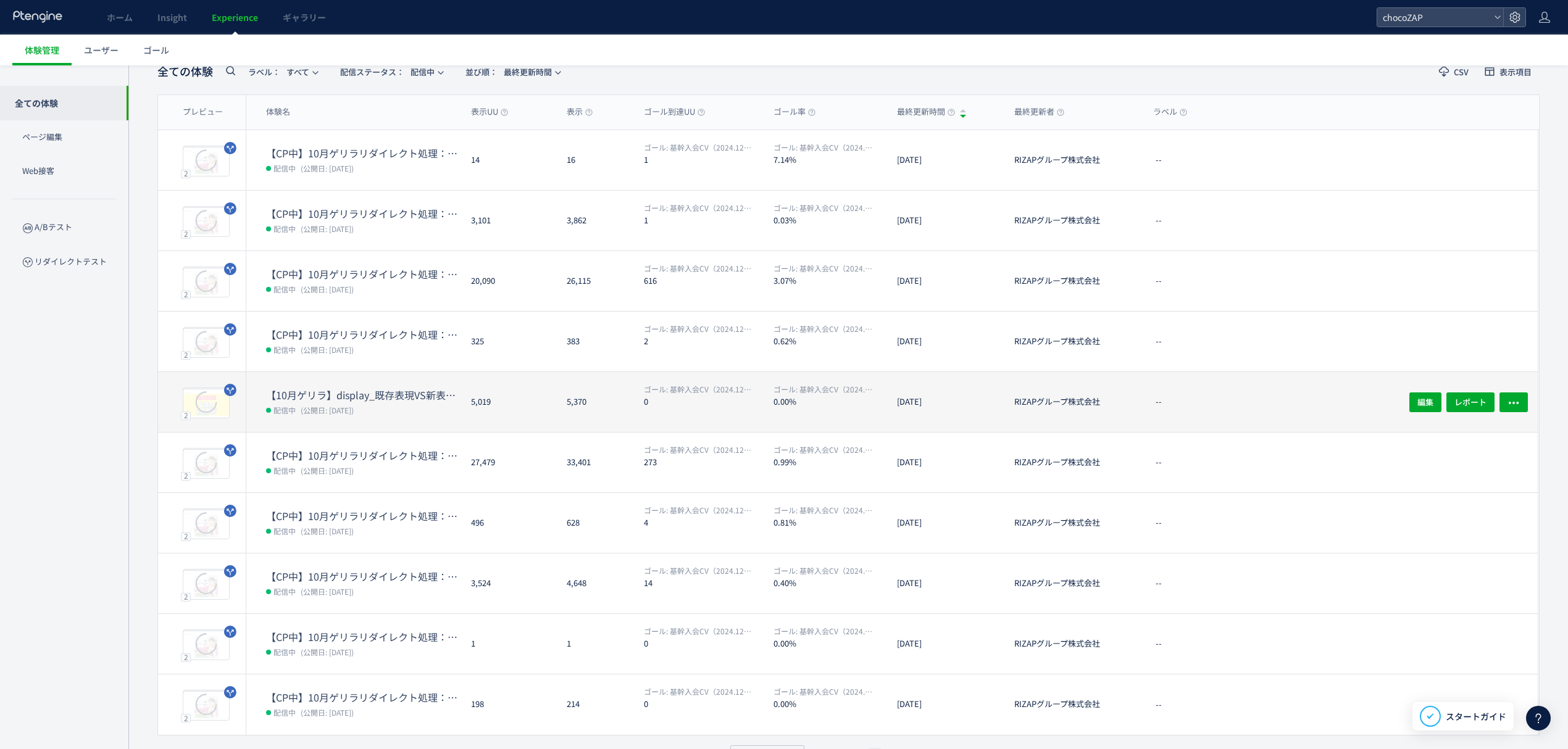
scroll to position [102, 0]
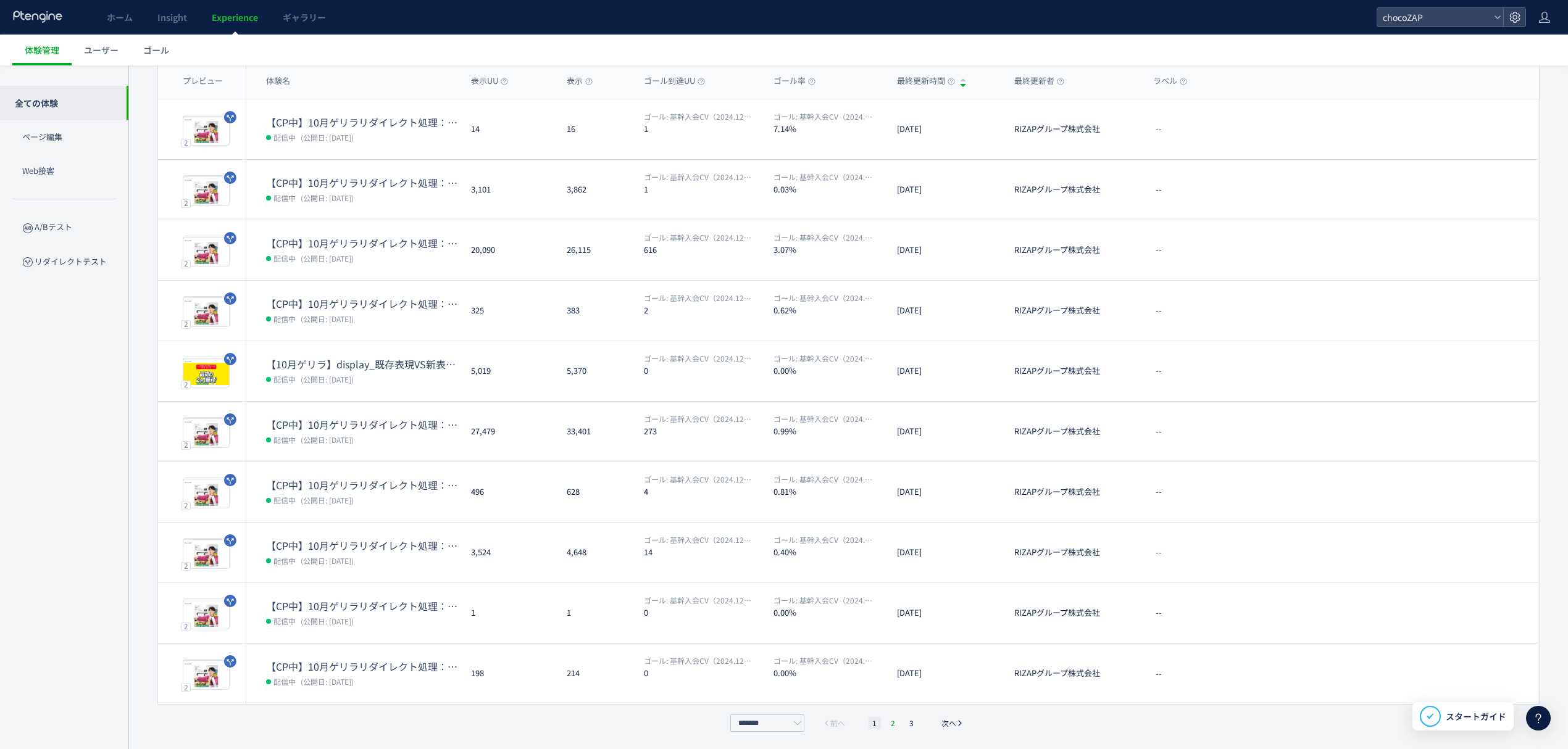
click at [892, 725] on li "2" at bounding box center [893, 723] width 13 height 13
click at [913, 724] on li "3" at bounding box center [912, 723] width 13 height 13
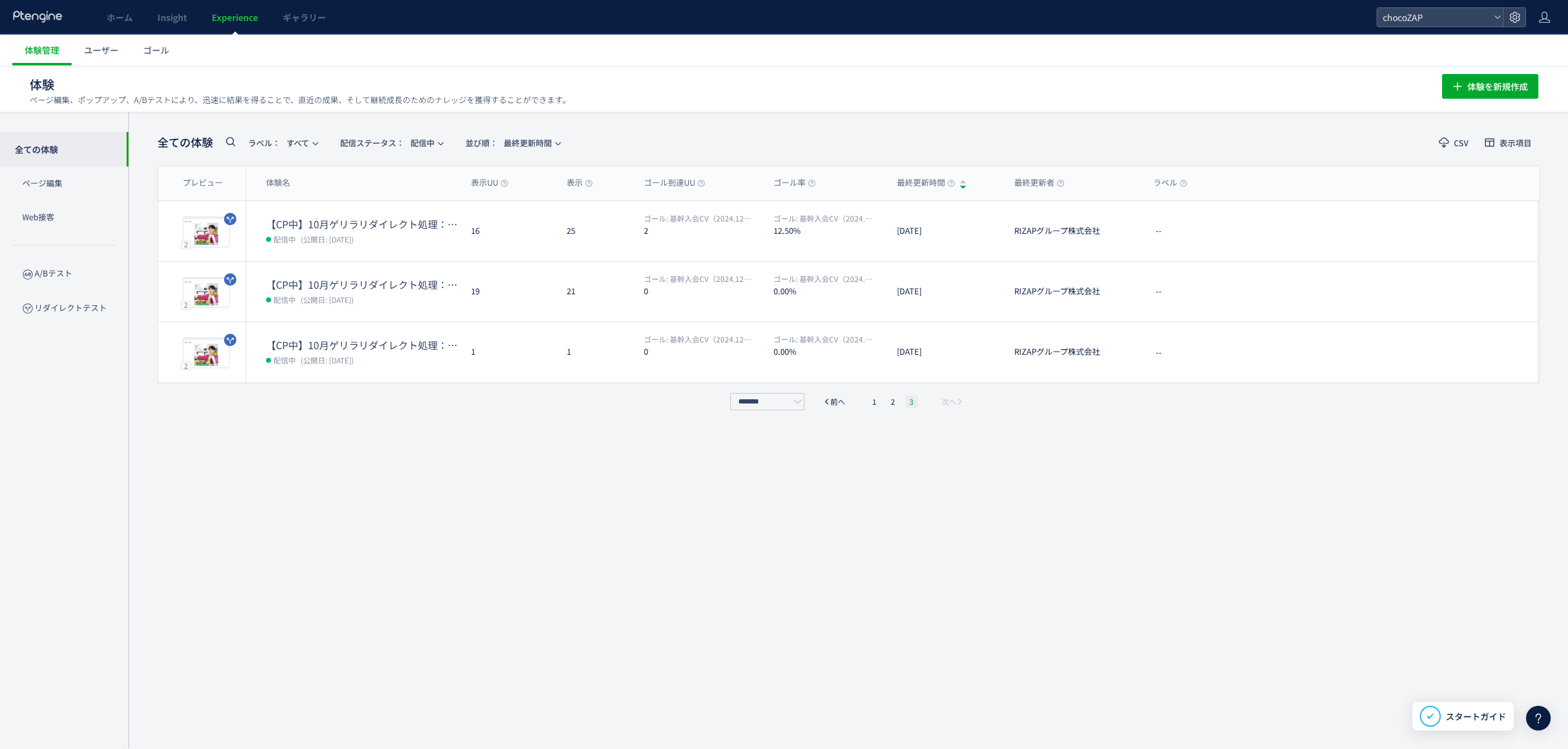
scroll to position [1, 0]
click at [428, 148] on span "配信ステータス​： 配信中" at bounding box center [387, 143] width 94 height 20
click at [394, 196] on li "配信中" at bounding box center [394, 200] width 51 height 22
click at [443, 144] on use "button" at bounding box center [440, 144] width 5 height 3
click at [398, 195] on li "配信中" at bounding box center [394, 200] width 51 height 22
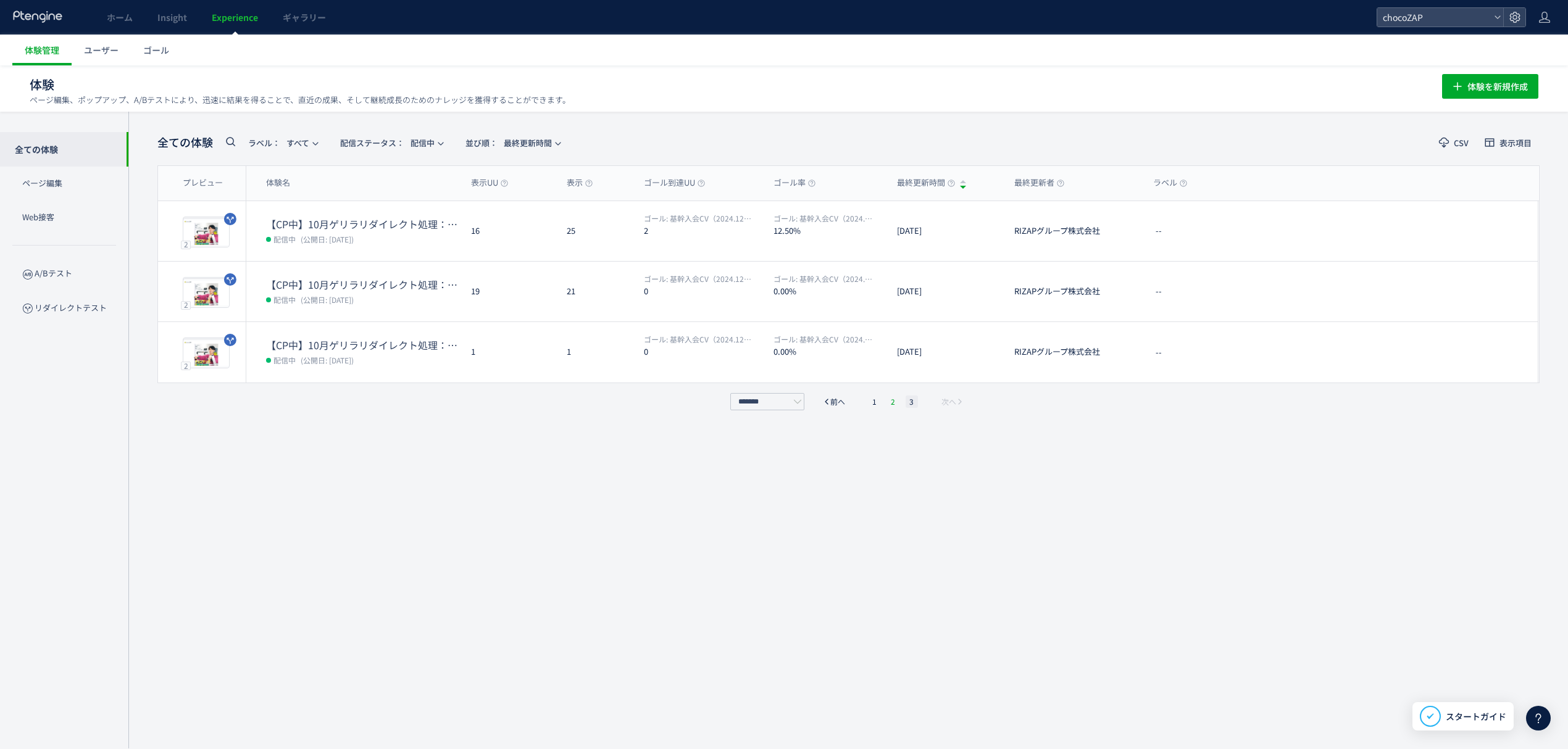
click at [895, 406] on li "2" at bounding box center [893, 402] width 13 height 13
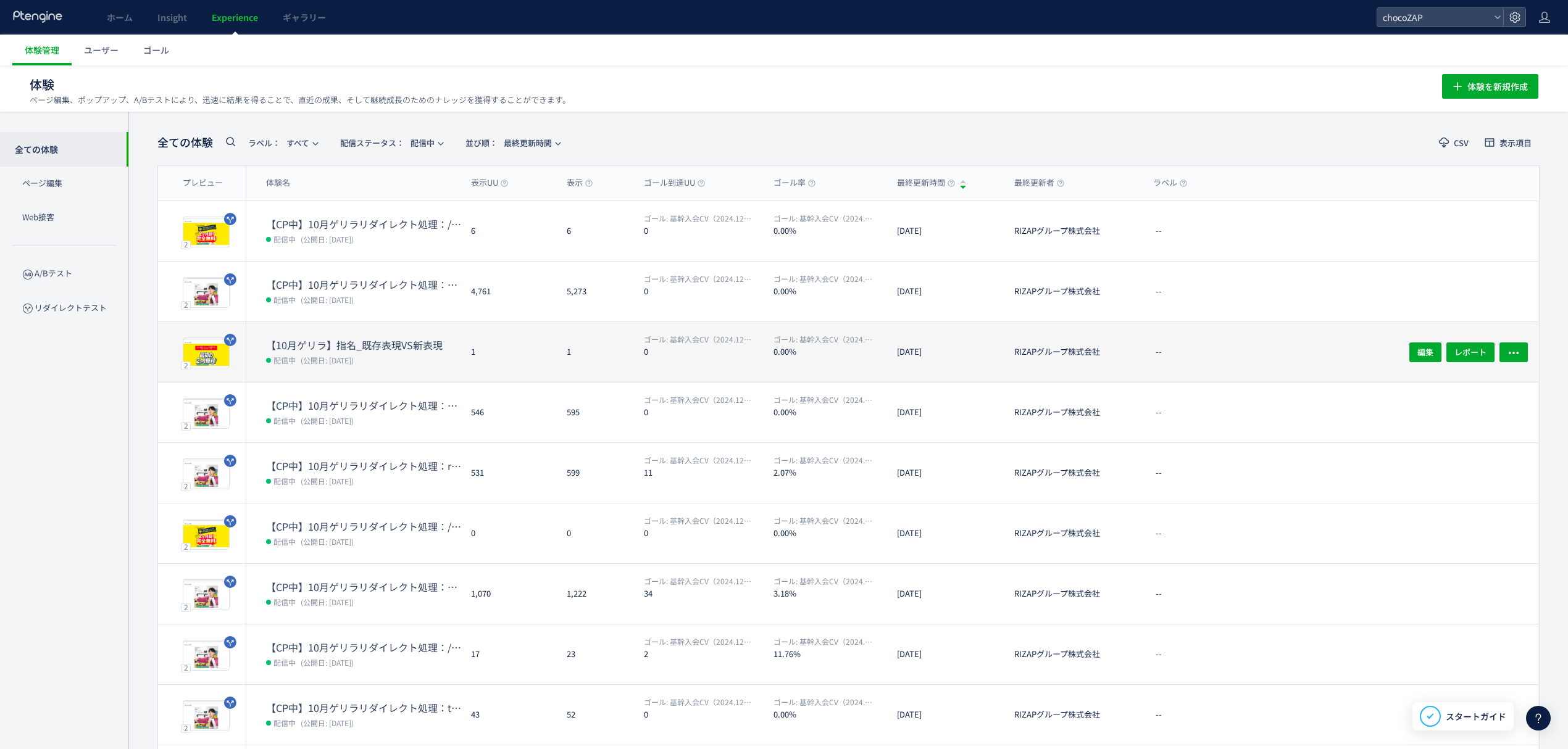
click at [338, 358] on span "(公開日: [DATE])" at bounding box center [327, 360] width 53 height 11
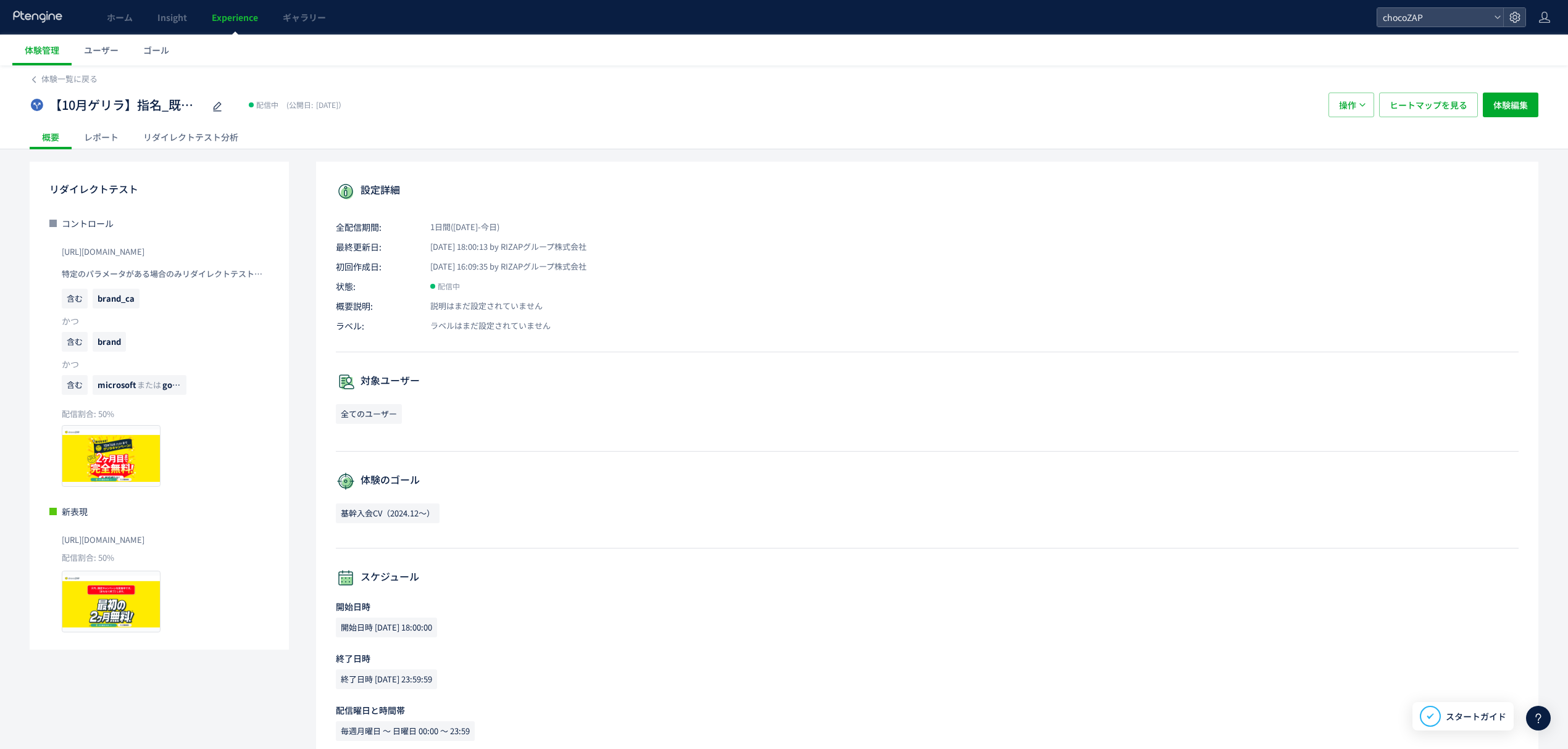
click at [105, 128] on div "レポート" at bounding box center [101, 137] width 59 height 24
click at [67, 79] on span "体験一覧に戻る" at bounding box center [69, 79] width 56 height 12
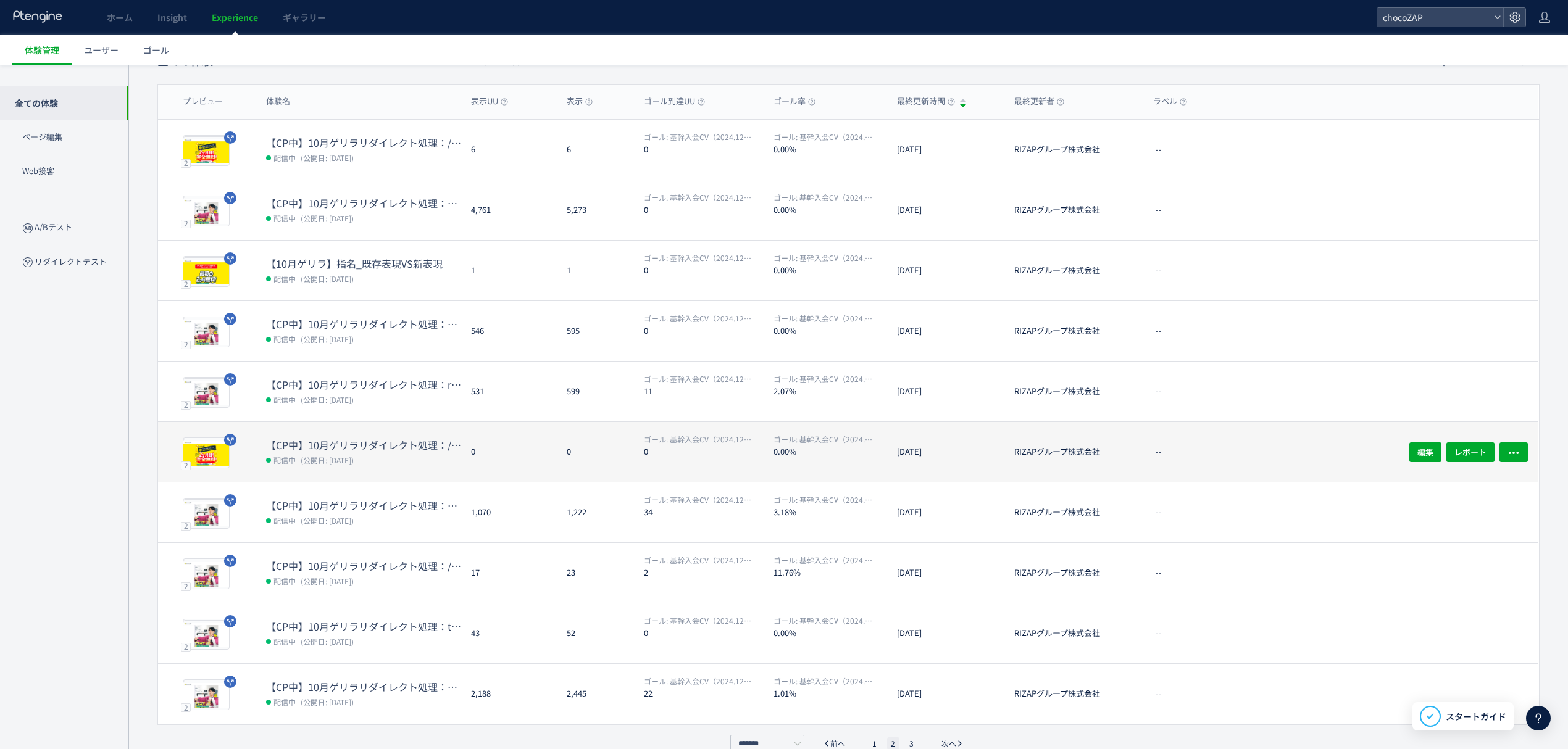
scroll to position [102, 0]
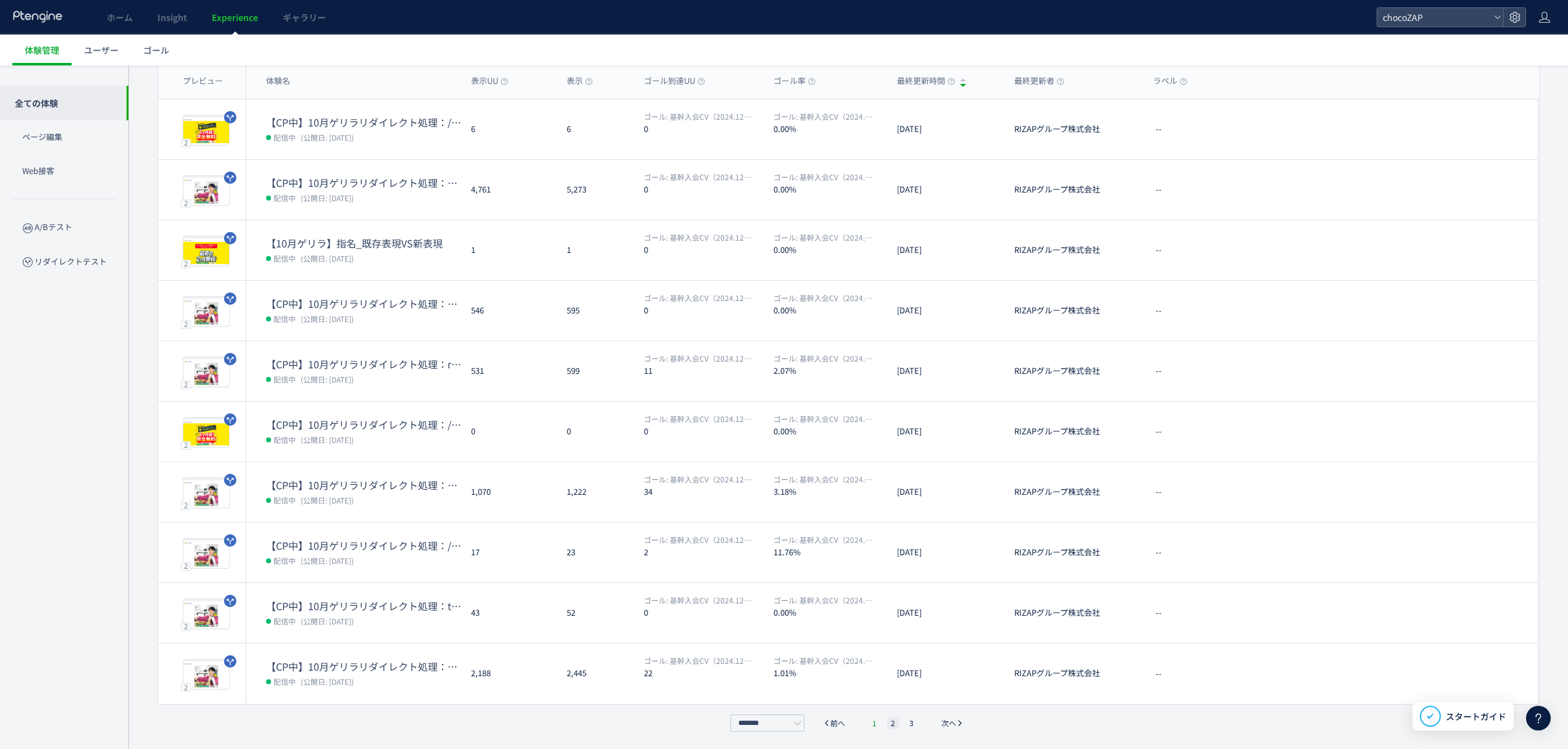
click at [877, 724] on li "1" at bounding box center [875, 723] width 13 height 13
click at [887, 719] on li "2" at bounding box center [893, 723] width 13 height 13
